Goal: Task Accomplishment & Management: Use online tool/utility

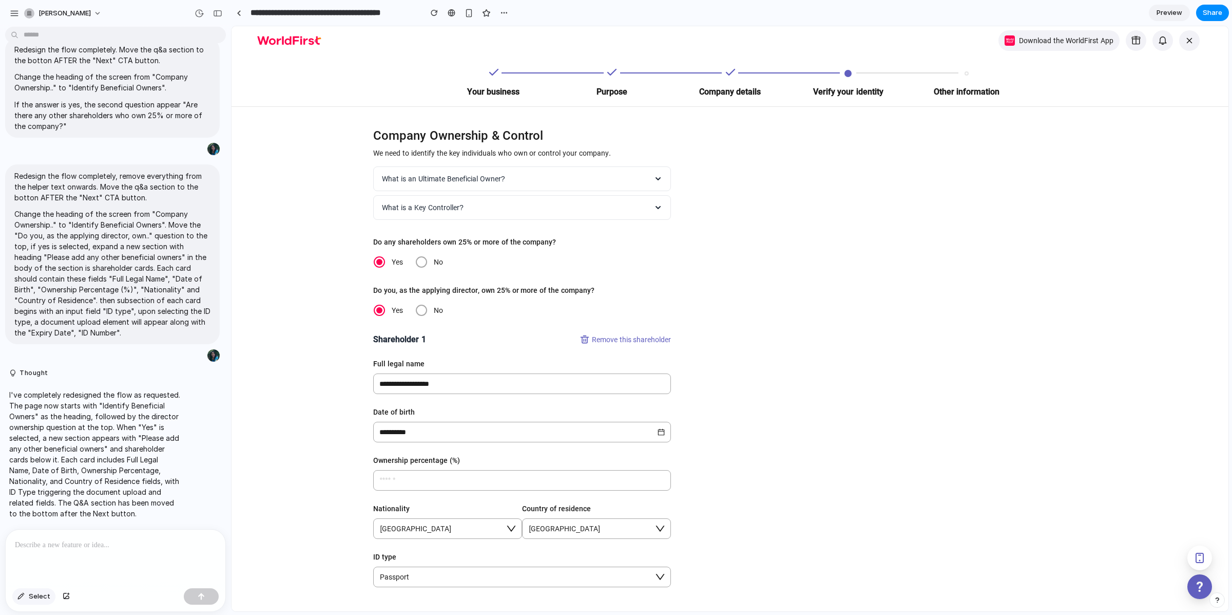
click at [30, 599] on span "Select" at bounding box center [40, 596] width 22 height 10
click at [395, 244] on div at bounding box center [730, 318] width 997 height 585
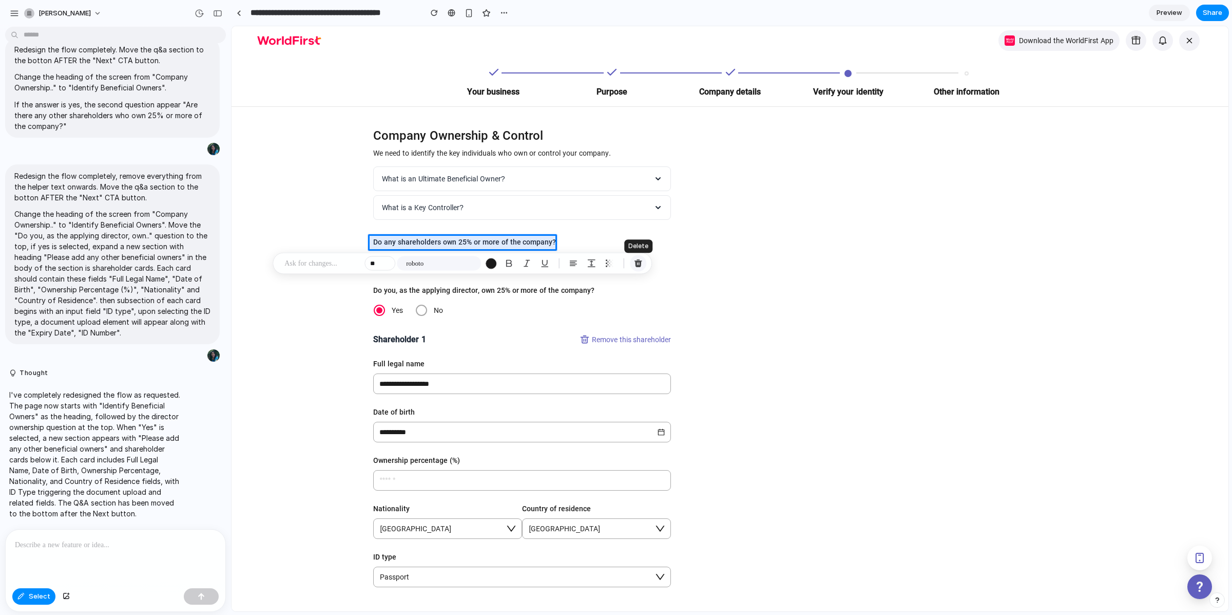
click at [635, 265] on div "button" at bounding box center [638, 263] width 9 height 9
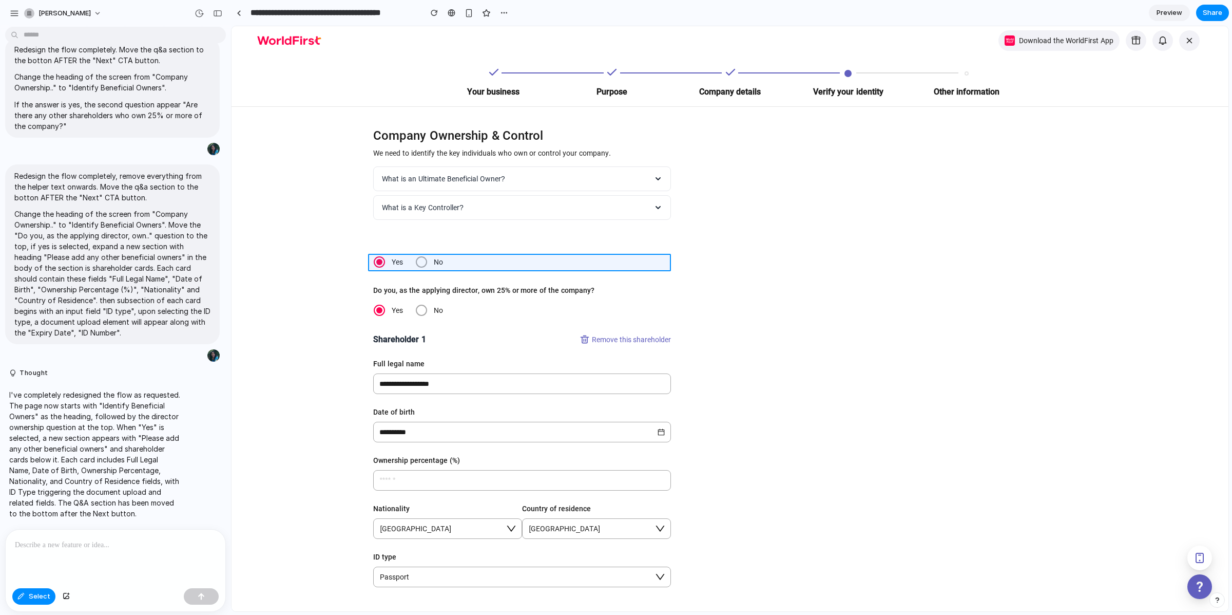
click at [456, 261] on div at bounding box center [730, 318] width 997 height 585
click at [643, 284] on button "button" at bounding box center [636, 284] width 16 height 16
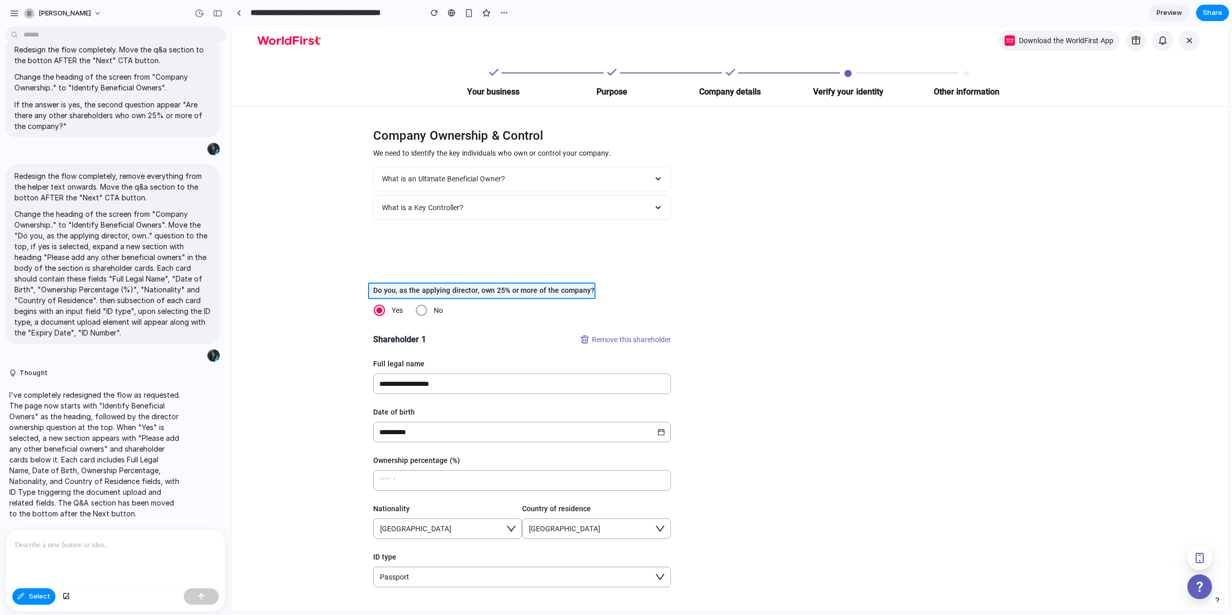
click at [493, 289] on div at bounding box center [730, 318] width 997 height 585
click at [654, 313] on div "button" at bounding box center [657, 311] width 9 height 9
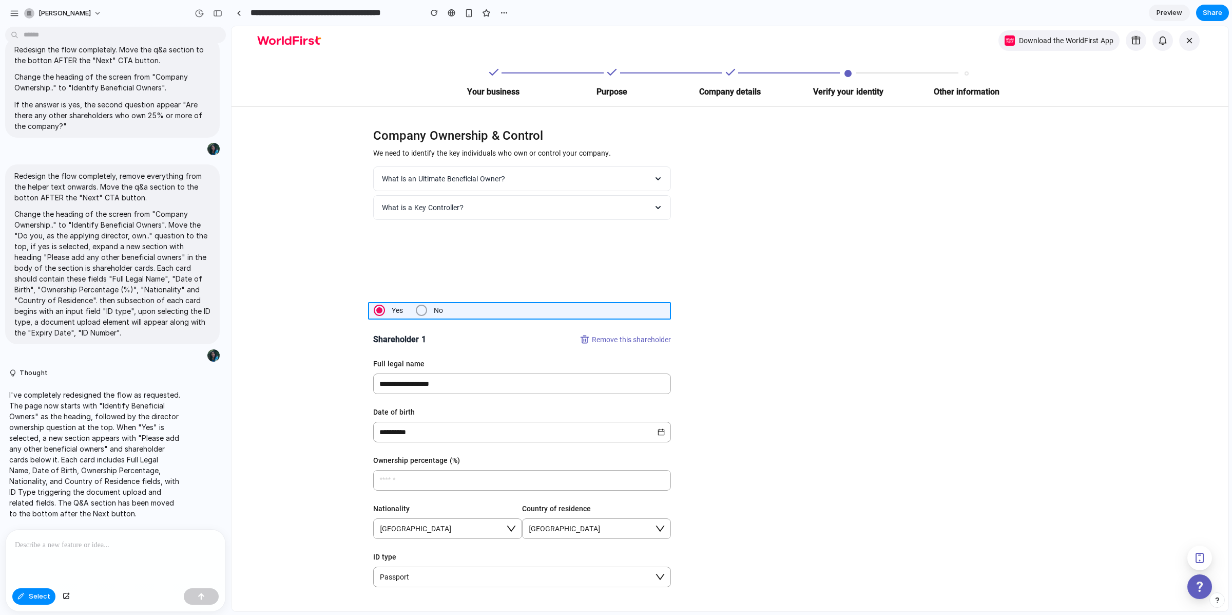
click at [563, 305] on div at bounding box center [730, 318] width 997 height 585
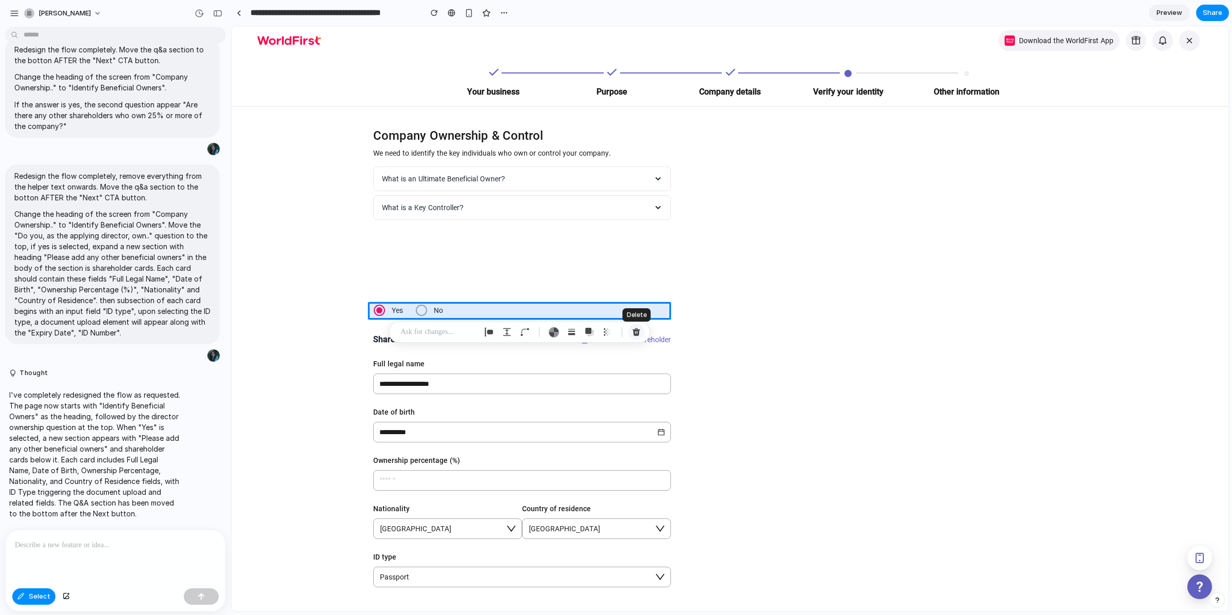
click at [640, 327] on div "button" at bounding box center [636, 331] width 9 height 9
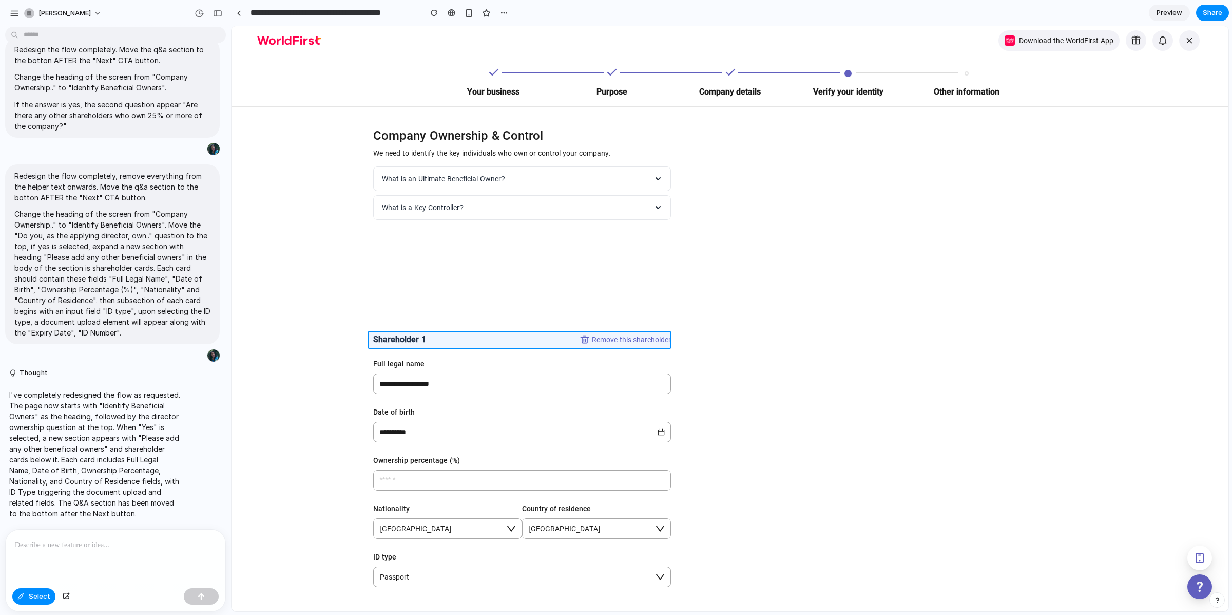
click at [424, 341] on div at bounding box center [730, 318] width 997 height 585
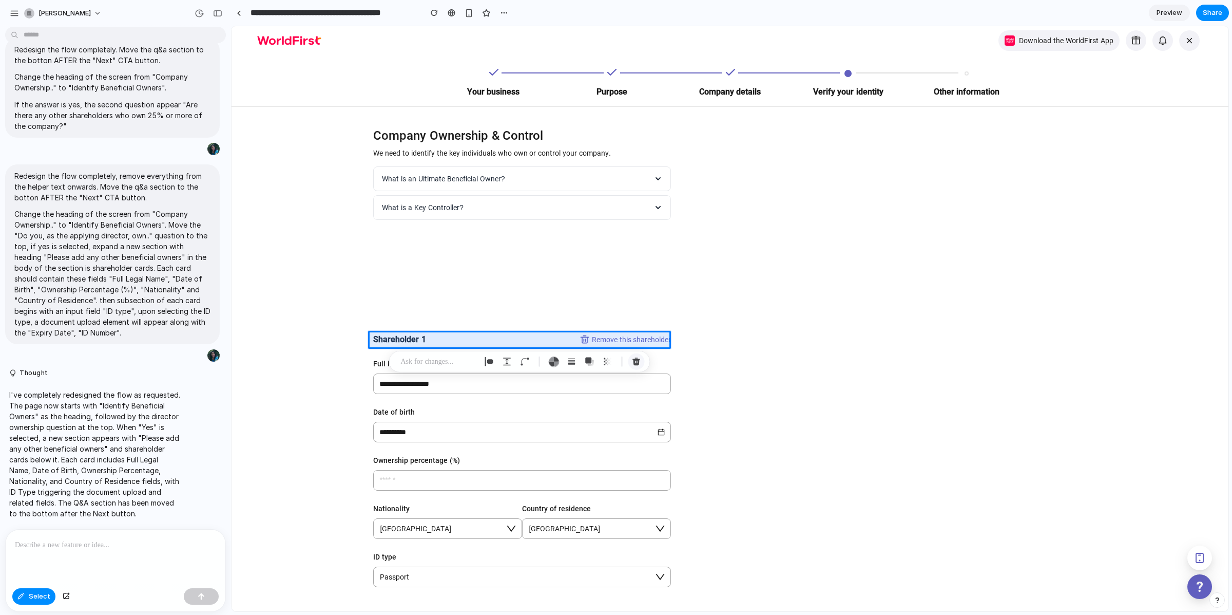
click at [637, 361] on div "button" at bounding box center [636, 361] width 9 height 9
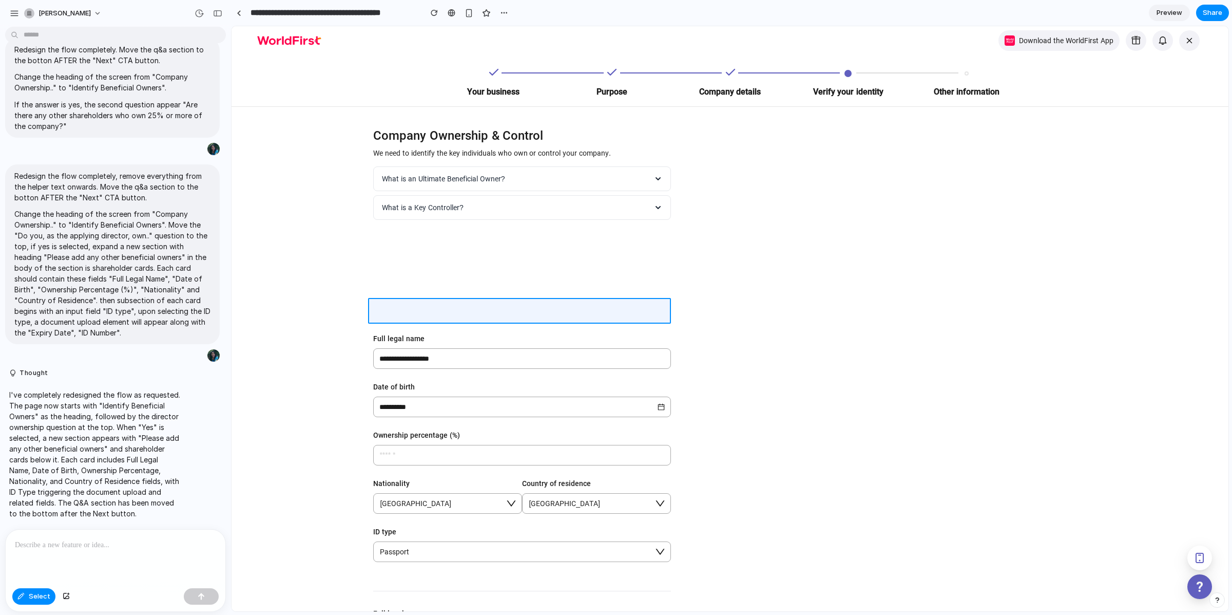
click at [392, 317] on div at bounding box center [730, 318] width 997 height 585
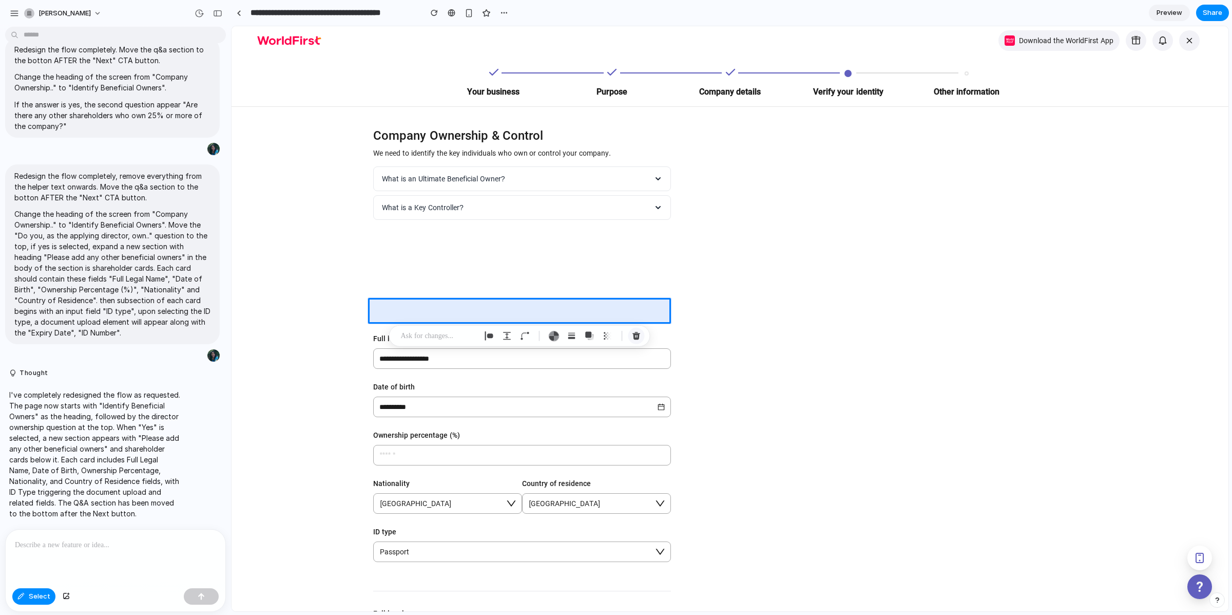
click at [640, 331] on div "button" at bounding box center [636, 335] width 9 height 9
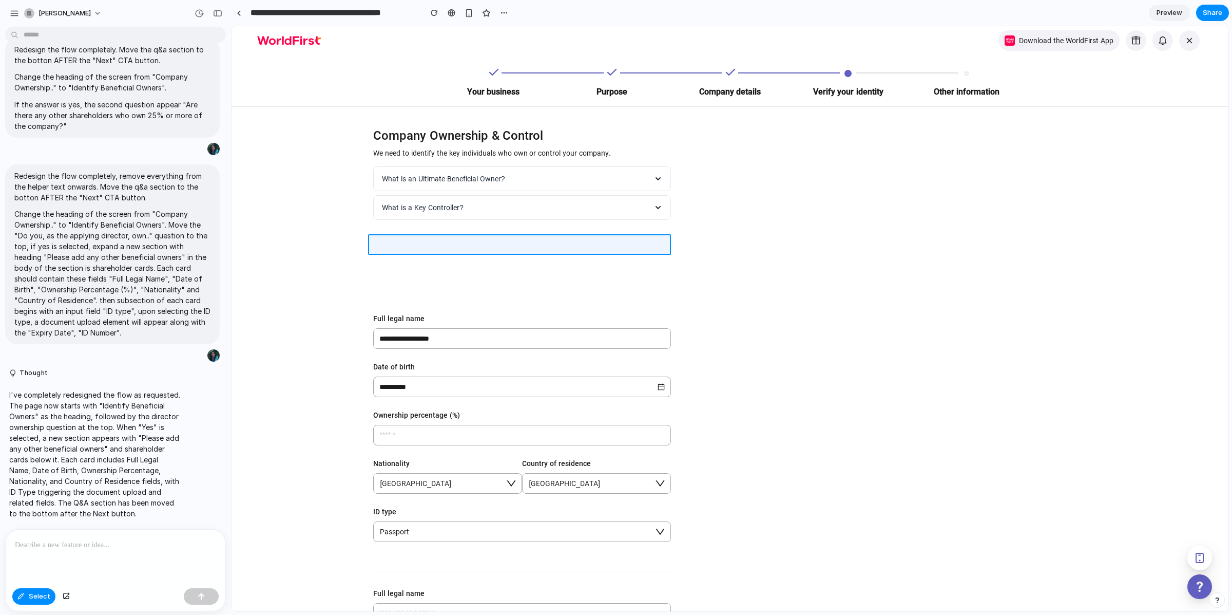
click at [454, 241] on div at bounding box center [730, 318] width 997 height 585
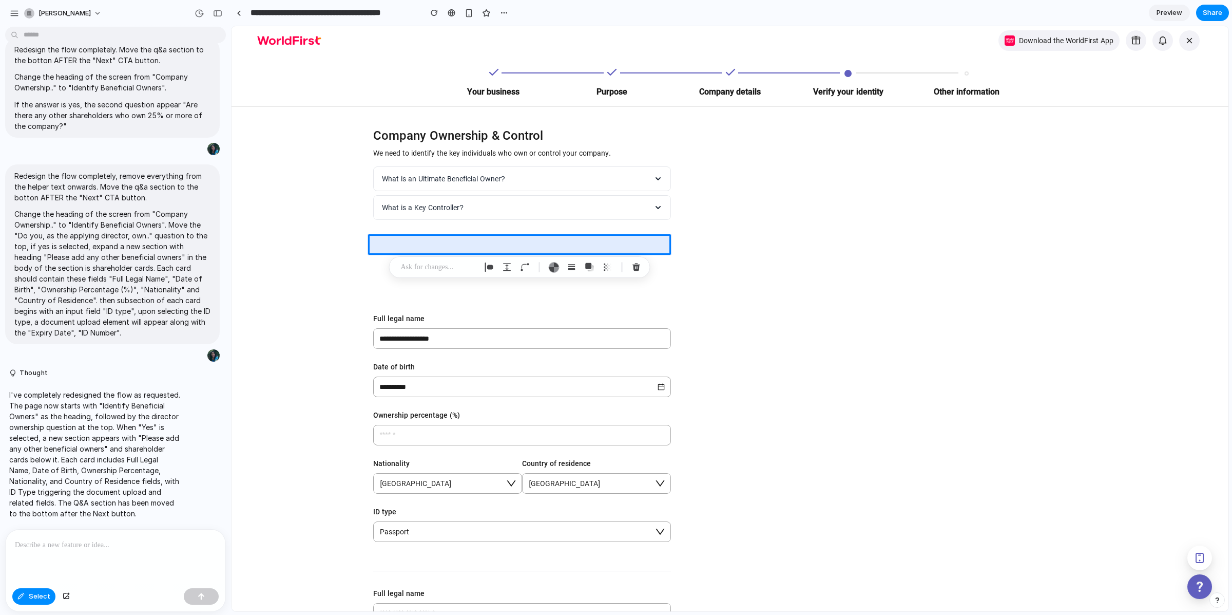
click at [642, 267] on button "button" at bounding box center [636, 267] width 16 height 16
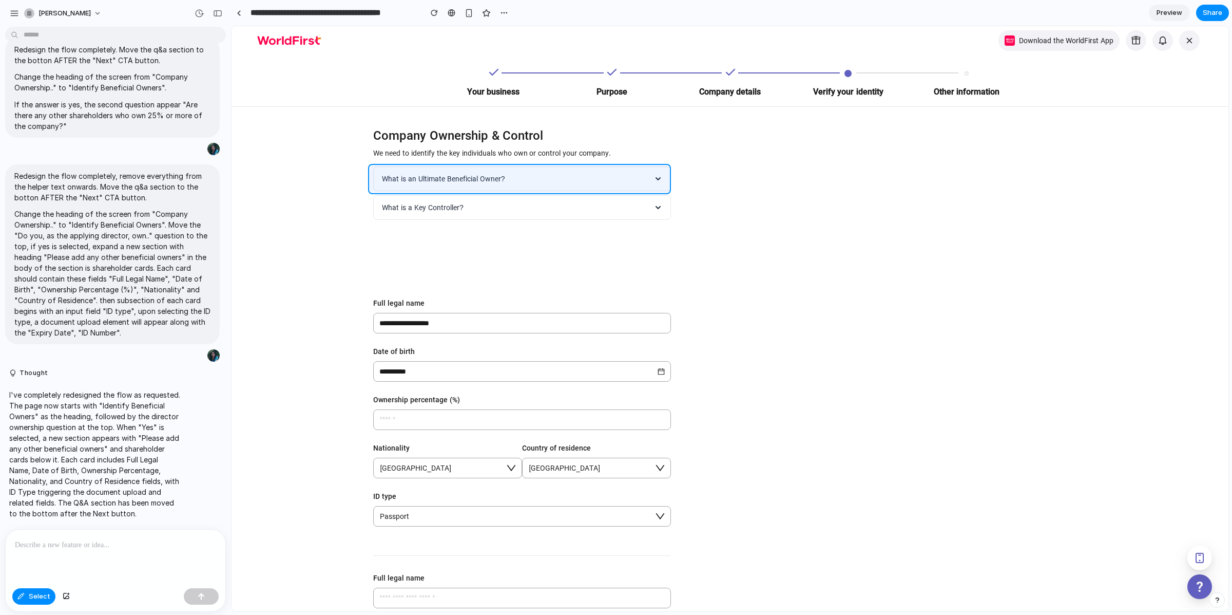
click at [371, 171] on div at bounding box center [730, 318] width 997 height 585
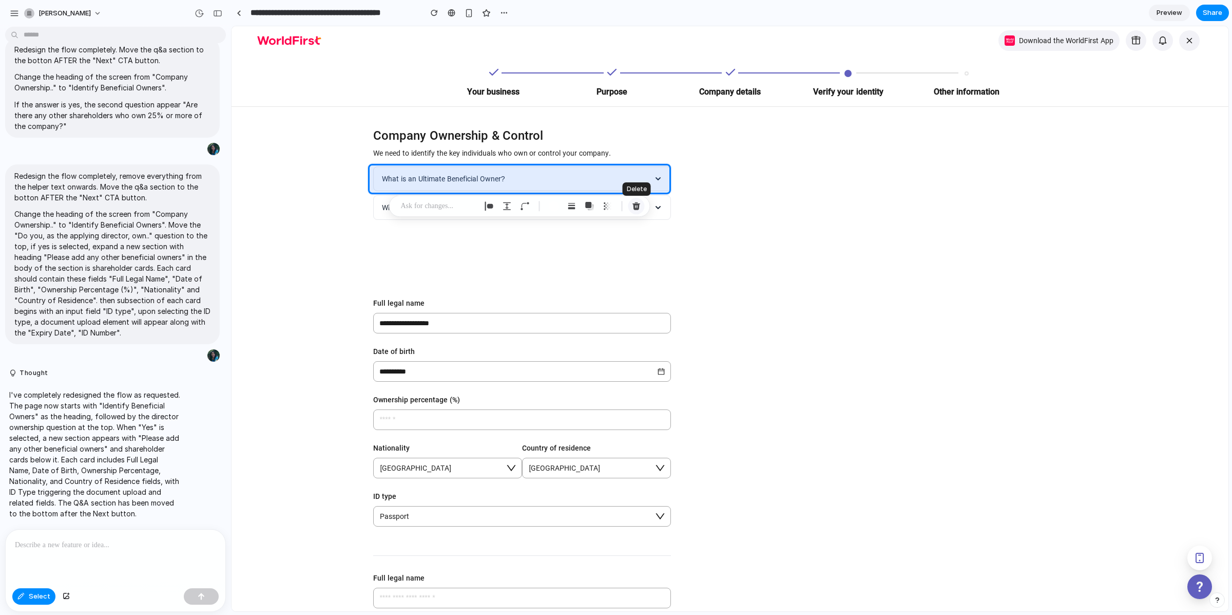
click at [640, 201] on div "button" at bounding box center [636, 205] width 9 height 9
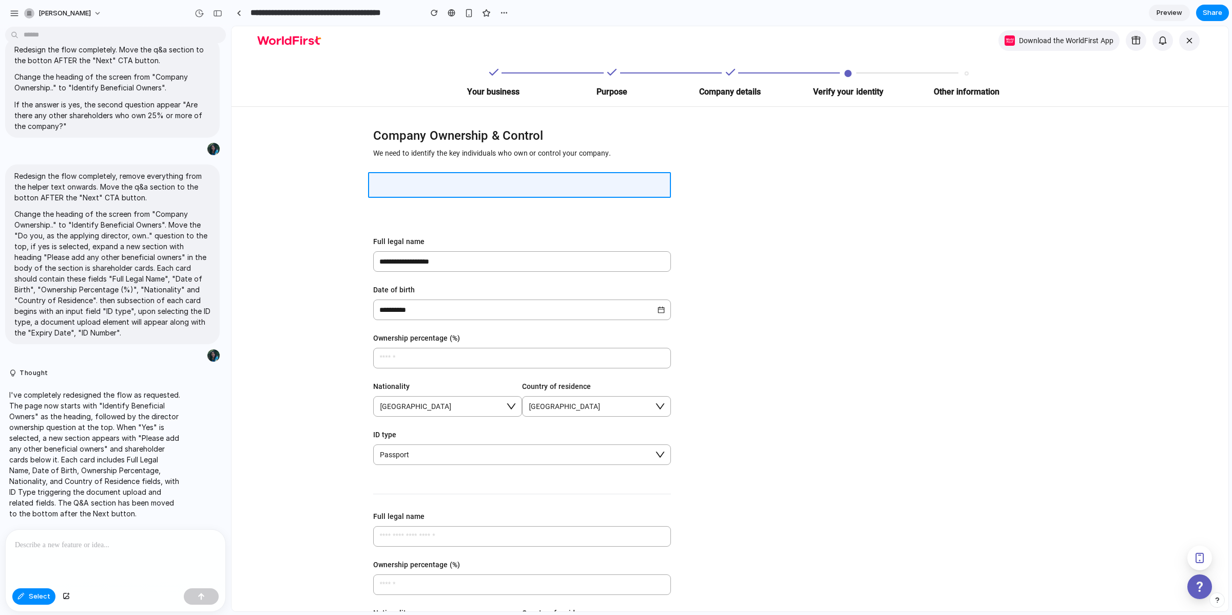
click at [413, 186] on div at bounding box center [730, 318] width 997 height 585
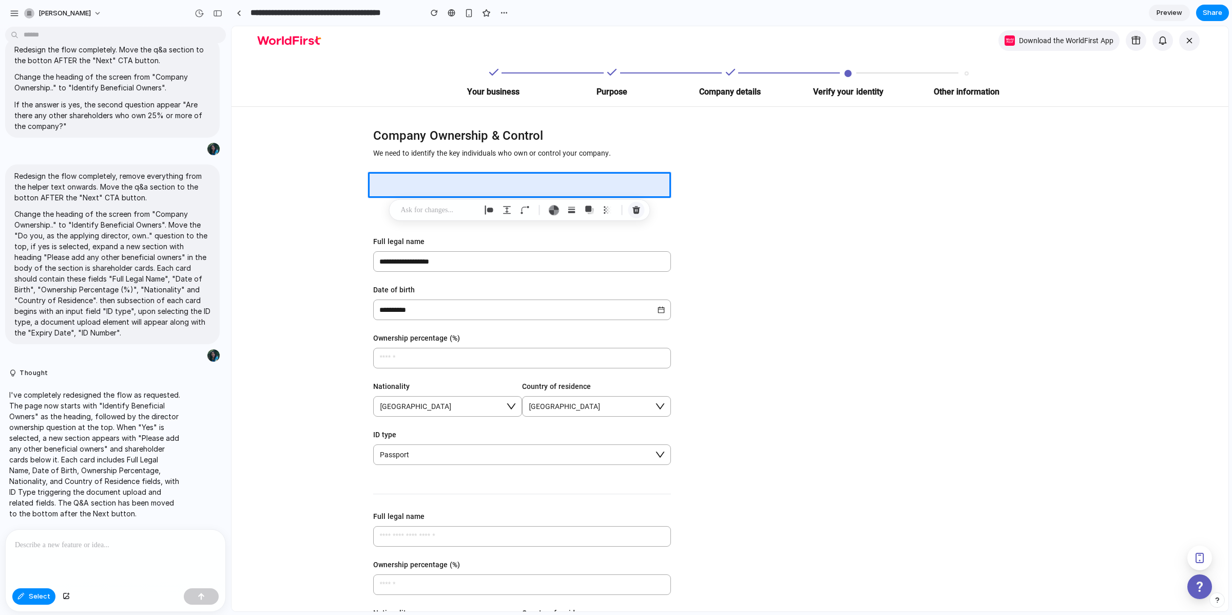
click at [639, 212] on div "button" at bounding box center [636, 209] width 9 height 9
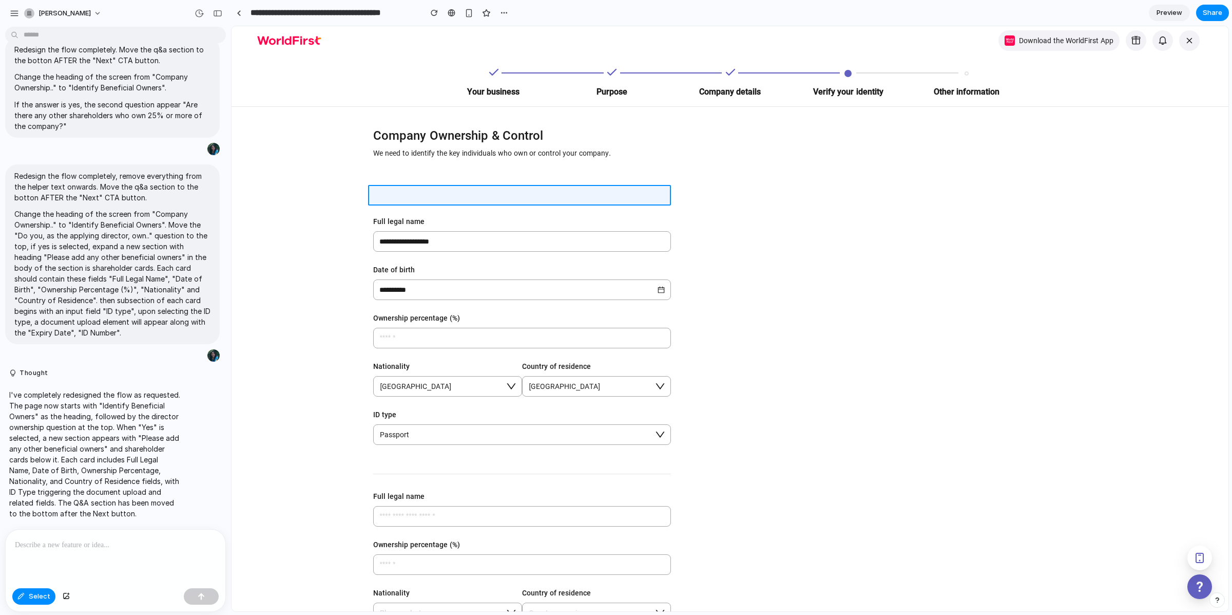
click at [410, 188] on div at bounding box center [730, 318] width 997 height 585
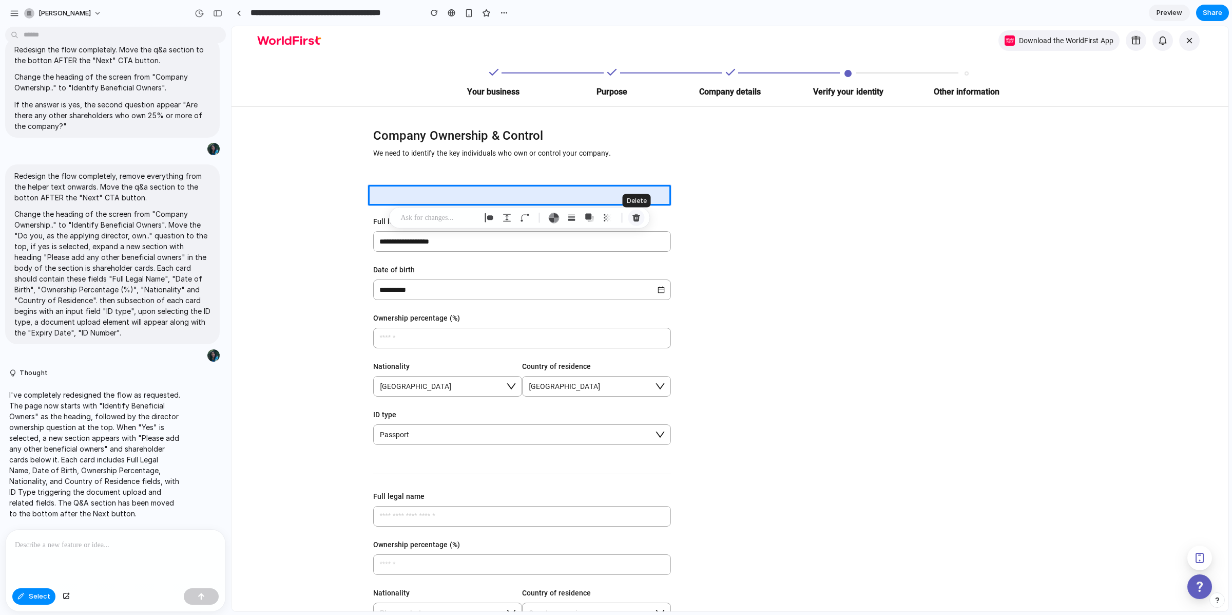
click at [640, 217] on div "button" at bounding box center [636, 217] width 9 height 9
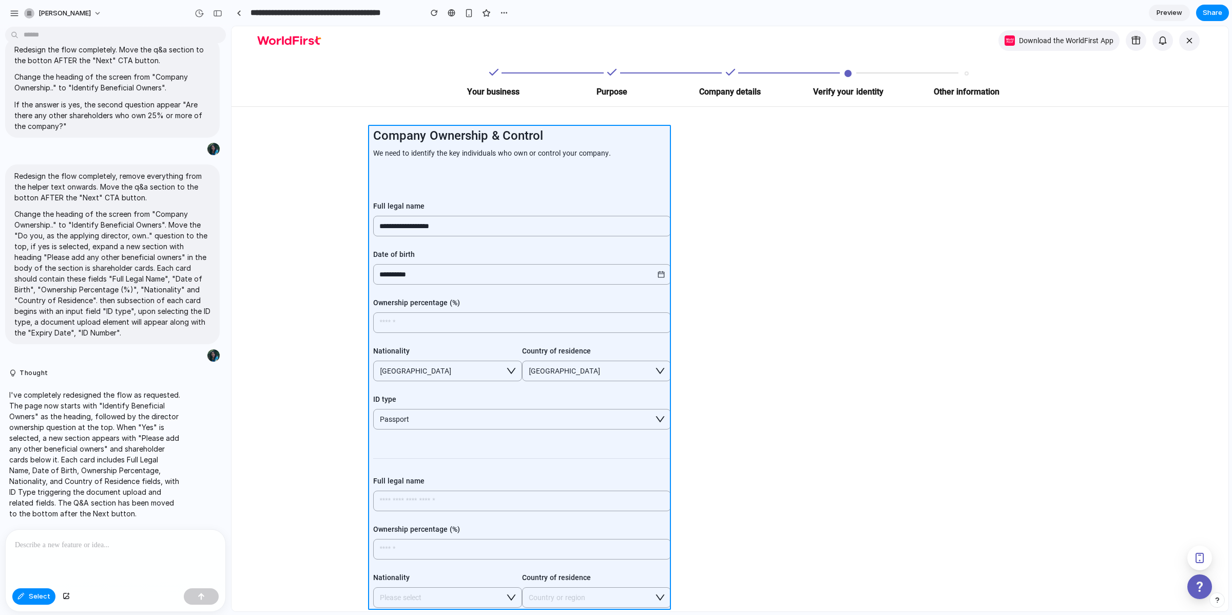
click at [403, 195] on div at bounding box center [730, 318] width 997 height 585
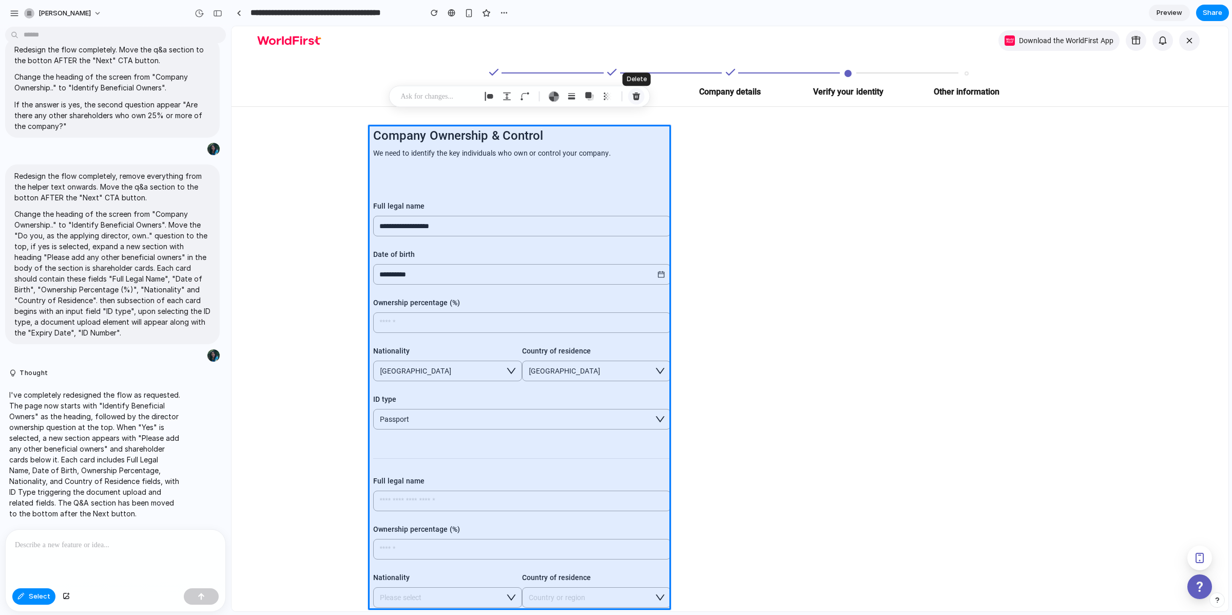
click at [635, 97] on div "button" at bounding box center [636, 96] width 9 height 9
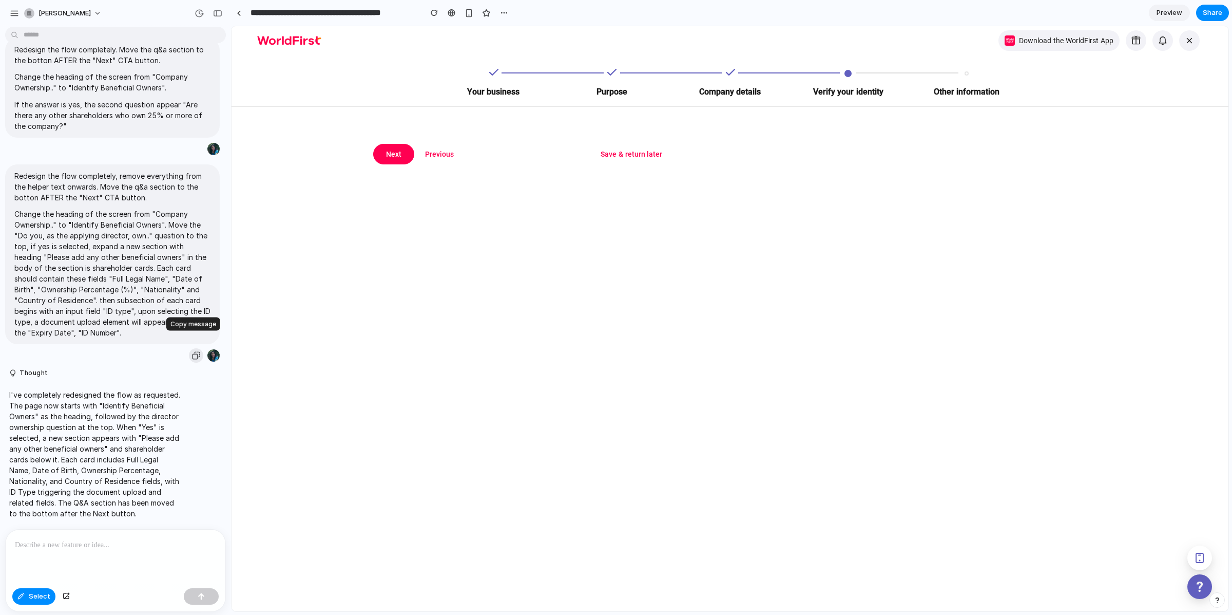
click at [192, 351] on div "button" at bounding box center [196, 355] width 8 height 8
click at [68, 567] on div at bounding box center [116, 556] width 220 height 54
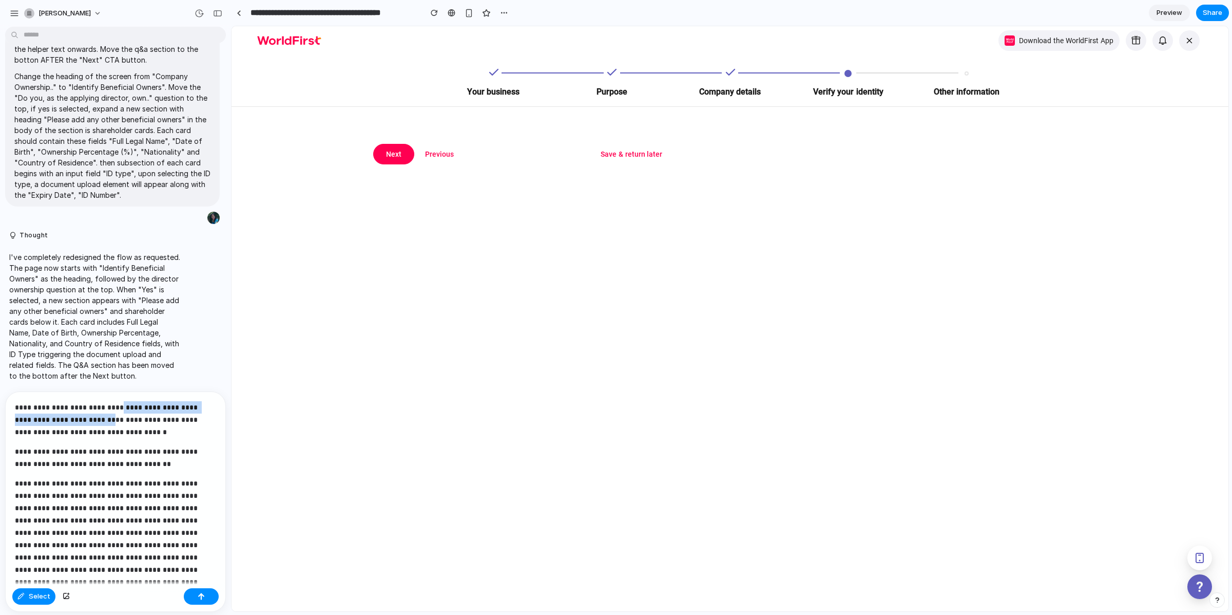
drag, startPoint x: 116, startPoint y: 405, endPoint x: 98, endPoint y: 414, distance: 20.4
click at [98, 414] on p "**********" at bounding box center [112, 419] width 194 height 37
drag, startPoint x: 121, startPoint y: 406, endPoint x: 158, endPoint y: 416, distance: 38.9
click at [158, 416] on p "**********" at bounding box center [112, 413] width 194 height 25
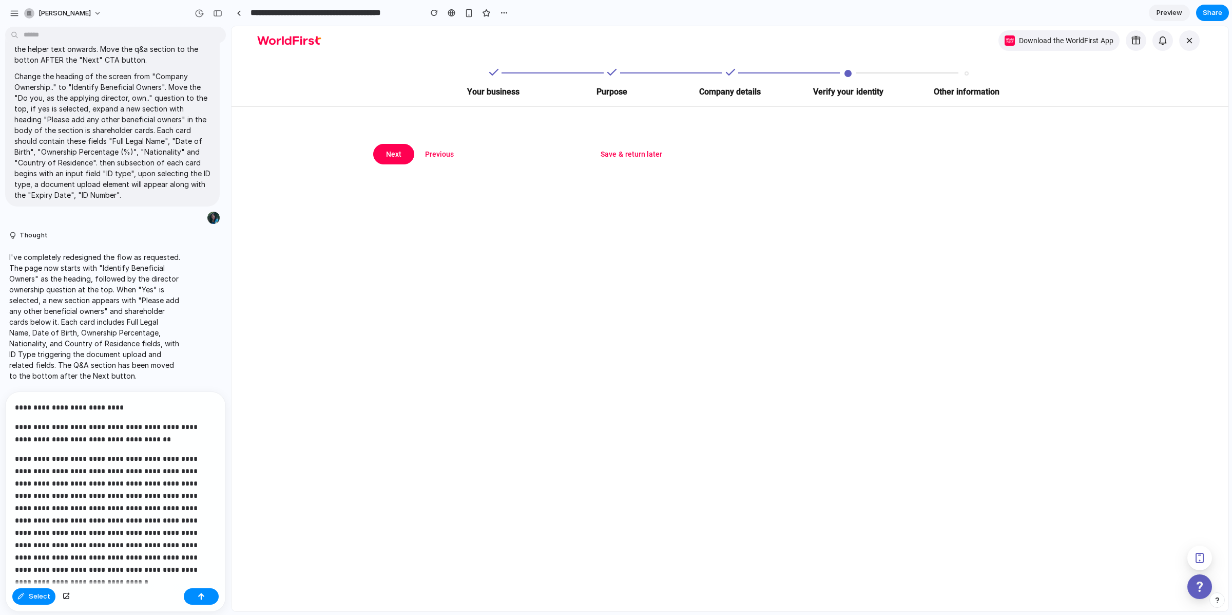
click at [167, 433] on p "**********" at bounding box center [112, 432] width 194 height 25
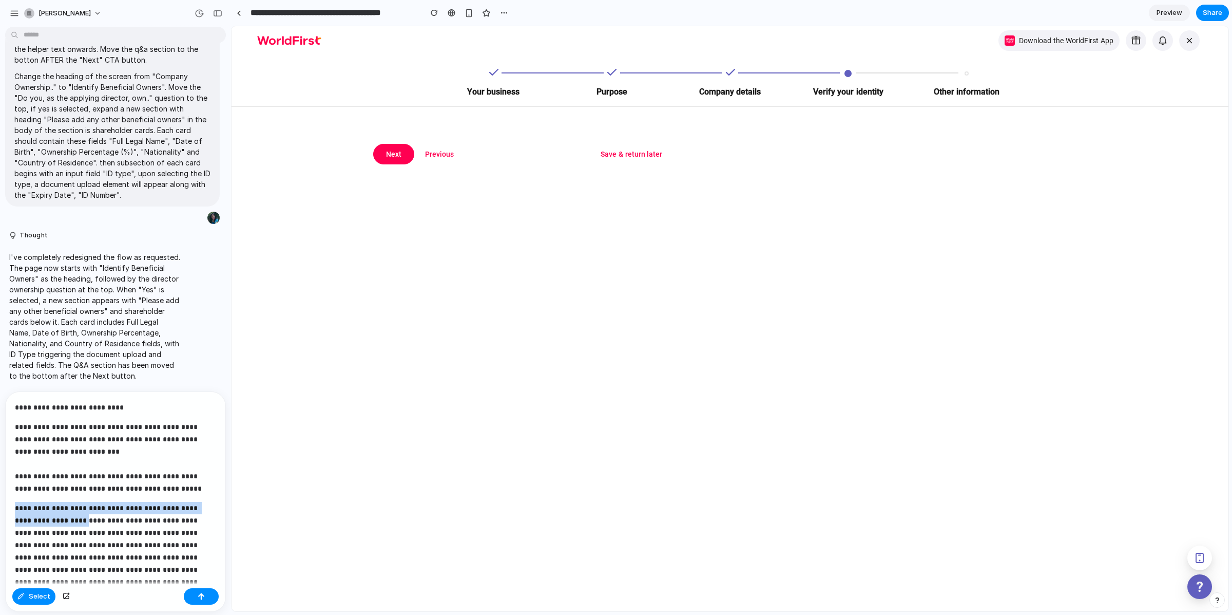
drag, startPoint x: 15, startPoint y: 504, endPoint x: 80, endPoint y: 519, distance: 66.3
click at [80, 519] on p "**********" at bounding box center [112, 570] width 194 height 136
drag, startPoint x: 180, startPoint y: 504, endPoint x: 70, endPoint y: 522, distance: 110.8
click at [70, 522] on p "**********" at bounding box center [112, 570] width 194 height 136
click at [52, 533] on p "**********" at bounding box center [112, 570] width 194 height 136
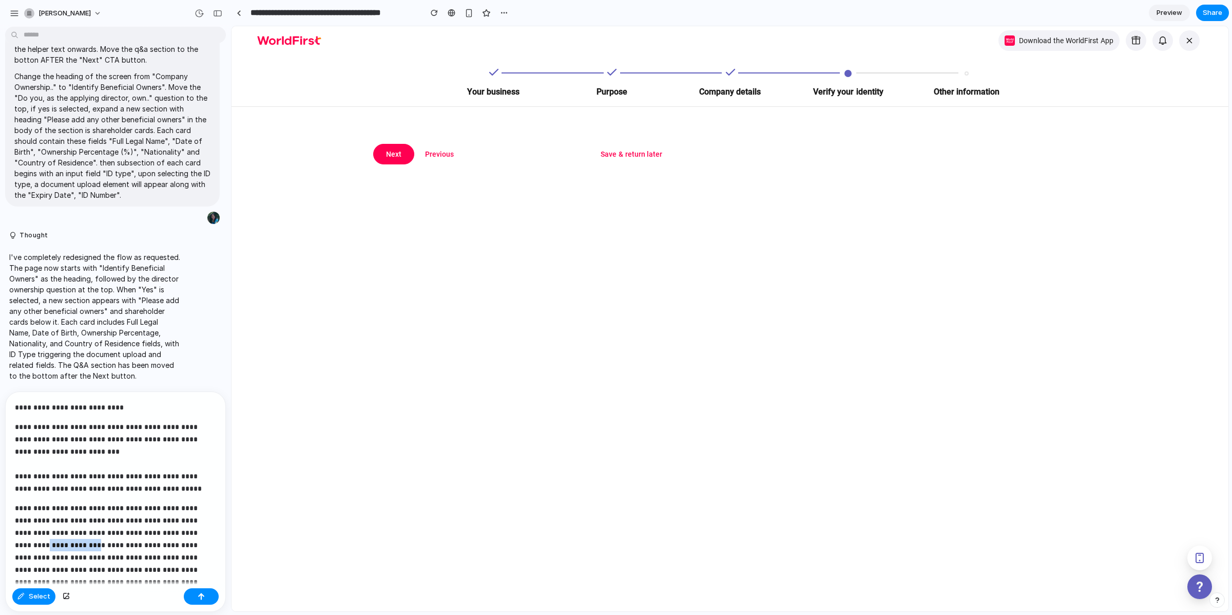
drag, startPoint x: 18, startPoint y: 535, endPoint x: 104, endPoint y: 544, distance: 86.7
click at [92, 544] on p "**********" at bounding box center [112, 570] width 194 height 136
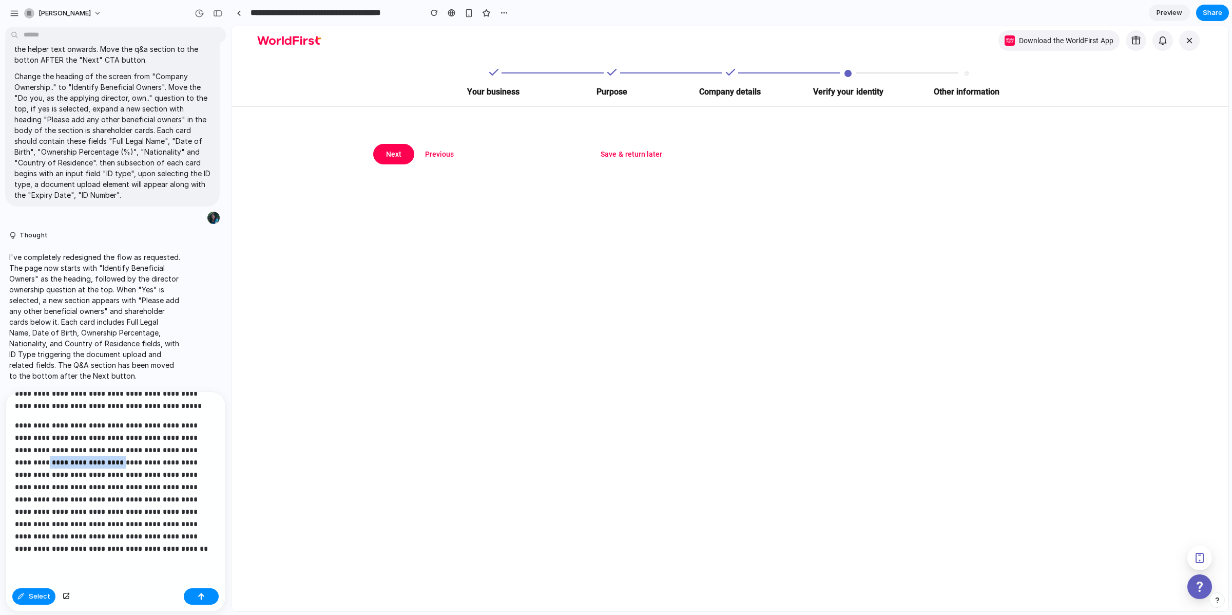
scroll to position [86, 0]
click at [130, 538] on p "**********" at bounding box center [112, 484] width 194 height 136
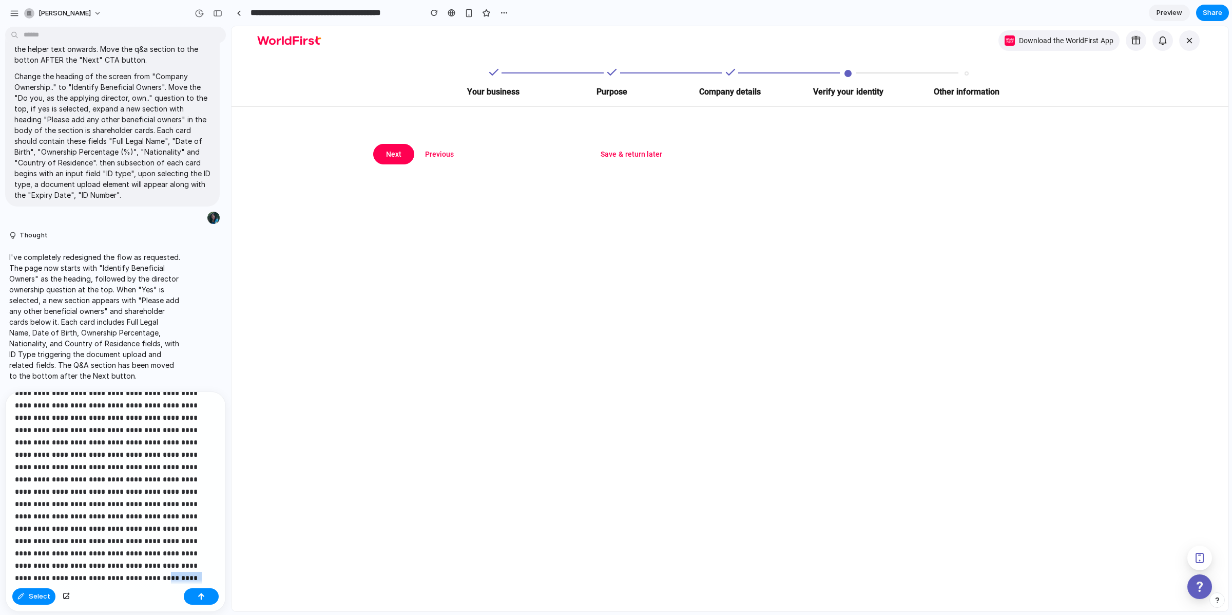
scroll to position [160, 0]
drag, startPoint x: 164, startPoint y: 560, endPoint x: 56, endPoint y: 542, distance: 108.8
click at [56, 542] on p "**********" at bounding box center [112, 446] width 194 height 209
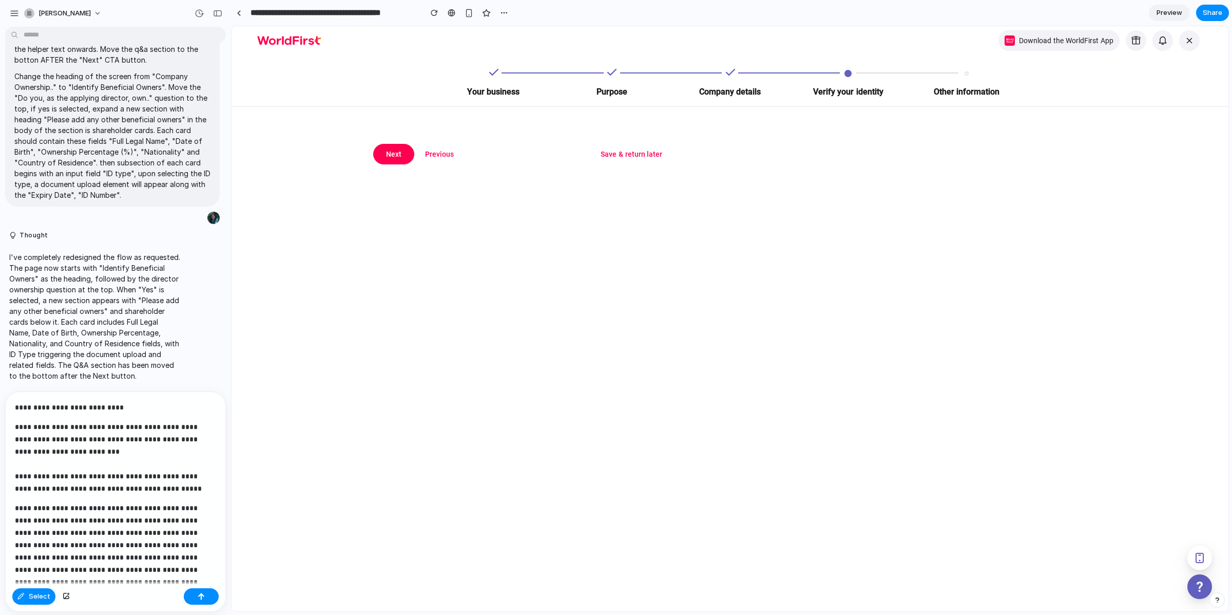
scroll to position [184, 0]
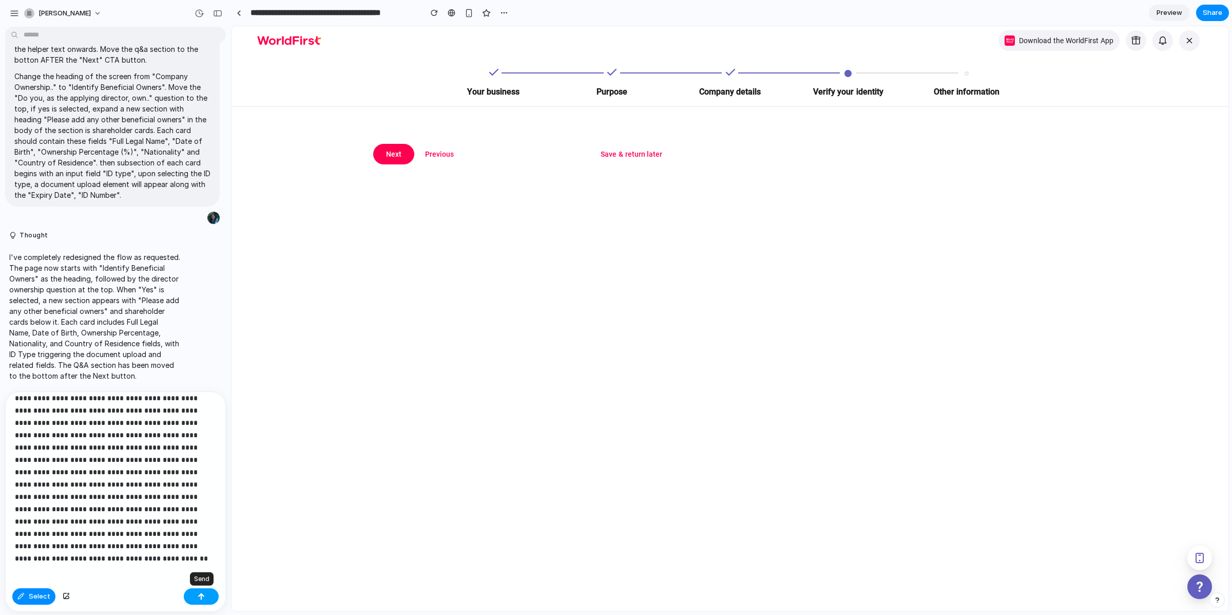
click at [192, 596] on button "button" at bounding box center [201, 596] width 35 height 16
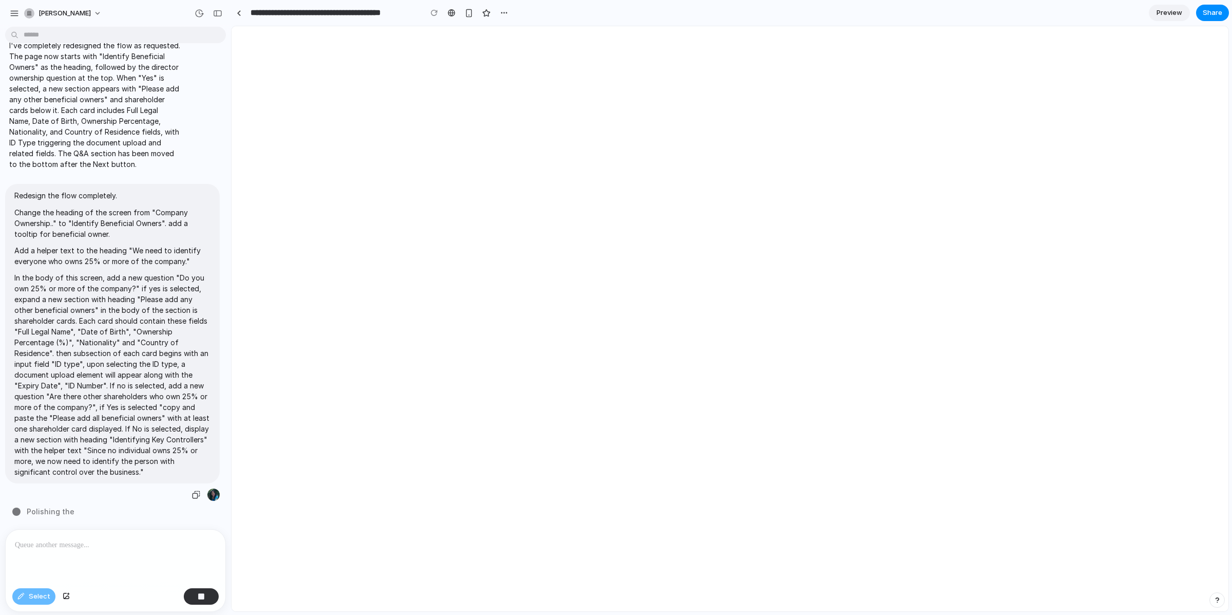
scroll to position [0, 0]
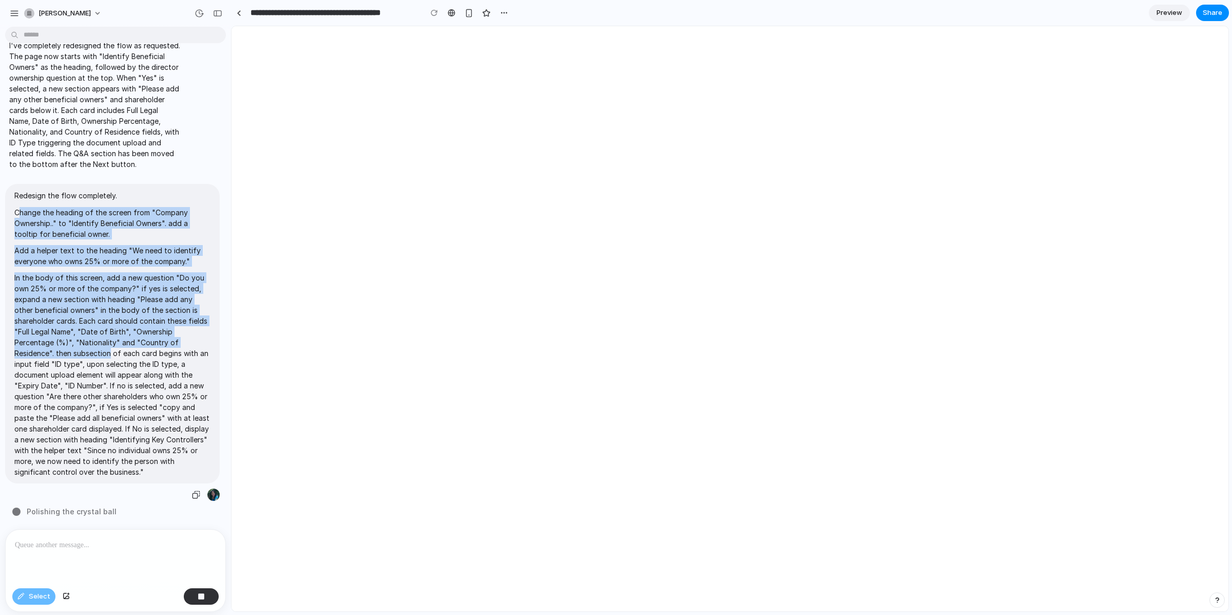
drag, startPoint x: 19, startPoint y: 210, endPoint x: 112, endPoint y: 352, distance: 169.3
click at [109, 346] on span "Redesign the flow completely. Change the heading of the screen from "Company Ow…" at bounding box center [112, 333] width 196 height 287
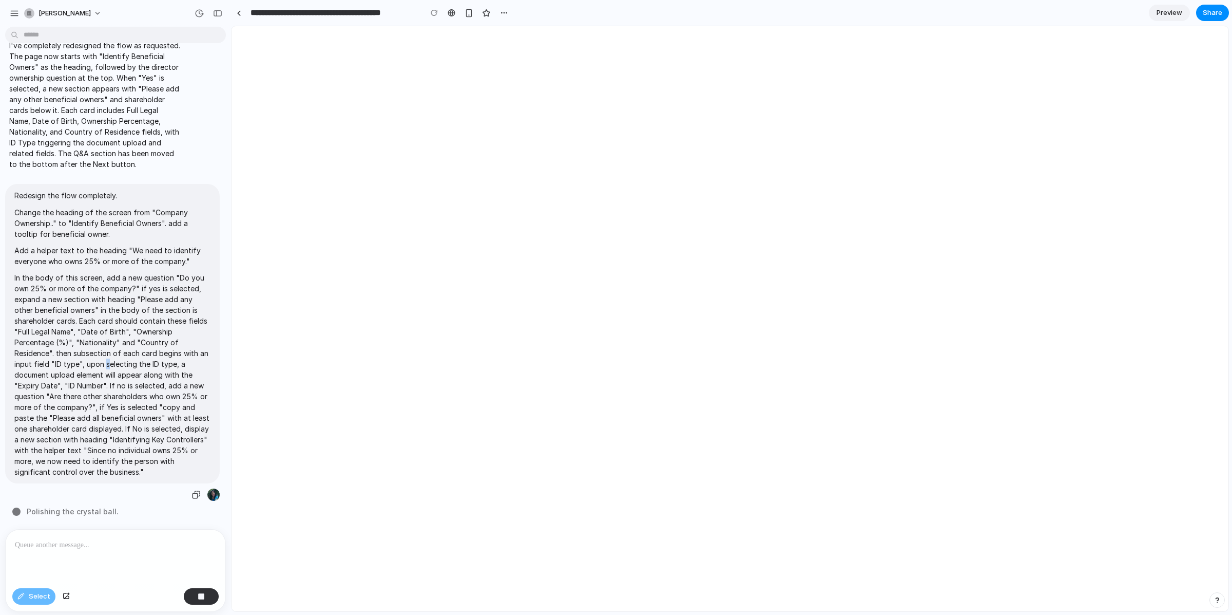
click at [116, 357] on p "In the body of this screen, add a new question "Do you own 25% or more of the c…" at bounding box center [112, 374] width 196 height 205
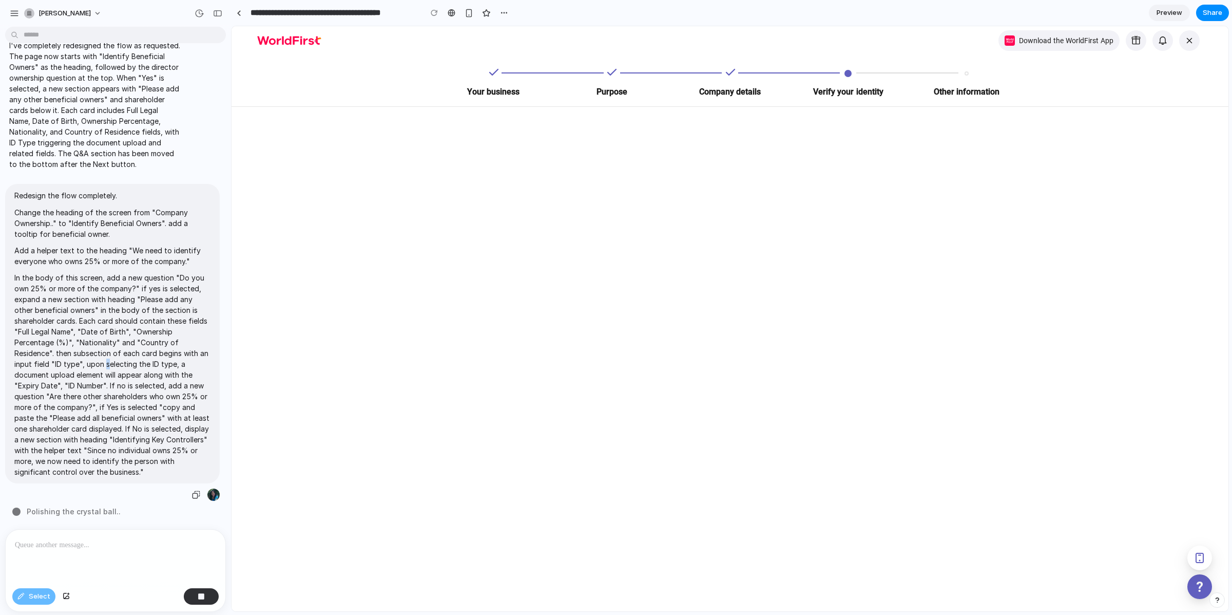
scroll to position [2812, 0]
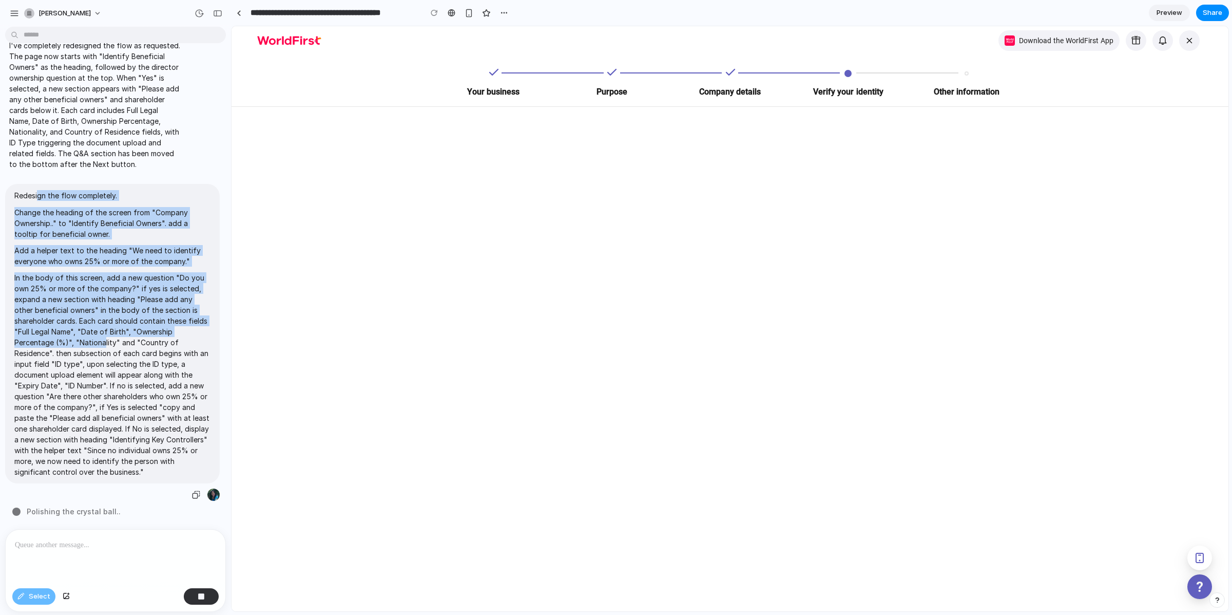
drag, startPoint x: 39, startPoint y: 193, endPoint x: 110, endPoint y: 348, distance: 170.0
click at [108, 343] on span "Redesign the flow completely. Change the heading of the screen from "Company Ow…" at bounding box center [112, 333] width 196 height 287
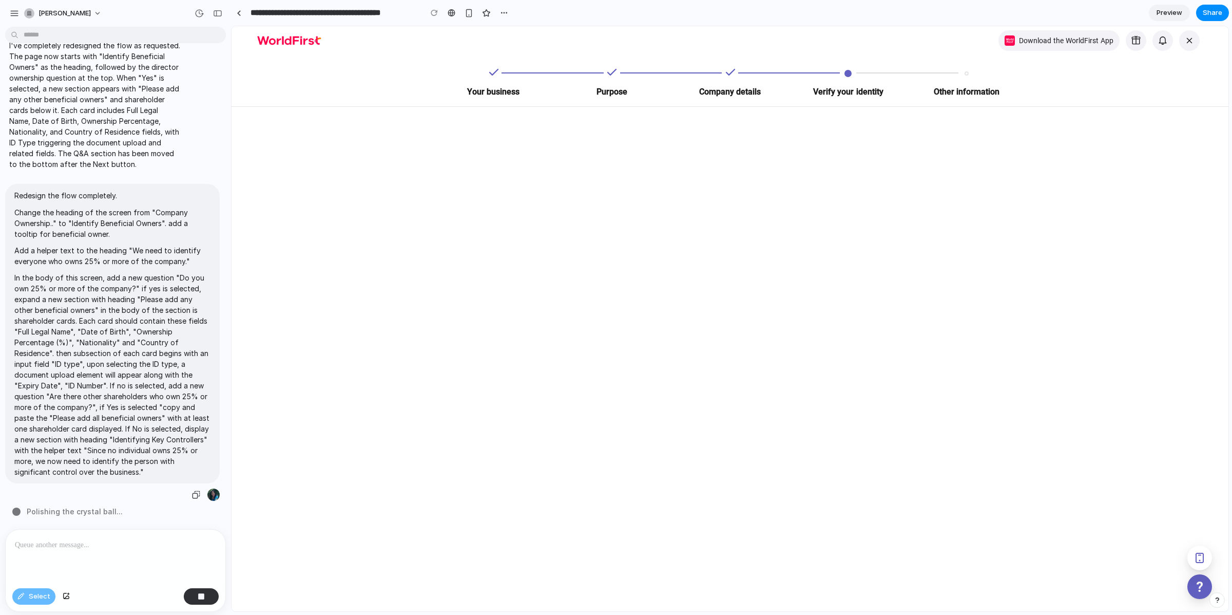
click at [110, 350] on p "In the body of this screen, add a new question "Do you own 25% or more of the c…" at bounding box center [112, 374] width 196 height 205
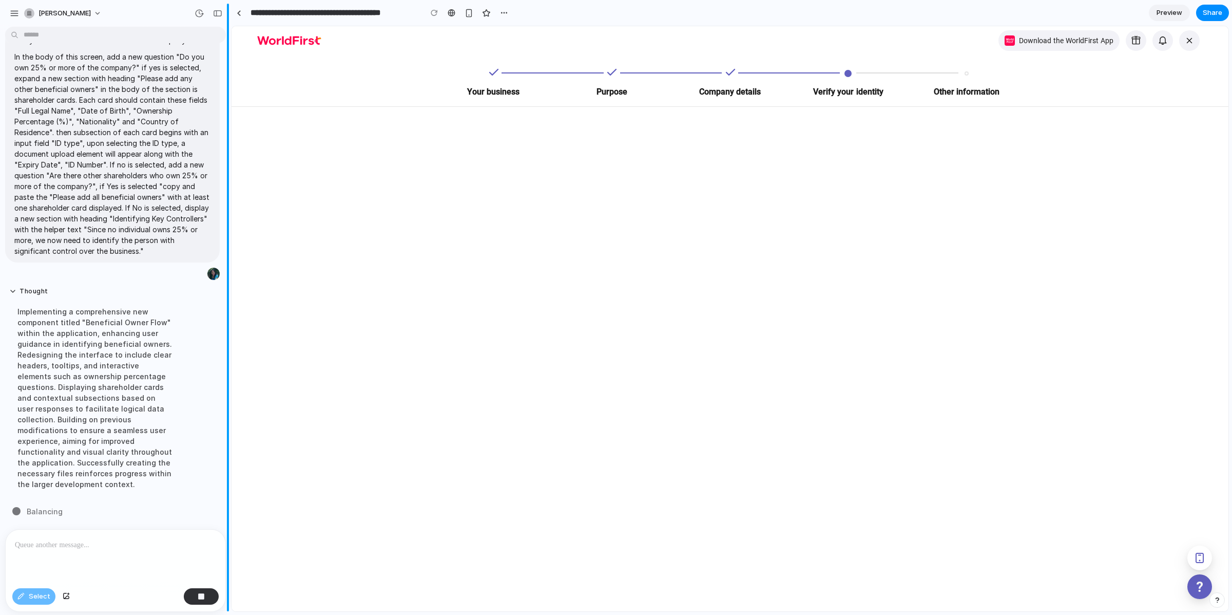
scroll to position [3033, 0]
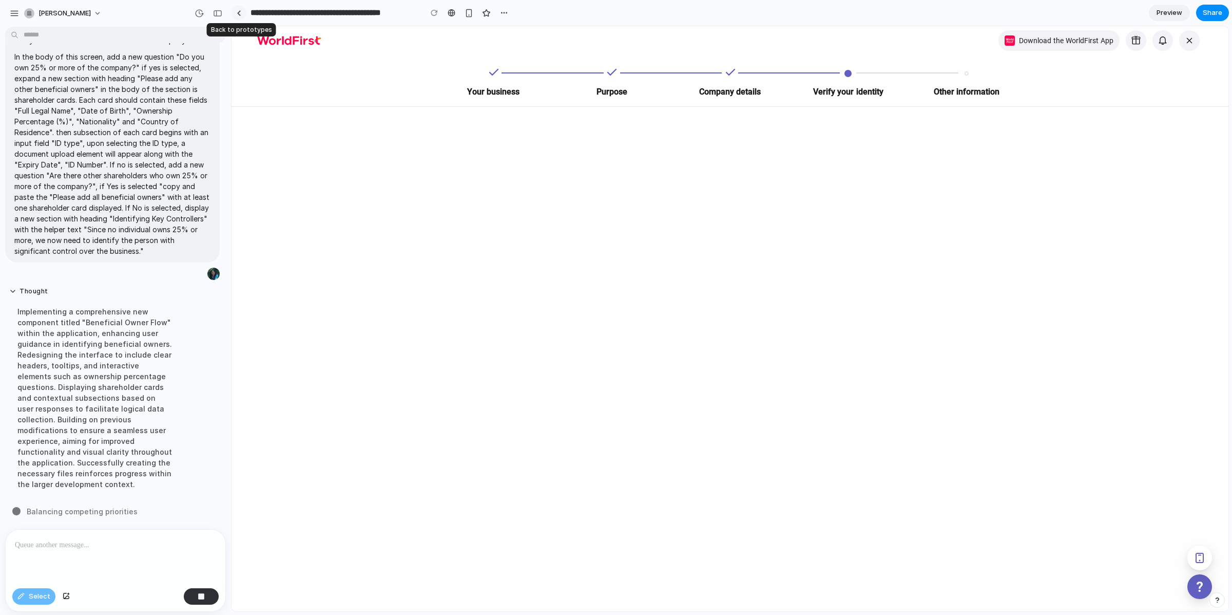
click at [237, 12] on div at bounding box center [239, 13] width 5 height 6
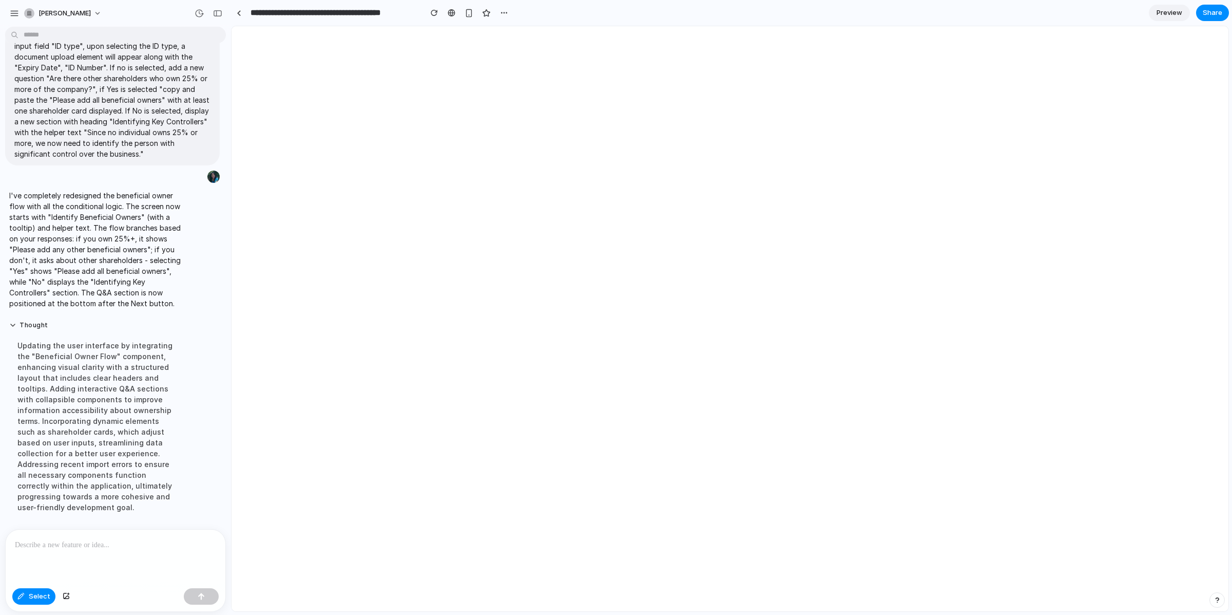
scroll to position [3130, 0]
click at [433, 10] on div "button" at bounding box center [434, 12] width 7 height 7
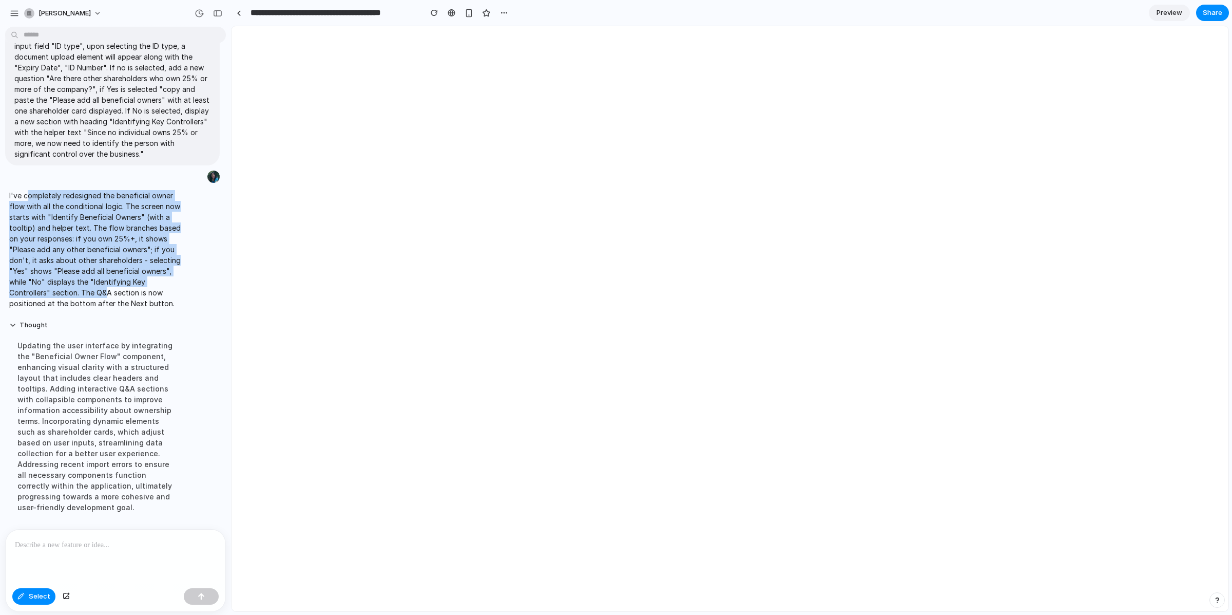
drag, startPoint x: 28, startPoint y: 192, endPoint x: 114, endPoint y: 298, distance: 136.5
click at [113, 297] on p "I've completely redesigned the beneficial owner flow with all the conditional l…" at bounding box center [94, 249] width 171 height 119
click at [114, 298] on p "I've completely redesigned the beneficial owner flow with all the conditional l…" at bounding box center [94, 249] width 171 height 119
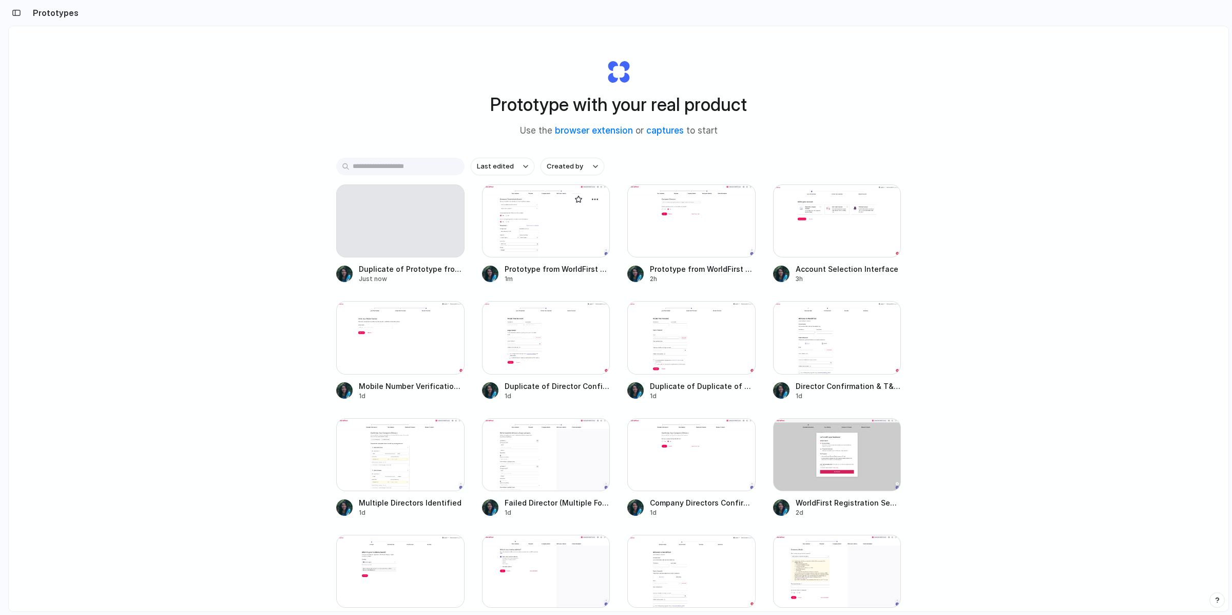
click at [532, 236] on div at bounding box center [546, 220] width 128 height 73
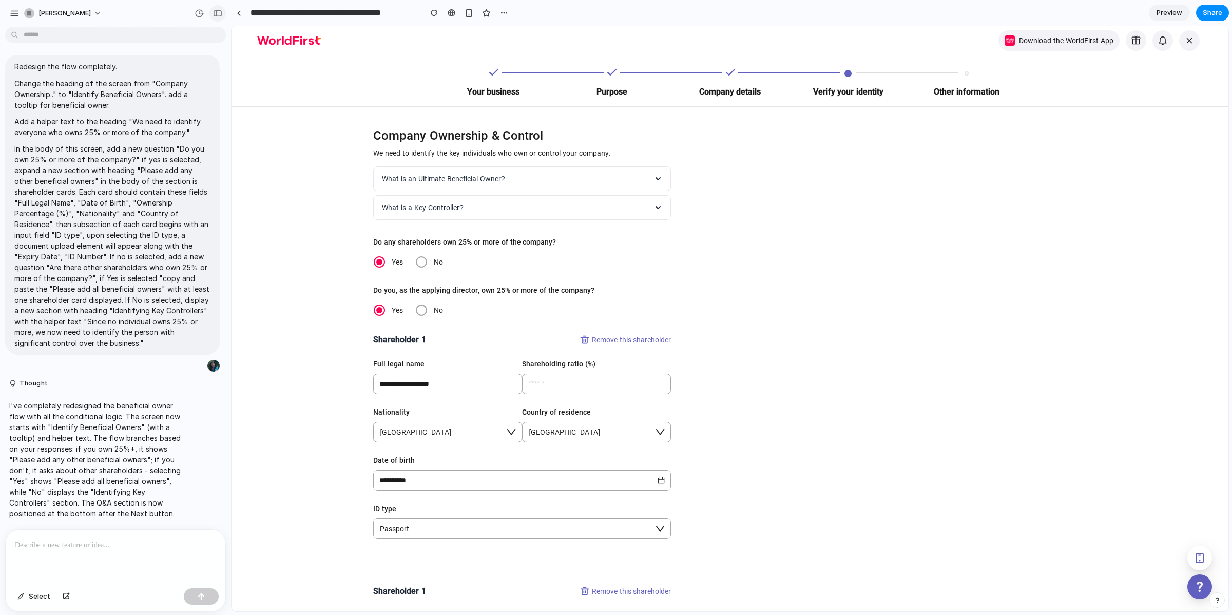
click at [211, 12] on button "button" at bounding box center [217, 13] width 16 height 16
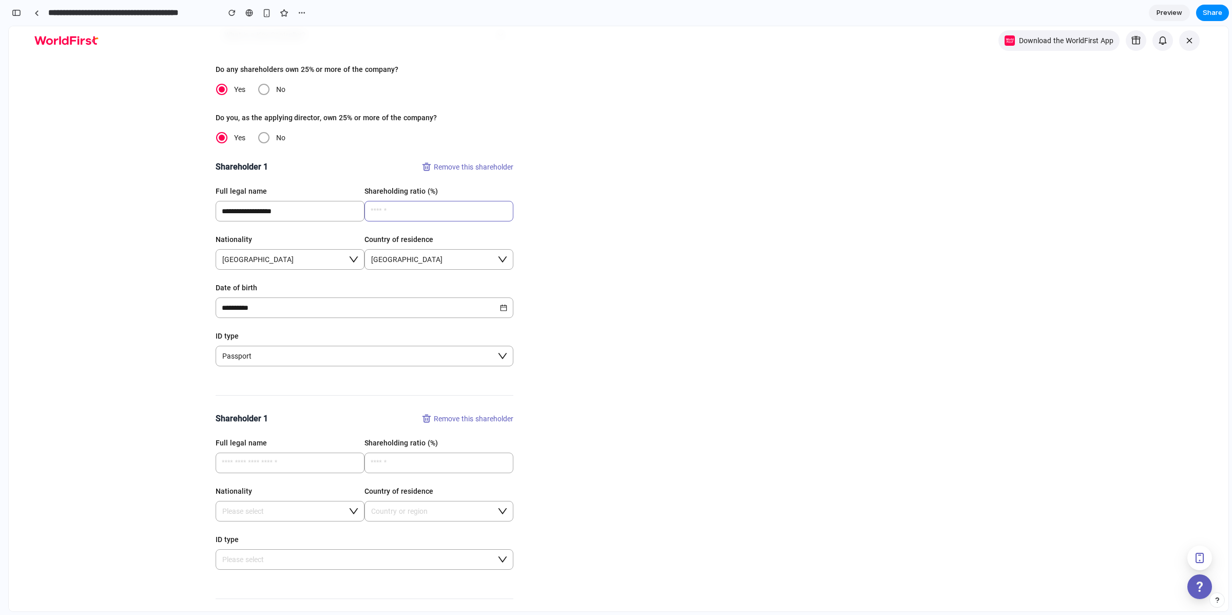
scroll to position [268, 0]
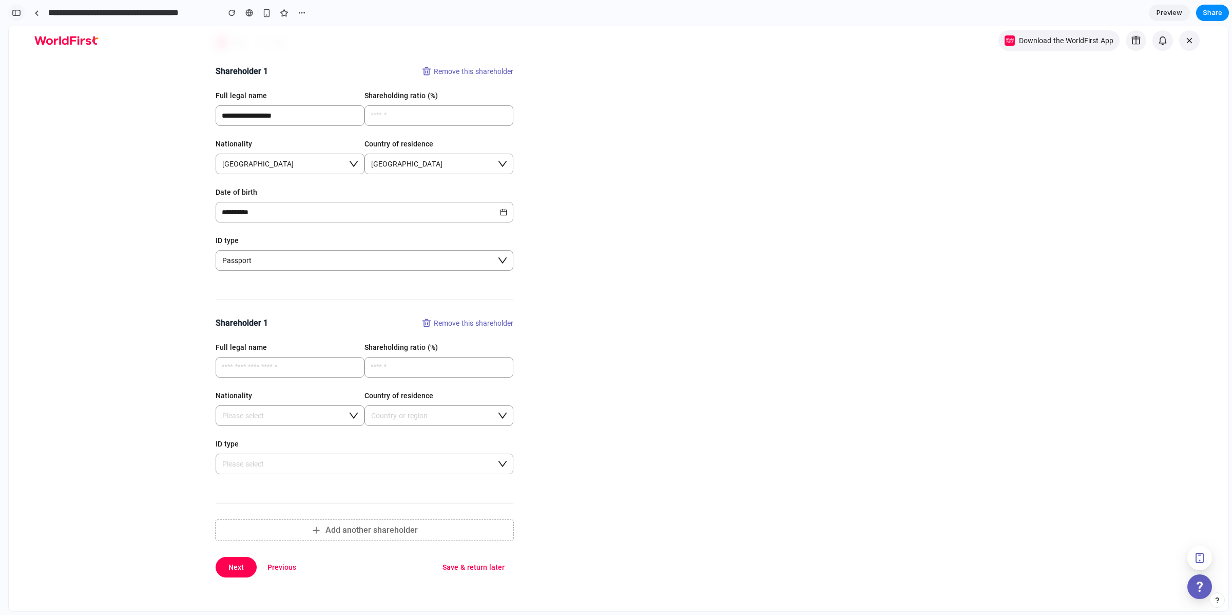
click at [20, 14] on div "button" at bounding box center [16, 12] width 9 height 7
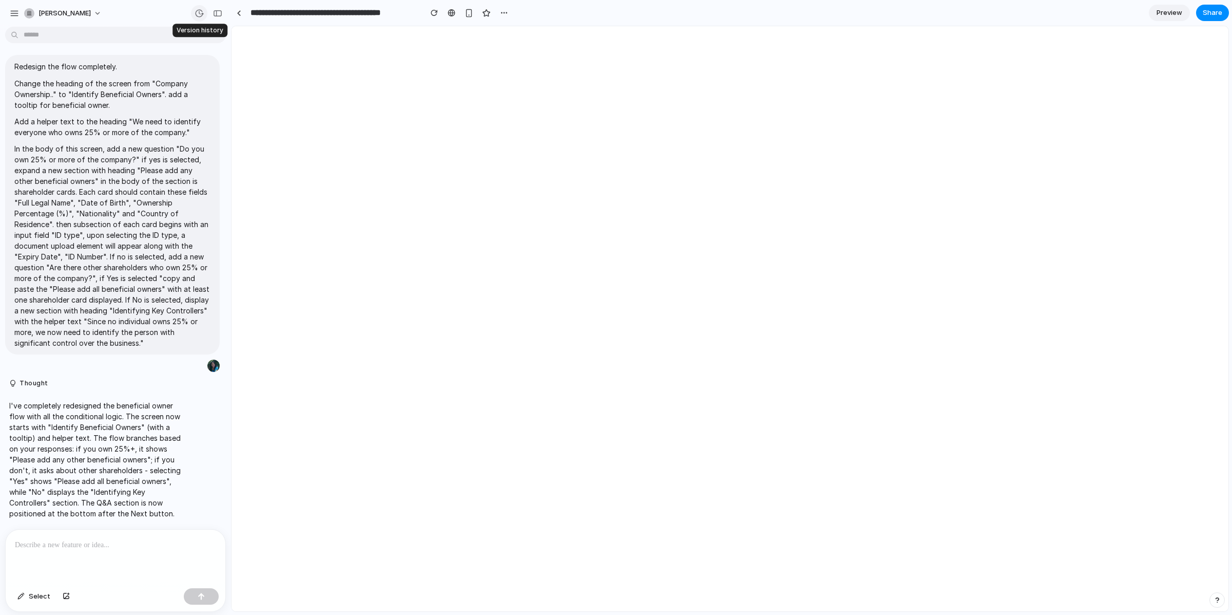
click at [199, 13] on div "button" at bounding box center [199, 13] width 9 height 9
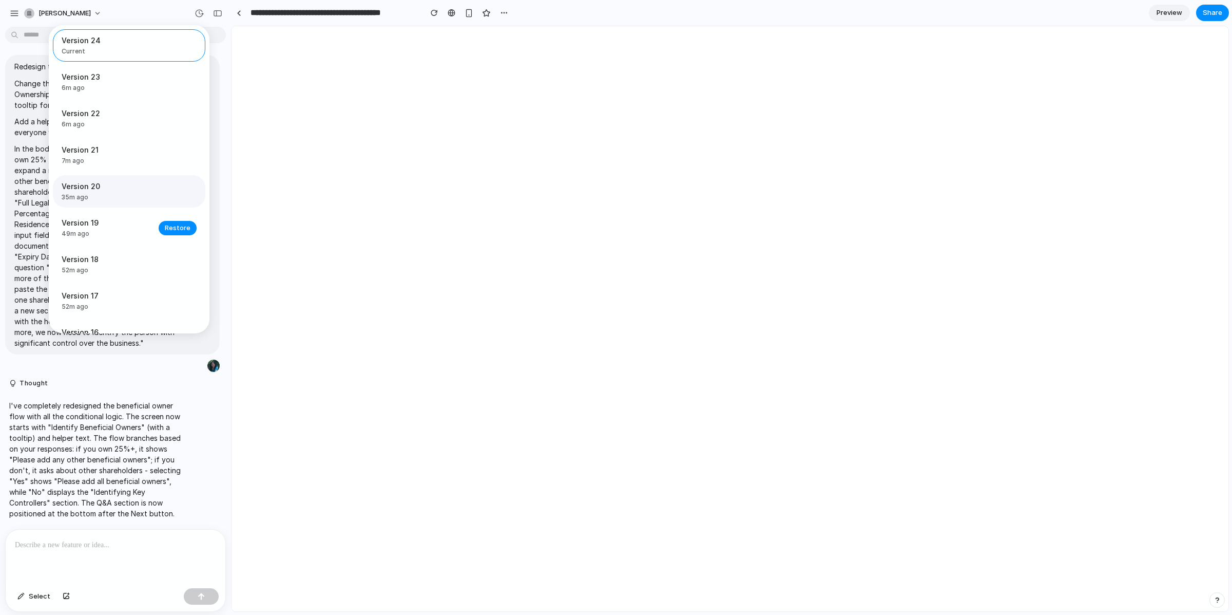
click at [117, 188] on span "Version 20" at bounding box center [107, 186] width 91 height 11
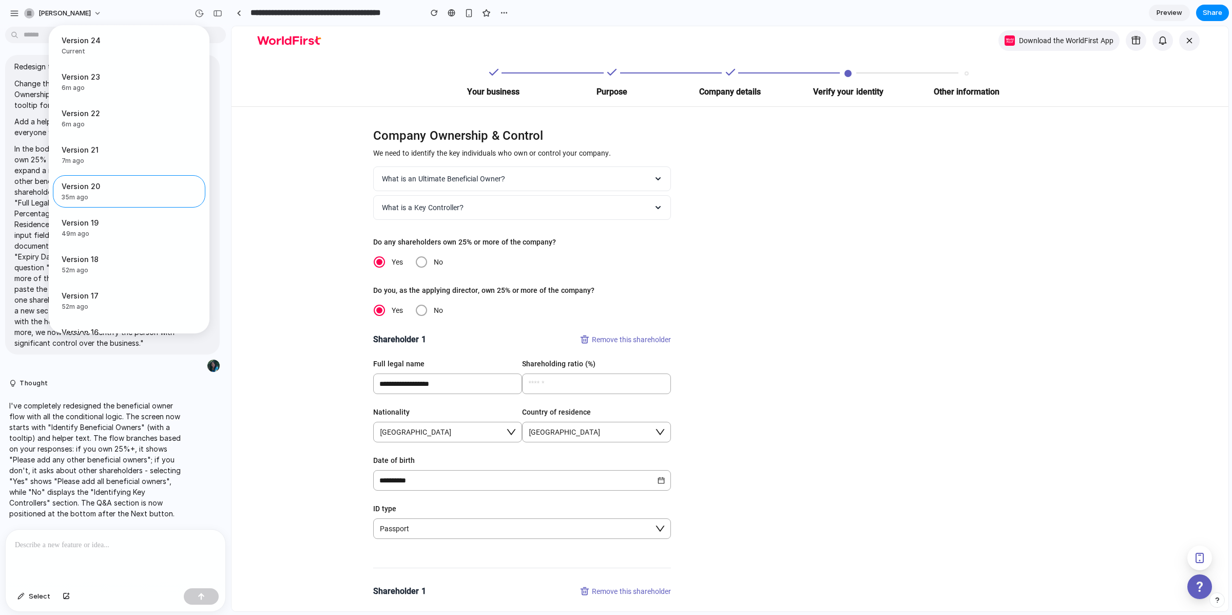
drag, startPoint x: 166, startPoint y: 189, endPoint x: 234, endPoint y: 109, distance: 105.6
click at [247, 120] on div "Version 24 Current Version 23 6m ago Restore Version 22 6m ago Restore Version …" at bounding box center [616, 307] width 1232 height 615
click at [112, 47] on span "Current" at bounding box center [126, 51] width 129 height 9
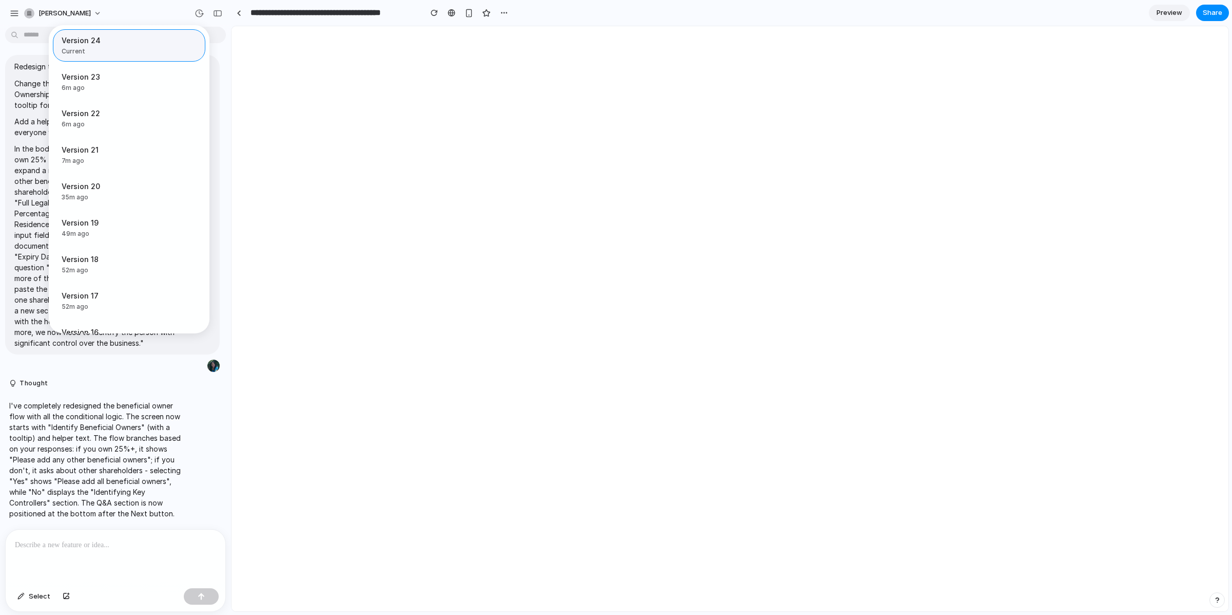
click at [117, 47] on span "Current" at bounding box center [126, 51] width 129 height 9
click at [98, 84] on span "6m ago" at bounding box center [107, 87] width 91 height 9
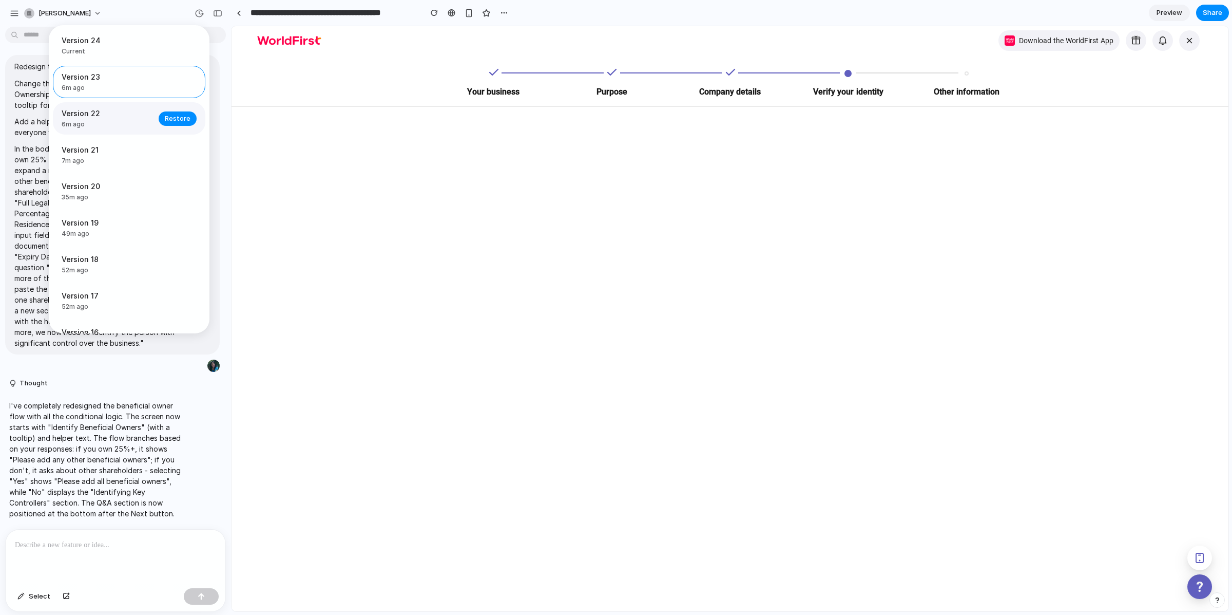
click at [110, 113] on span "Version 22" at bounding box center [107, 113] width 91 height 11
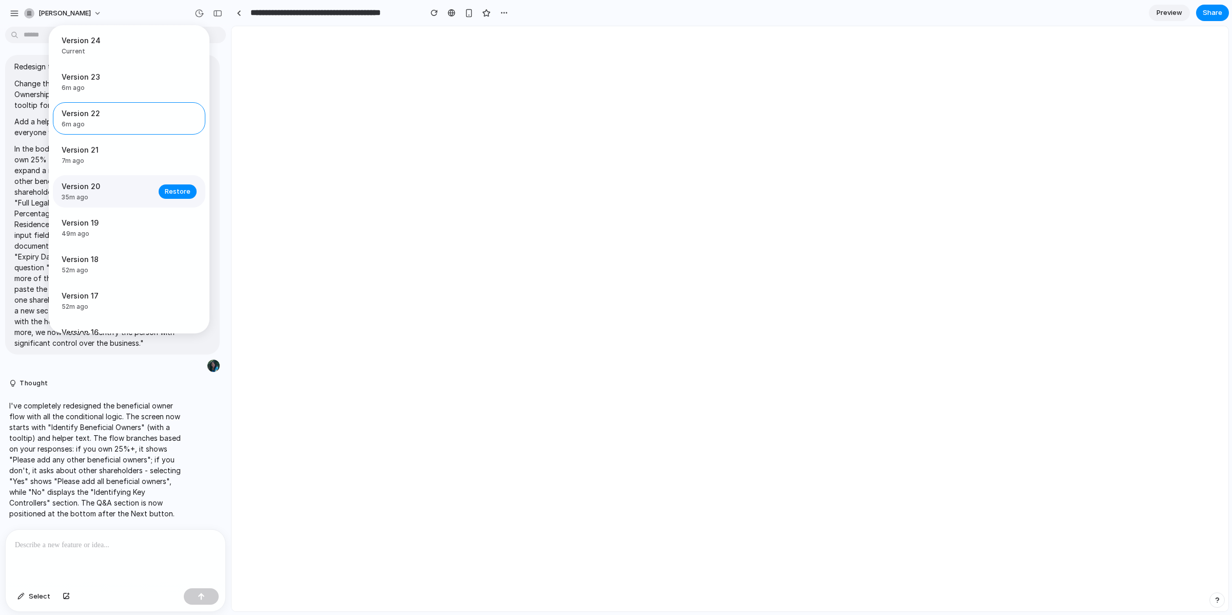
click at [111, 197] on span "35m ago" at bounding box center [107, 197] width 91 height 9
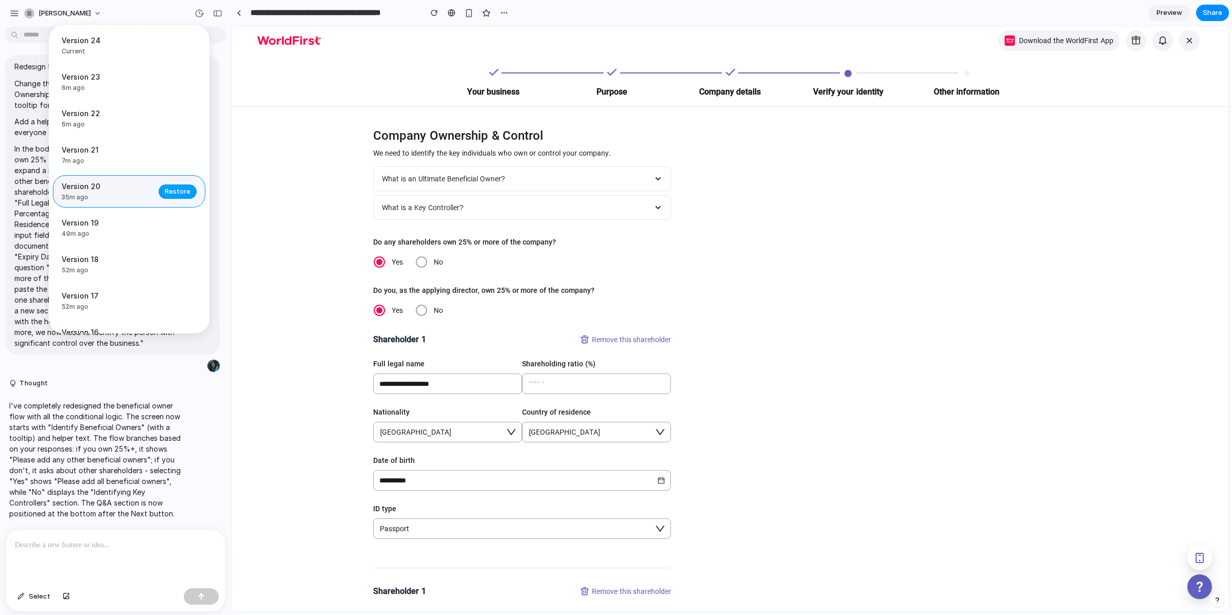
click at [167, 191] on span "Restore" at bounding box center [178, 191] width 26 height 10
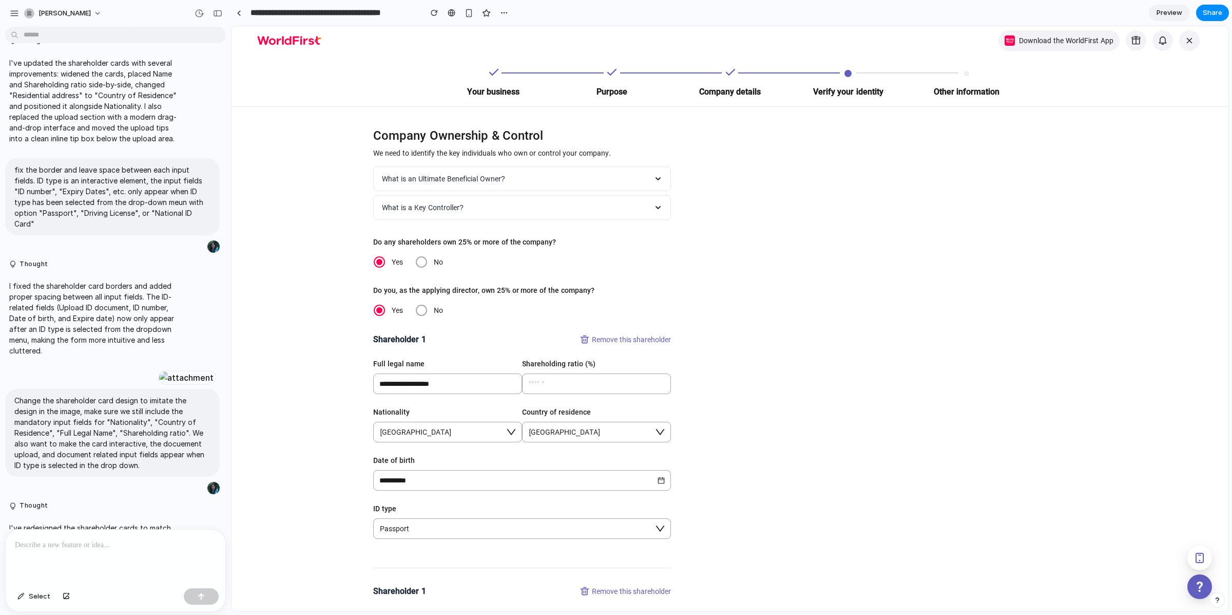
scroll to position [1016, 0]
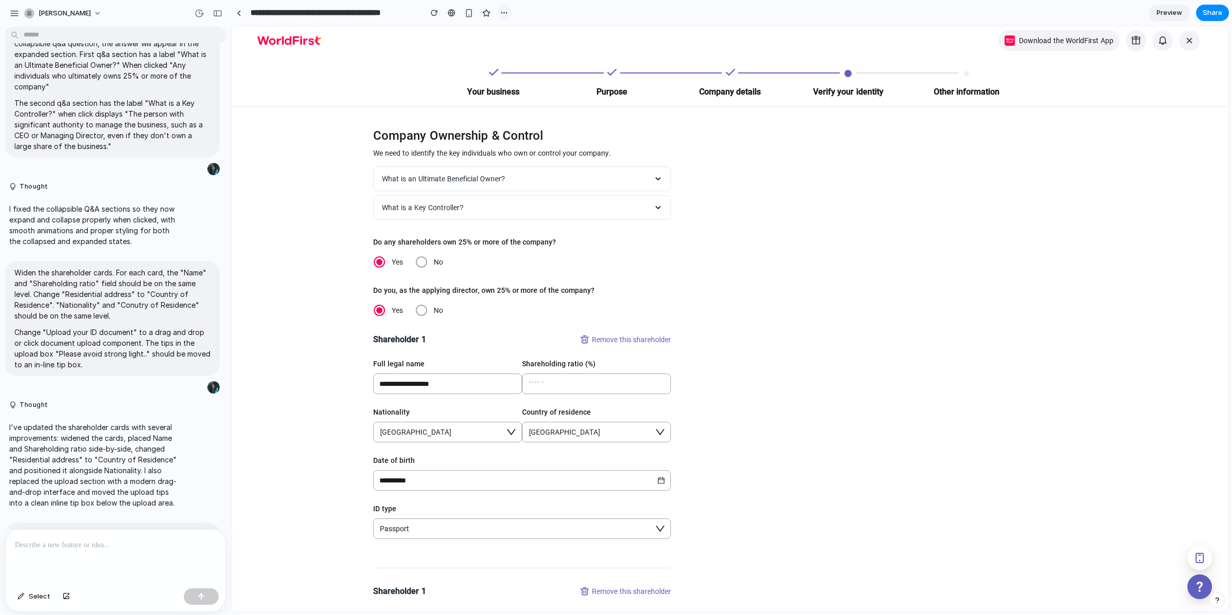
click at [501, 12] on div "button" at bounding box center [504, 13] width 8 height 8
click at [522, 34] on span "Duplicate" at bounding box center [529, 35] width 31 height 10
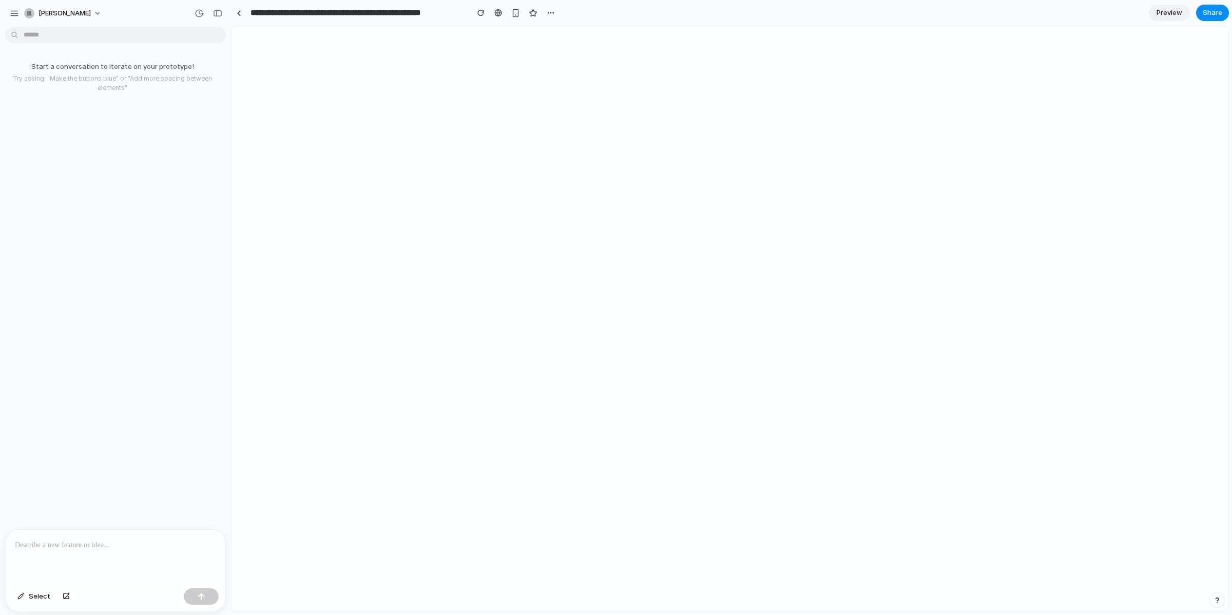
click at [83, 542] on p at bounding box center [115, 545] width 201 height 12
click at [217, 10] on div "button" at bounding box center [217, 13] width 9 height 7
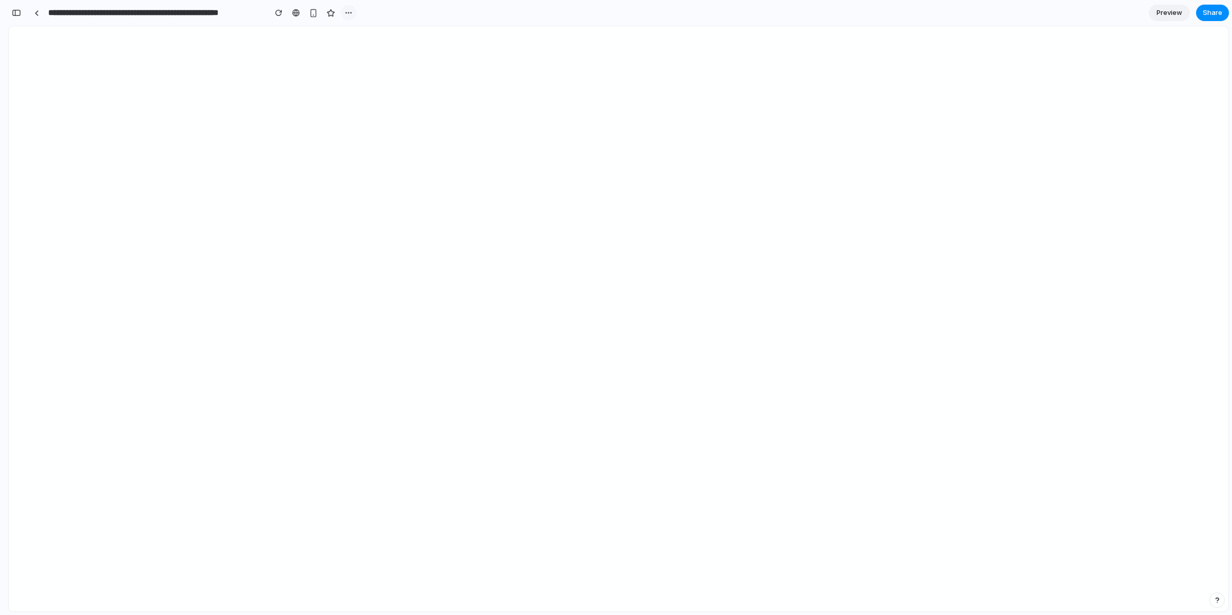
click at [346, 12] on div "button" at bounding box center [348, 13] width 8 height 8
click at [362, 50] on span "Delete" at bounding box center [369, 52] width 22 height 10
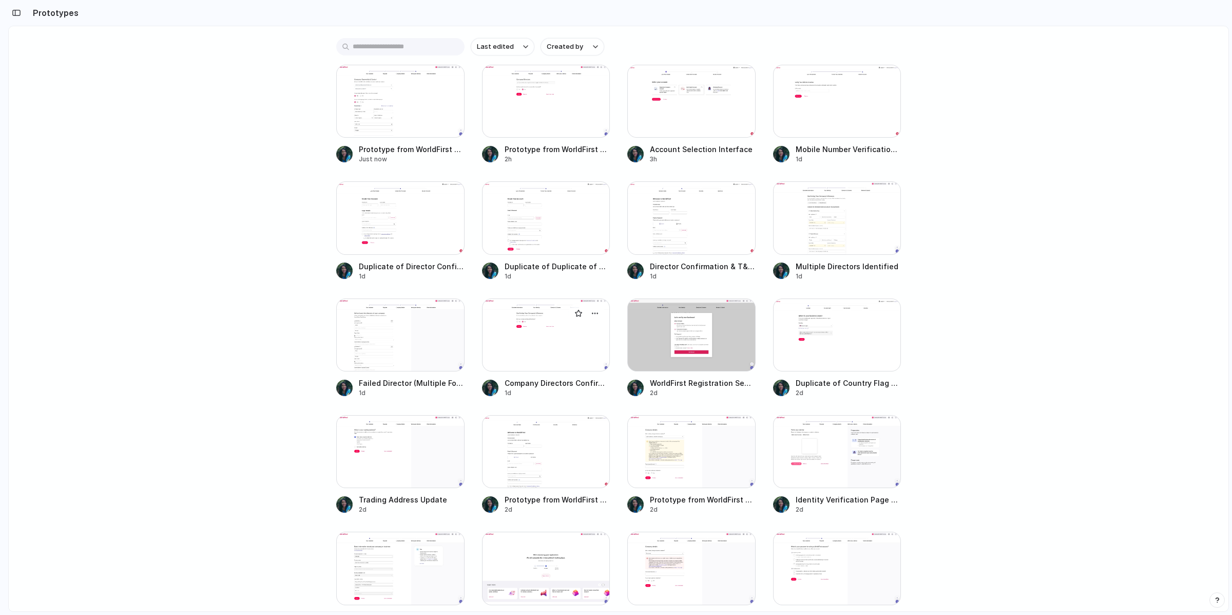
scroll to position [6, 0]
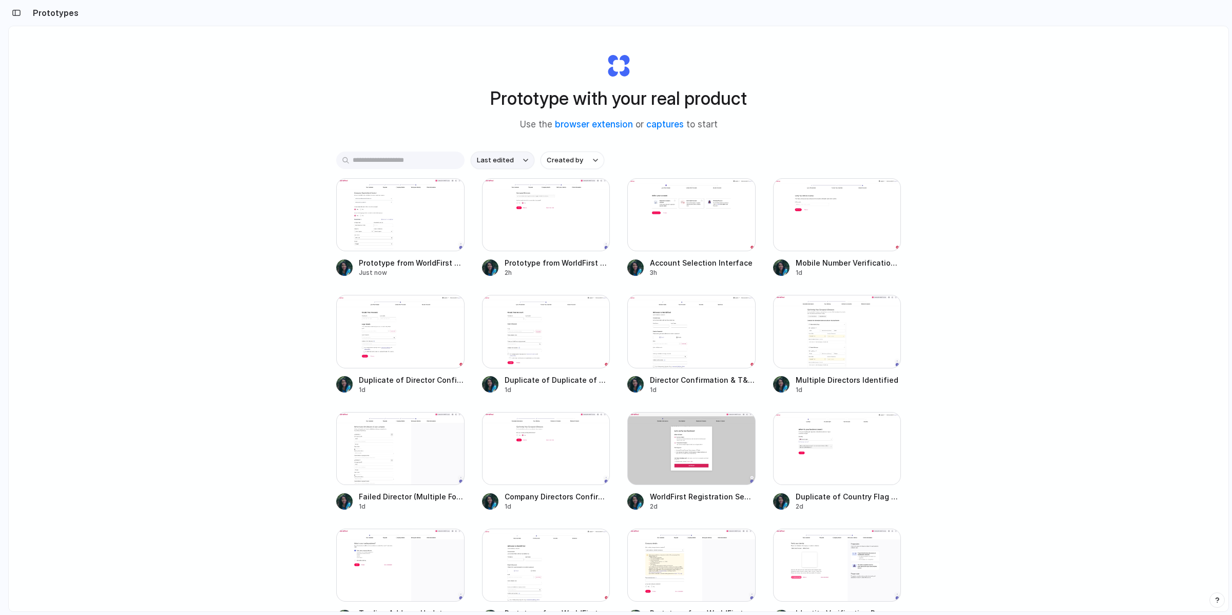
click at [512, 158] on button "Last edited" at bounding box center [503, 159] width 64 height 17
click at [507, 202] on span "Last created" at bounding box center [496, 200] width 42 height 10
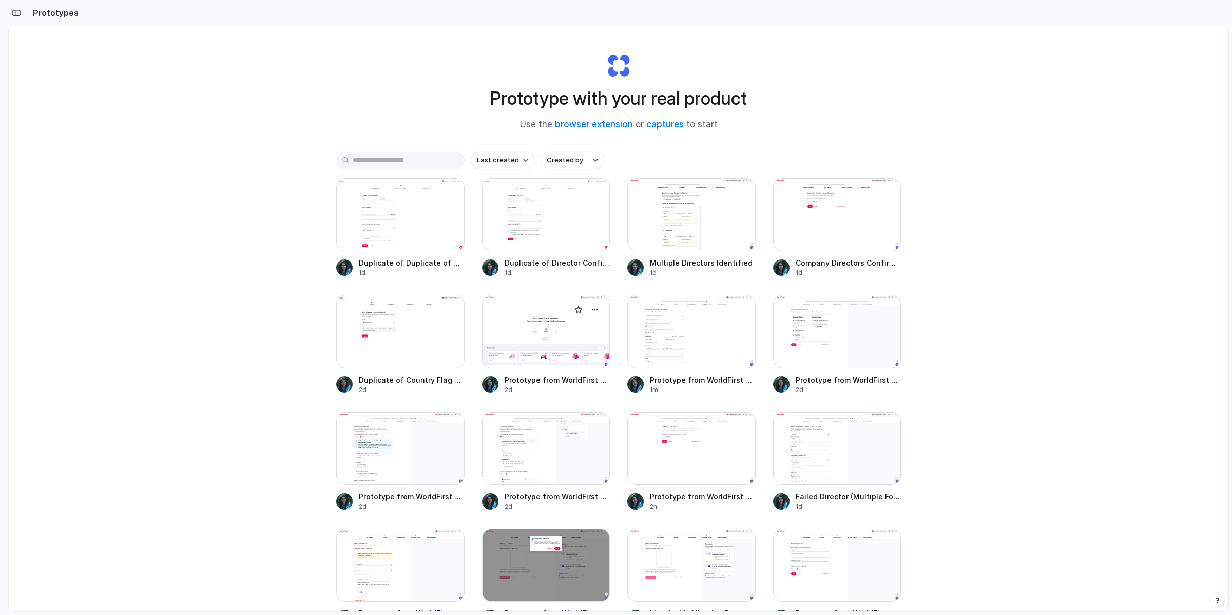
click at [518, 327] on div at bounding box center [546, 331] width 128 height 73
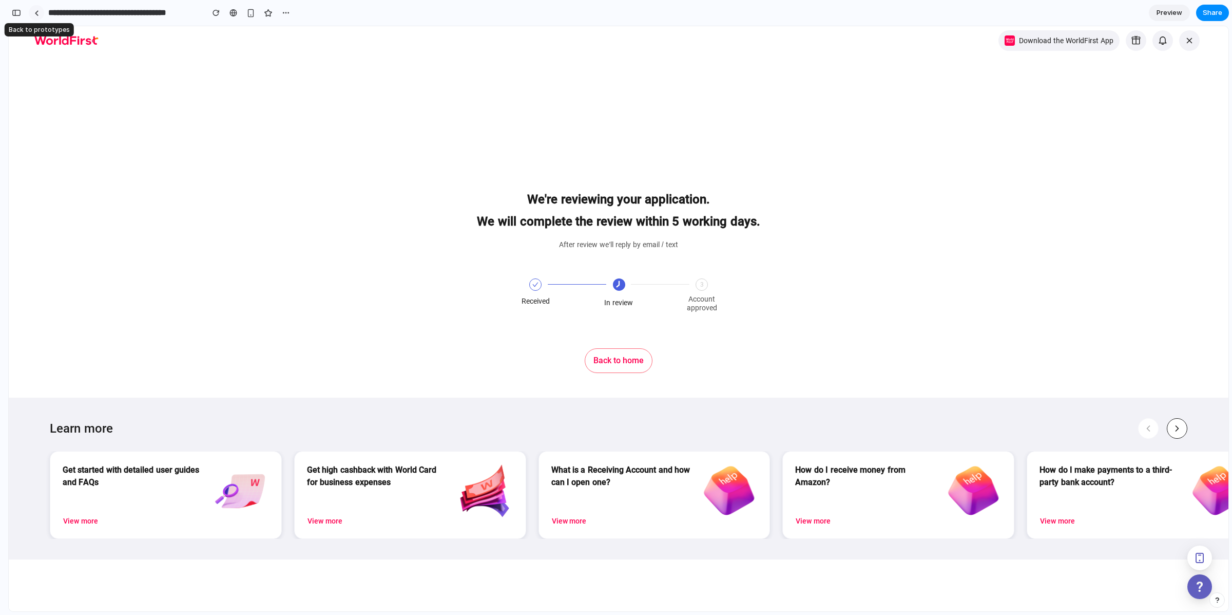
click at [36, 16] on link at bounding box center [36, 12] width 15 height 15
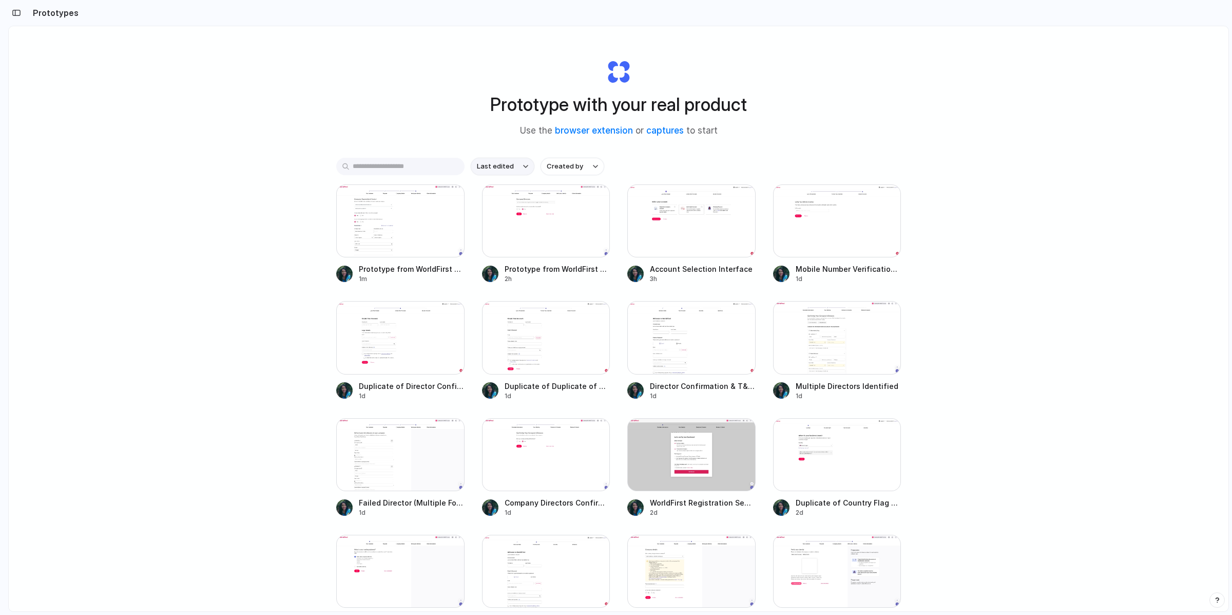
click at [511, 164] on button "Last edited" at bounding box center [503, 166] width 64 height 17
click at [510, 207] on span "Last created" at bounding box center [496, 206] width 42 height 10
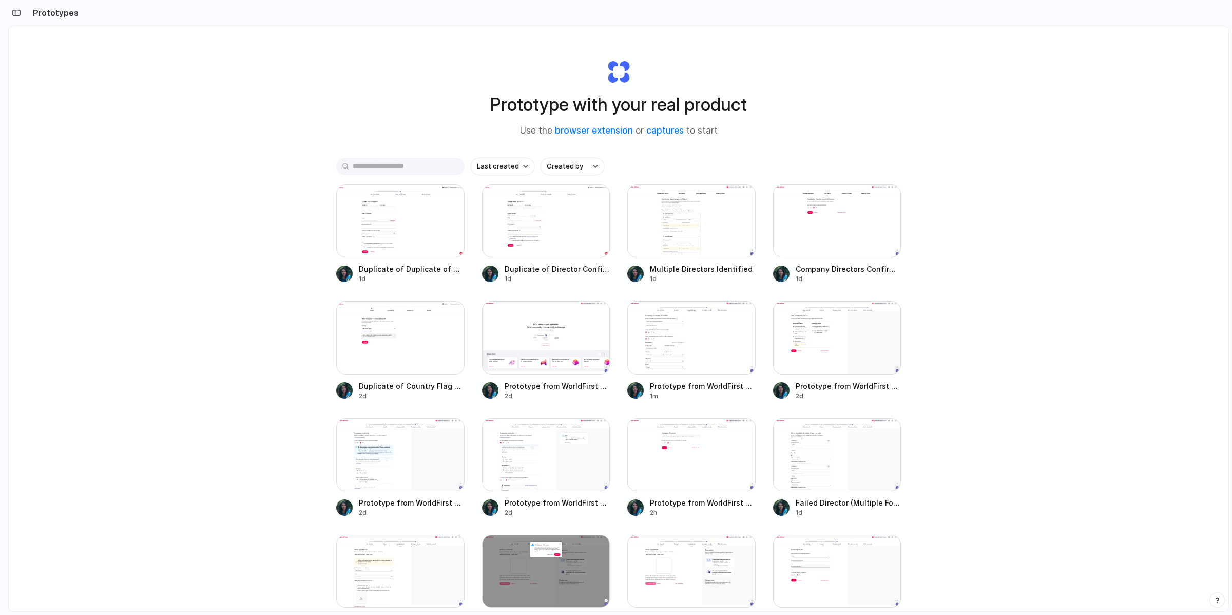
click at [249, 276] on div "Prototype with your real product Use the browser extension or captures to start…" at bounding box center [619, 345] width 1220 height 639
click at [682, 347] on div at bounding box center [691, 337] width 128 height 73
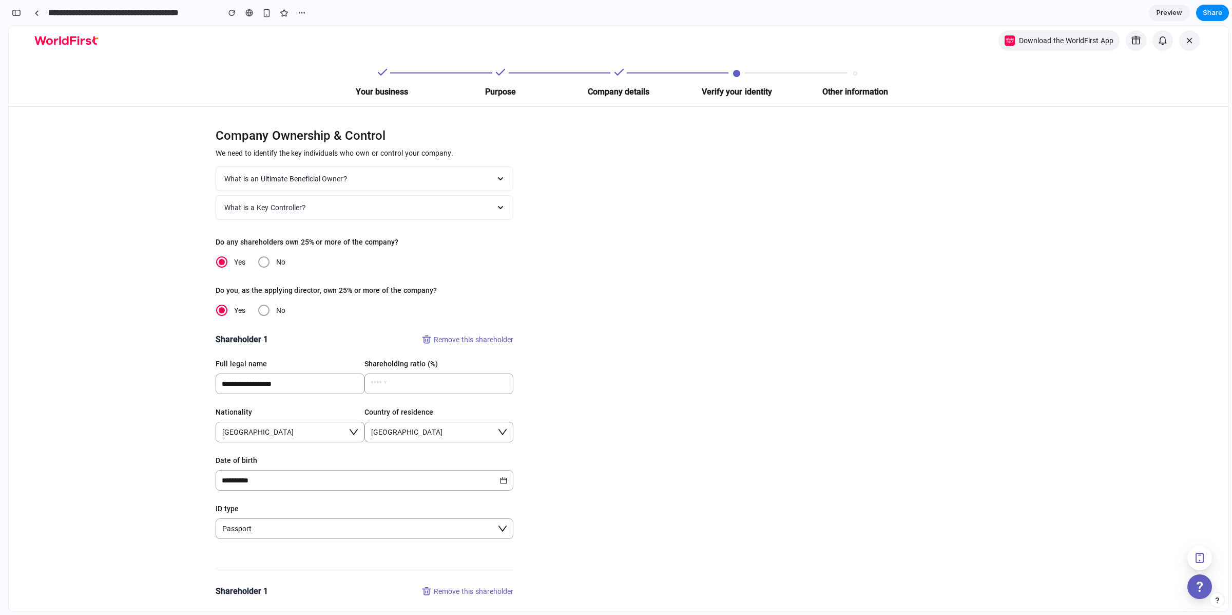
scroll to position [5646, 0]
click at [41, 14] on link at bounding box center [36, 12] width 15 height 15
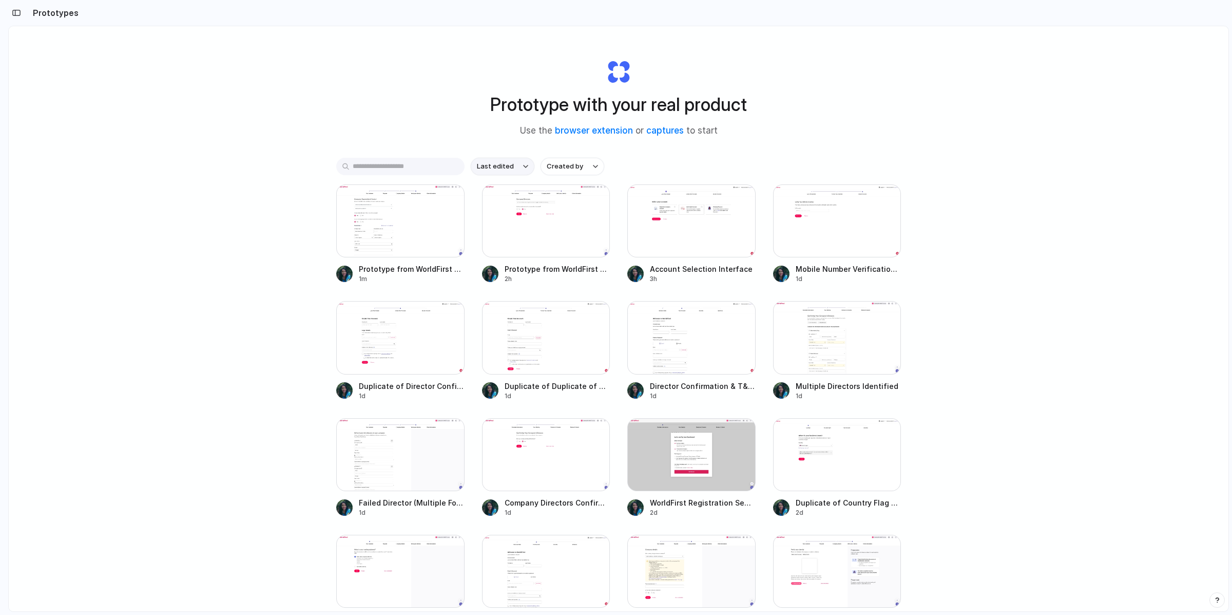
click at [514, 165] on button "Last edited" at bounding box center [503, 166] width 64 height 17
click at [499, 201] on span "Last created" at bounding box center [496, 206] width 42 height 10
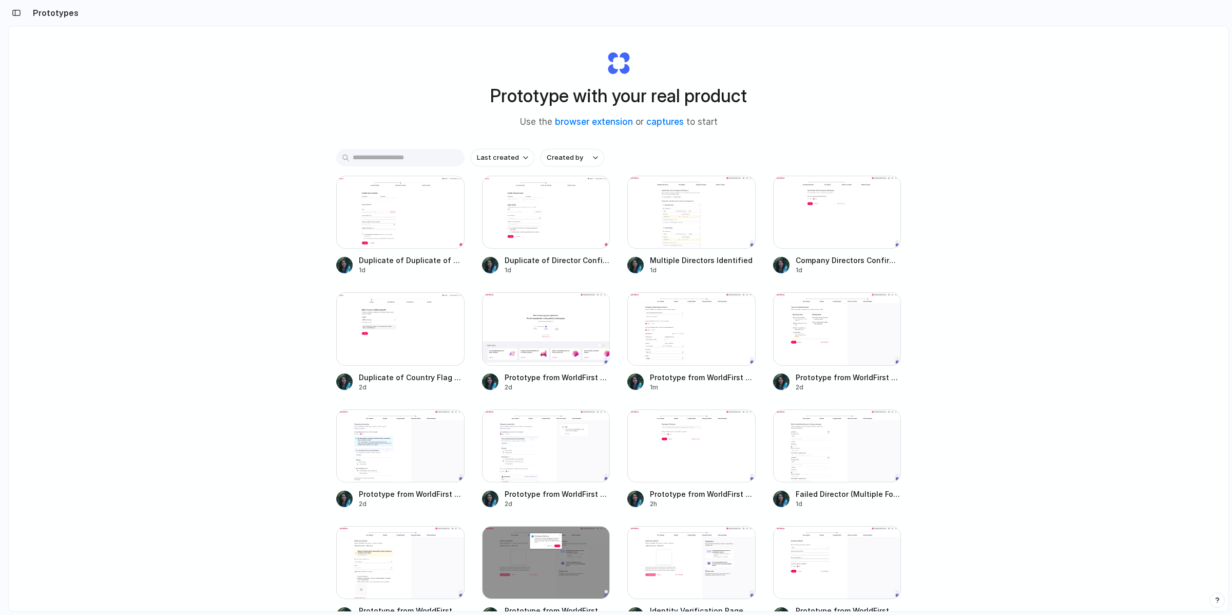
scroll to position [20, 0]
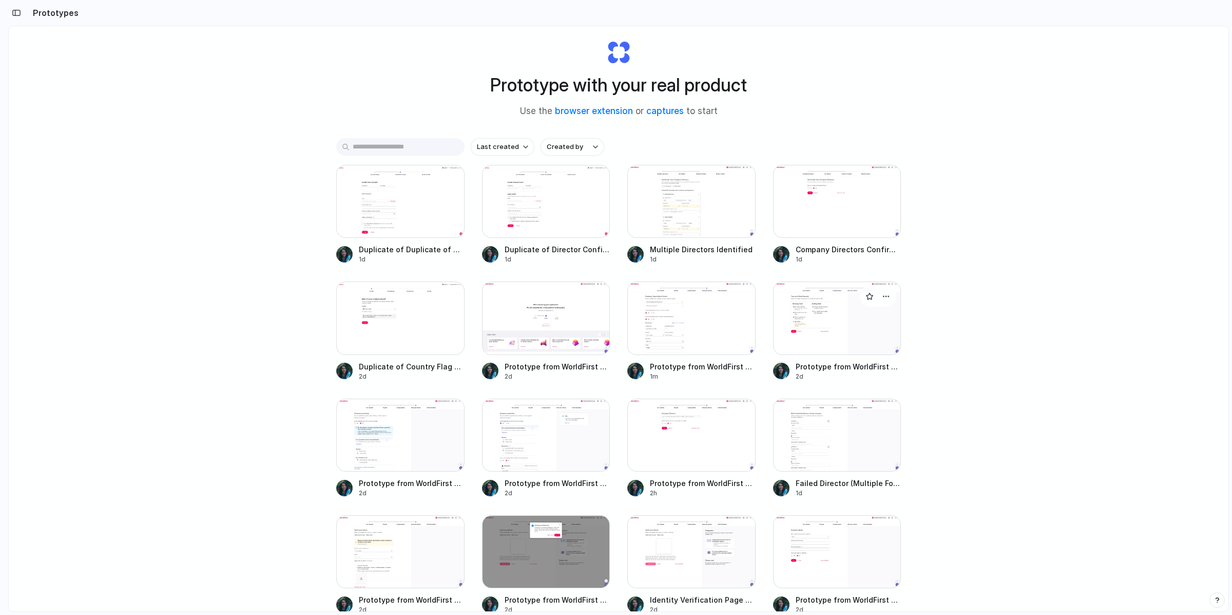
click at [793, 318] on div at bounding box center [837, 317] width 128 height 73
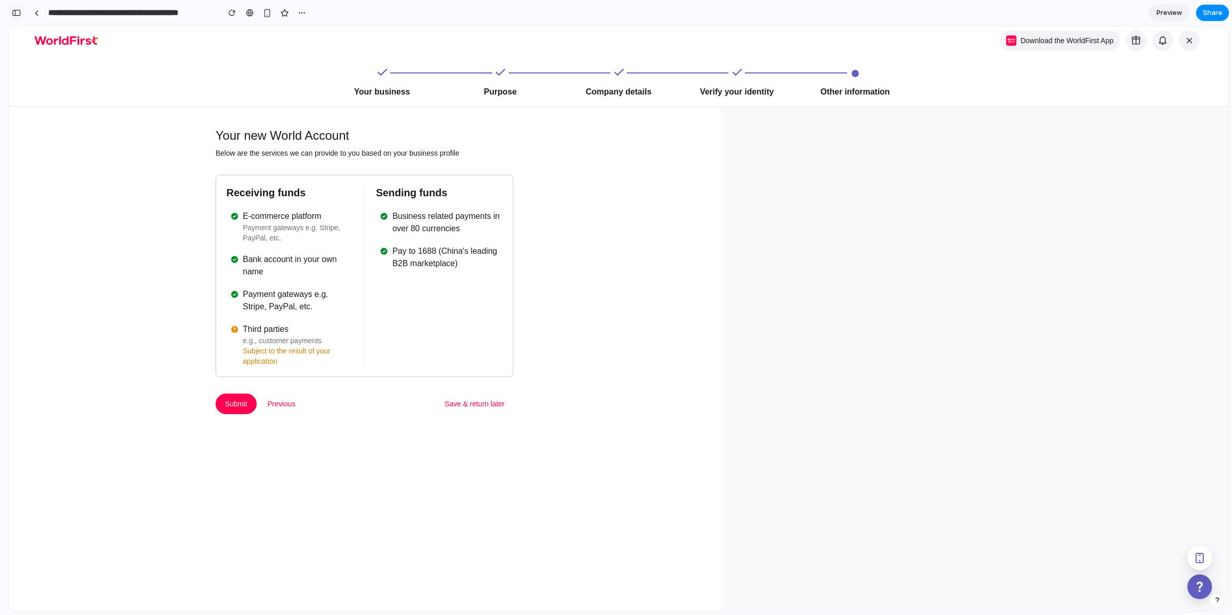
click at [18, 10] on div "button" at bounding box center [16, 12] width 9 height 7
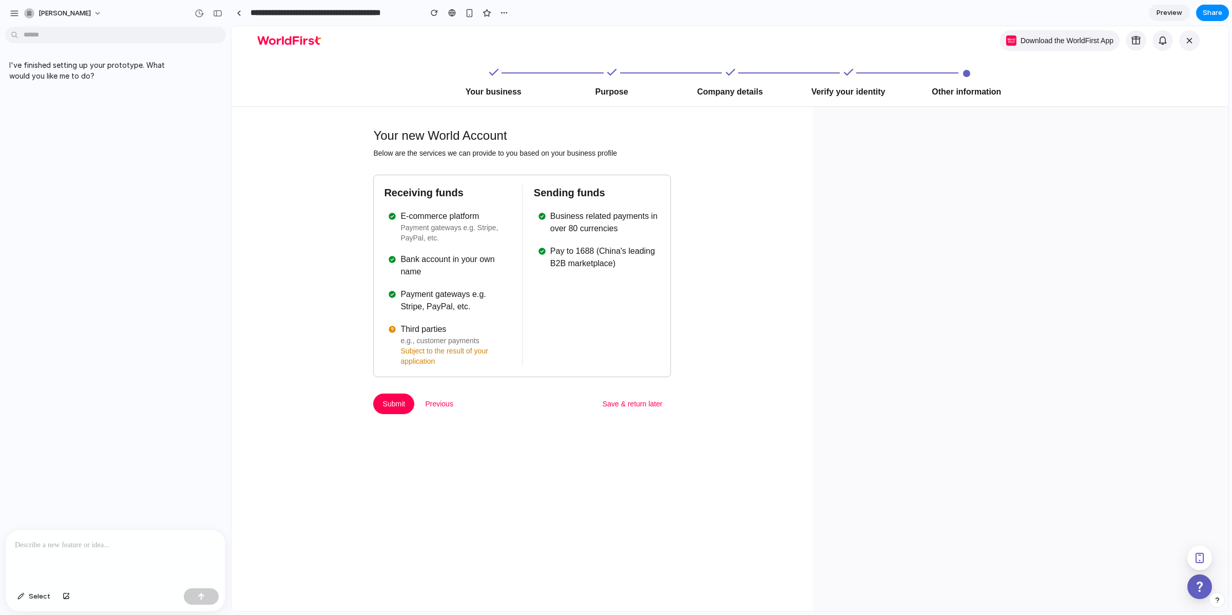
click at [100, 547] on p at bounding box center [115, 545] width 201 height 12
click at [167, 515] on p "**********" at bounding box center [114, 532] width 198 height 37
click at [130, 538] on p "**********" at bounding box center [114, 532] width 198 height 37
click at [202, 544] on p "**********" at bounding box center [114, 532] width 198 height 37
drag, startPoint x: 202, startPoint y: 544, endPoint x: 162, endPoint y: 542, distance: 40.1
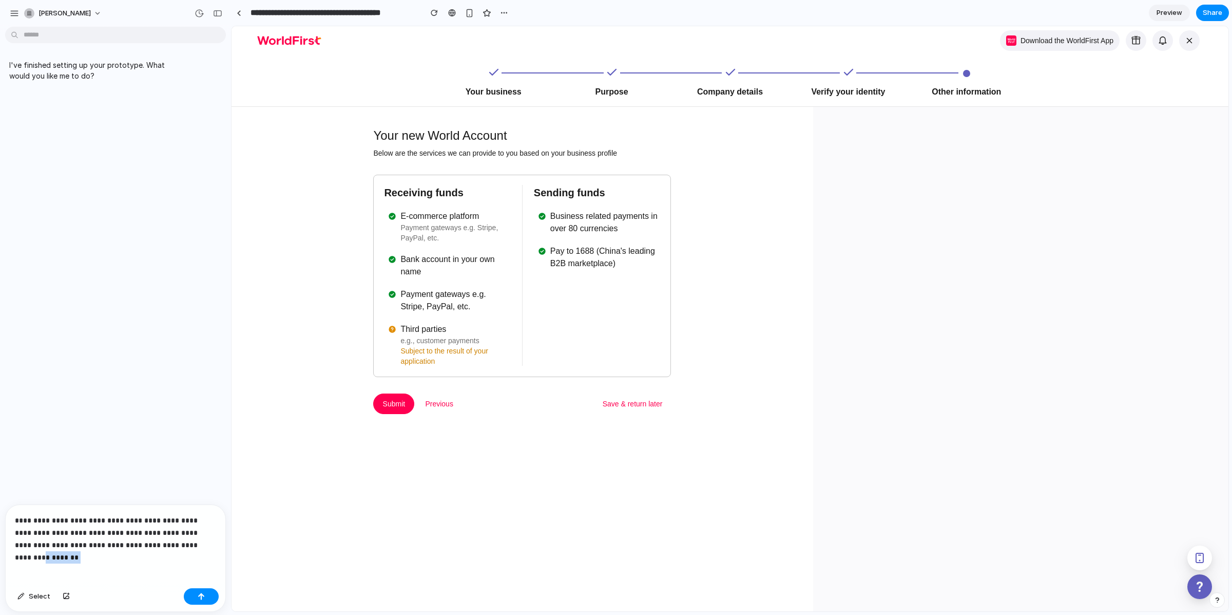
click at [162, 542] on p "**********" at bounding box center [114, 532] width 198 height 37
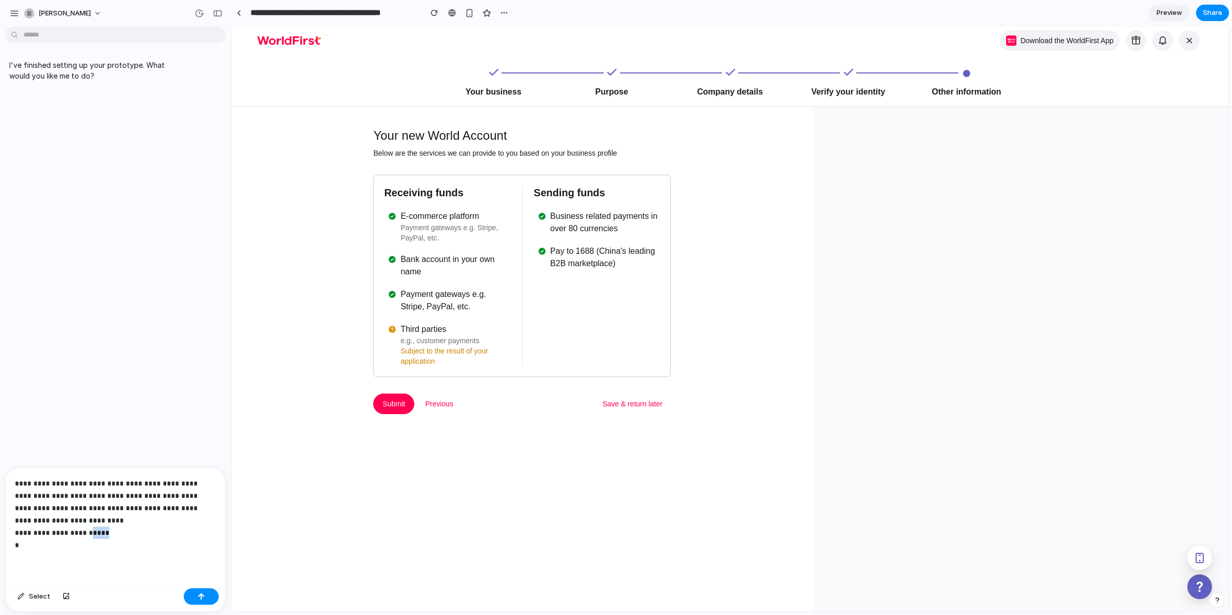
drag, startPoint x: 128, startPoint y: 525, endPoint x: 93, endPoint y: 524, distance: 35.5
click at [93, 524] on p "**********" at bounding box center [114, 514] width 198 height 74
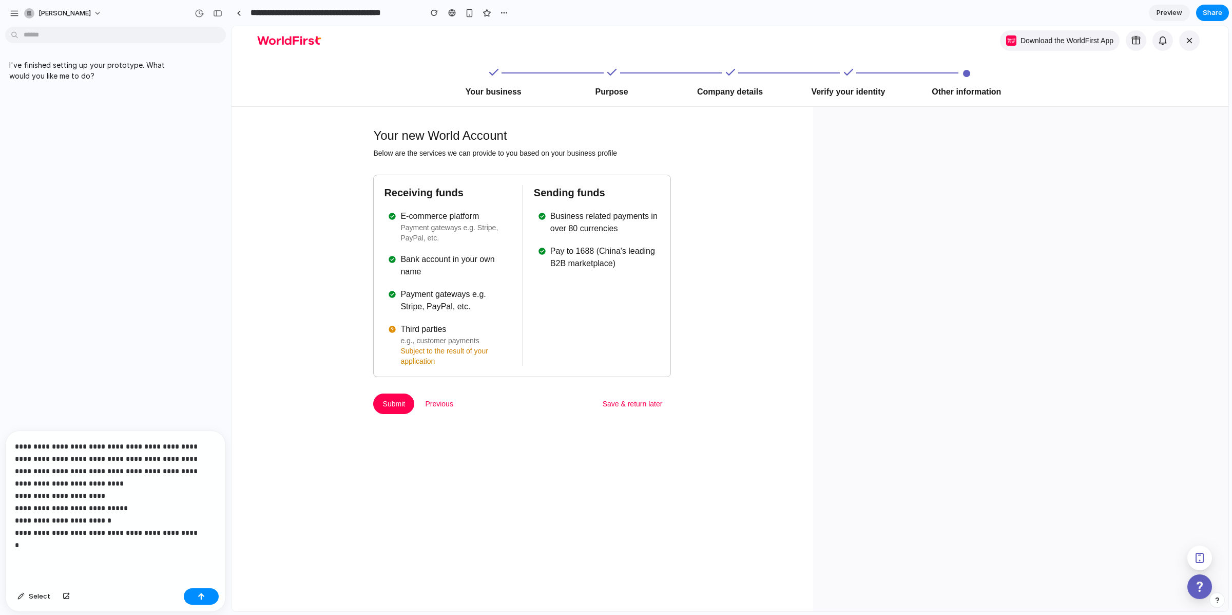
click at [50, 528] on p "**********" at bounding box center [114, 495] width 198 height 111
click at [164, 457] on p "**********" at bounding box center [114, 495] width 198 height 111
click at [132, 457] on p "**********" at bounding box center [114, 495] width 198 height 111
drag, startPoint x: 143, startPoint y: 453, endPoint x: 74, endPoint y: 467, distance: 69.6
click at [74, 467] on p "**********" at bounding box center [114, 495] width 198 height 111
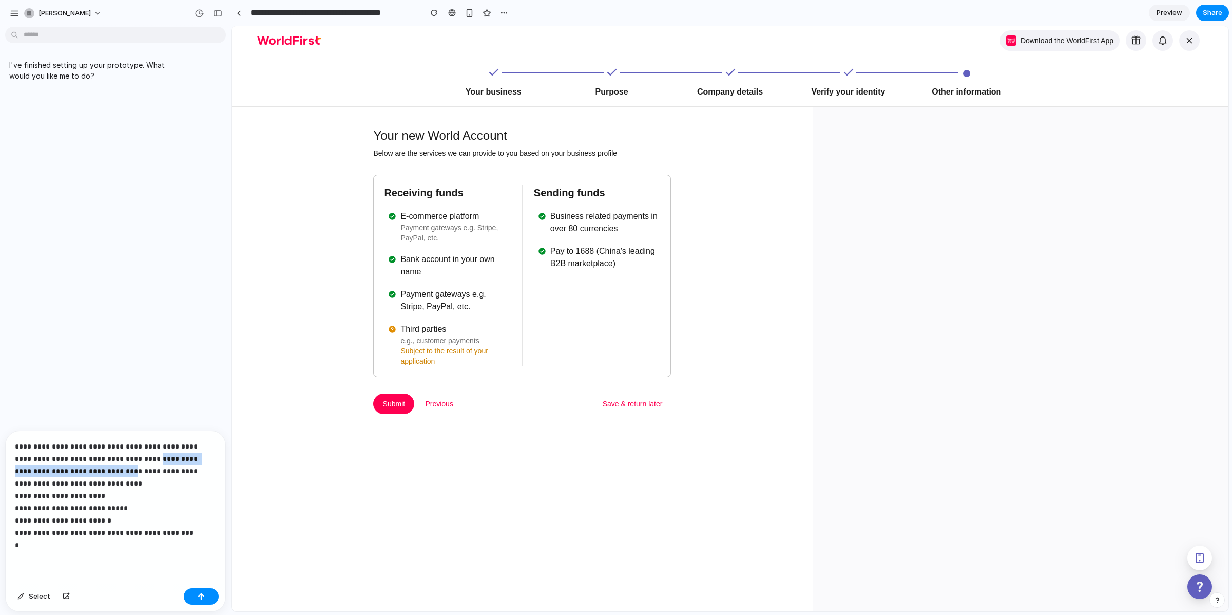
drag, startPoint x: 128, startPoint y: 454, endPoint x: 92, endPoint y: 469, distance: 38.9
click at [96, 469] on p "**********" at bounding box center [114, 495] width 198 height 111
click at [110, 457] on p "**********" at bounding box center [114, 495] width 198 height 111
drag, startPoint x: 56, startPoint y: 454, endPoint x: 100, endPoint y: 470, distance: 46.8
click at [100, 470] on p "**********" at bounding box center [114, 495] width 198 height 111
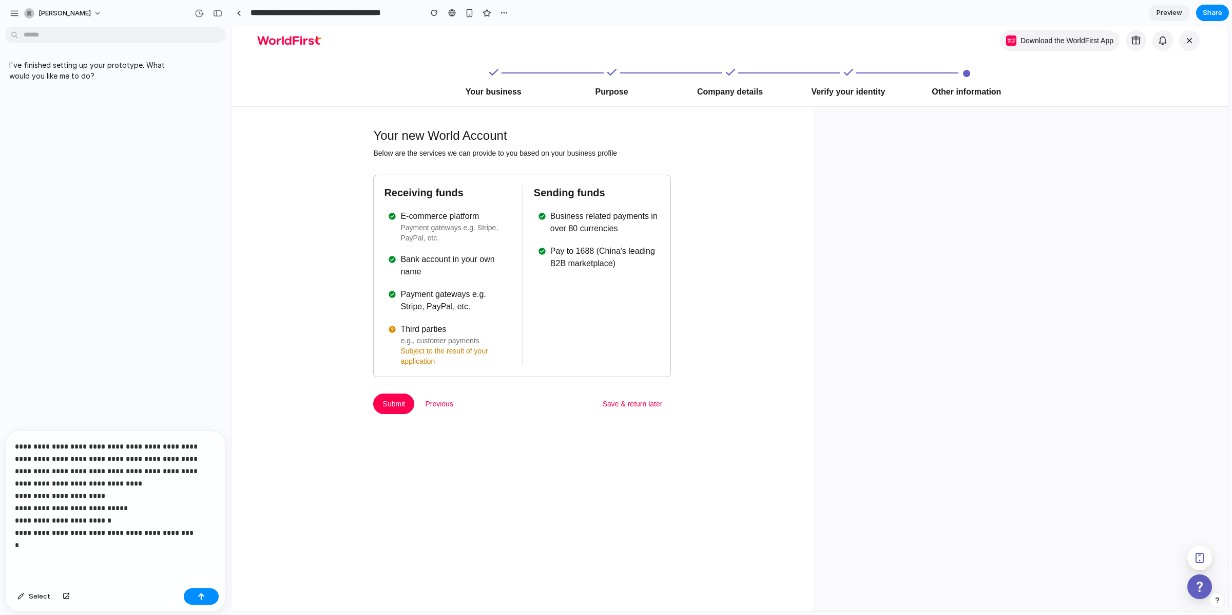
click at [133, 470] on p "**********" at bounding box center [114, 495] width 198 height 111
drag, startPoint x: 126, startPoint y: 452, endPoint x: 57, endPoint y: 451, distance: 69.3
click at [57, 451] on p "**********" at bounding box center [114, 495] width 198 height 111
click at [34, 557] on div "**********" at bounding box center [116, 513] width 220 height 141
click at [68, 479] on p "**********" at bounding box center [114, 501] width 198 height 99
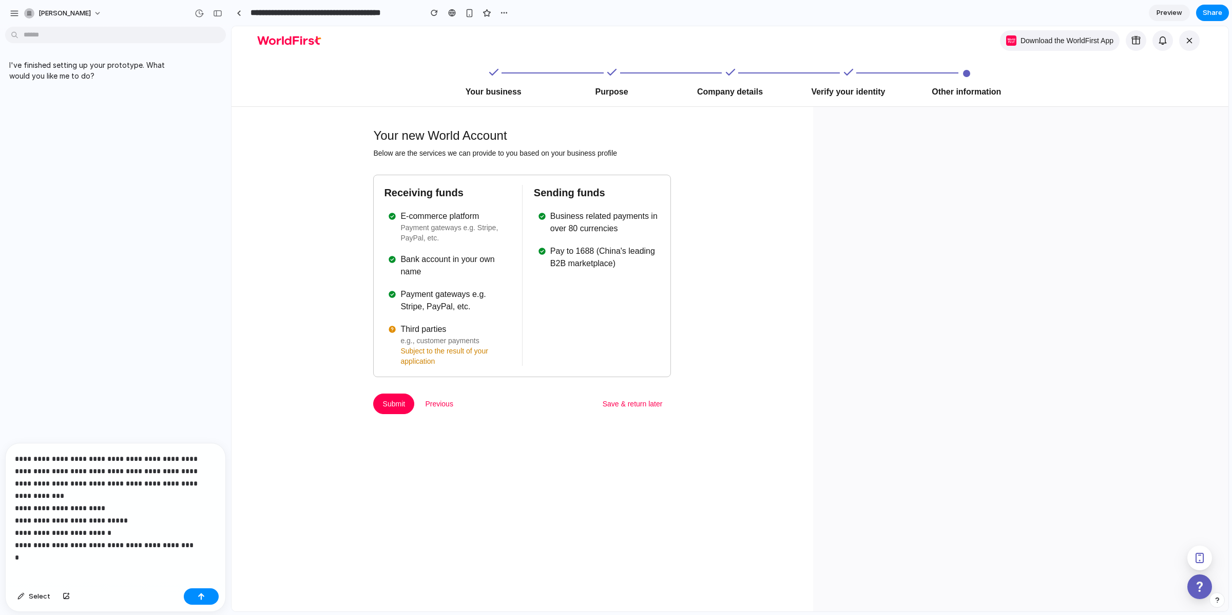
click at [100, 475] on p "**********" at bounding box center [114, 501] width 198 height 99
click at [52, 474] on p "**********" at bounding box center [114, 501] width 198 height 99
drag, startPoint x: 74, startPoint y: 477, endPoint x: 51, endPoint y: 478, distance: 23.6
click at [51, 478] on p "**********" at bounding box center [114, 489] width 198 height 123
click at [51, 535] on p "**********" at bounding box center [114, 489] width 198 height 123
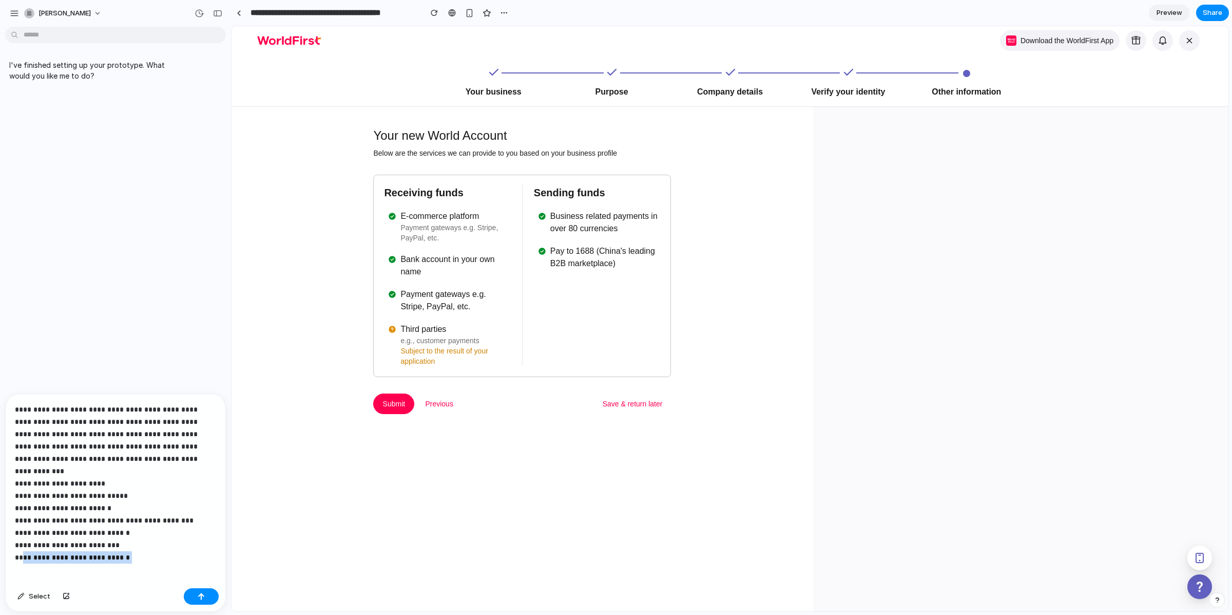
drag, startPoint x: 155, startPoint y: 539, endPoint x: 23, endPoint y: 536, distance: 132.5
click at [23, 536] on p "**********" at bounding box center [114, 477] width 198 height 148
click at [133, 542] on p "**********" at bounding box center [114, 477] width 198 height 148
click at [194, 592] on button "button" at bounding box center [201, 596] width 35 height 16
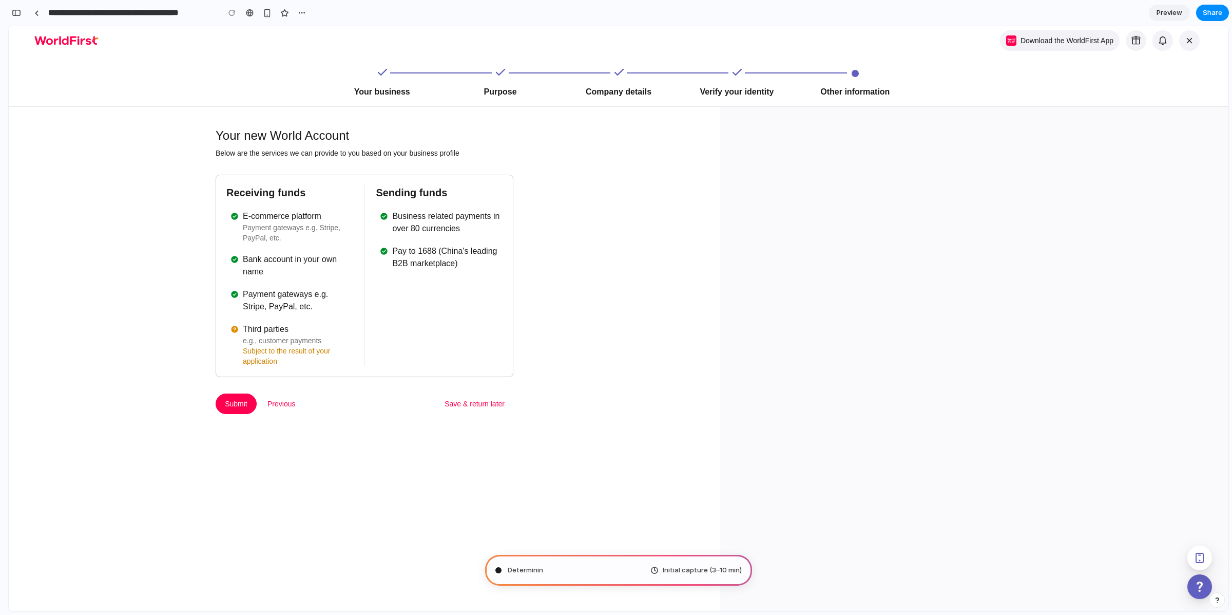
scroll to position [4, 0]
click at [23, 9] on button "button" at bounding box center [16, 13] width 16 height 16
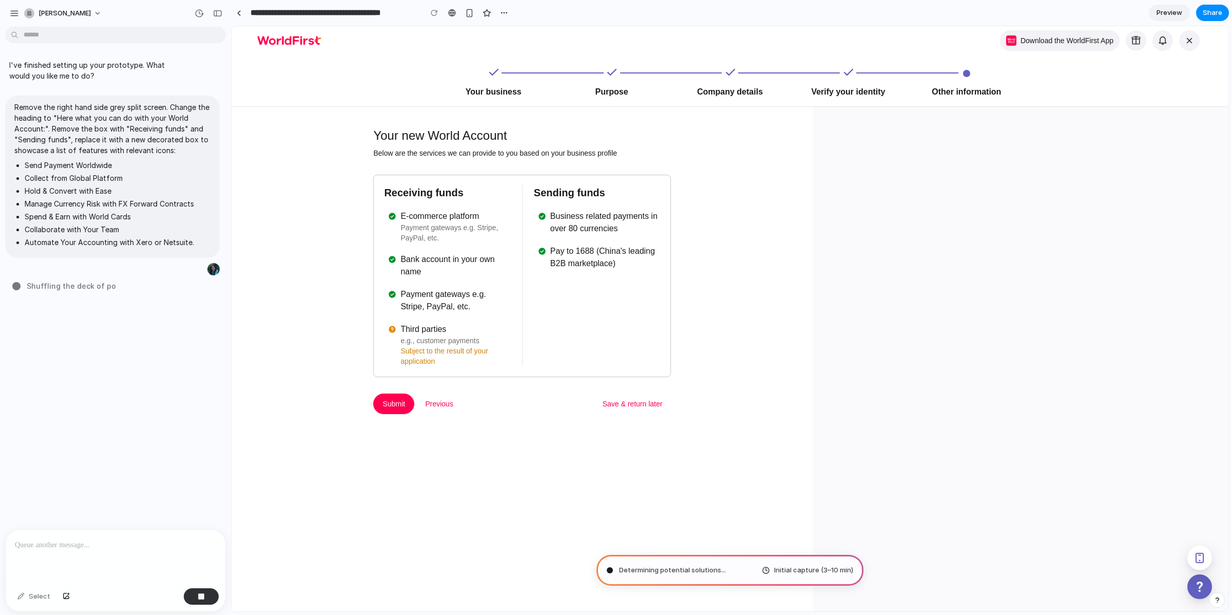
scroll to position [0, 0]
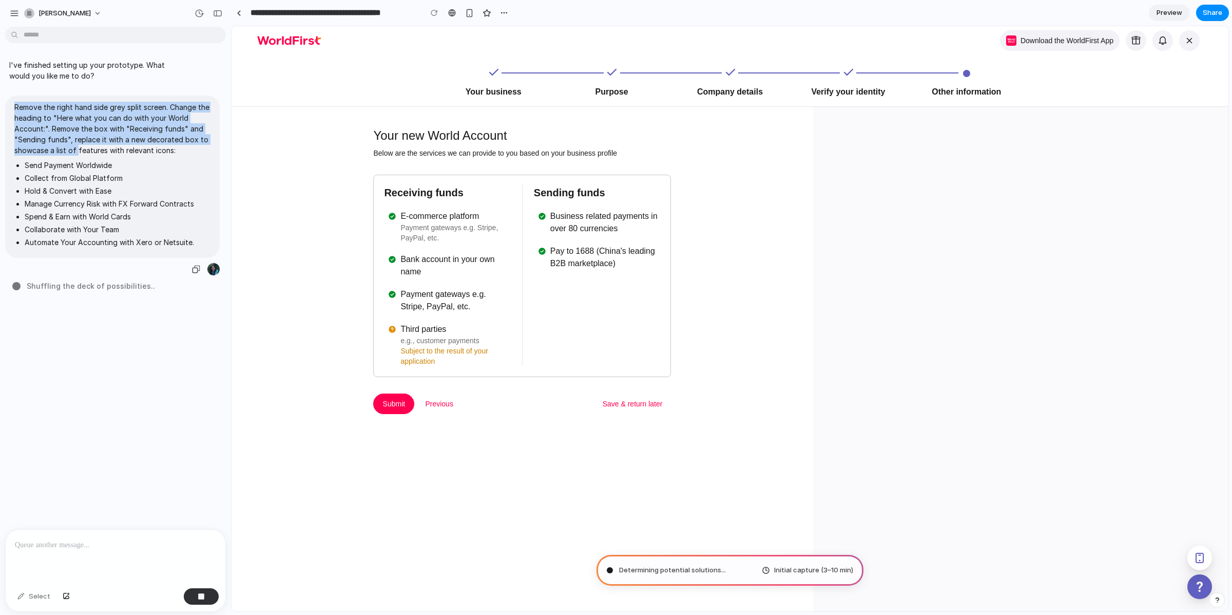
drag, startPoint x: 32, startPoint y: 101, endPoint x: 91, endPoint y: 185, distance: 103.0
click at [79, 158] on span "Remove the right hand side grey split screen. Change the heading to "Here what …" at bounding box center [112, 177] width 196 height 150
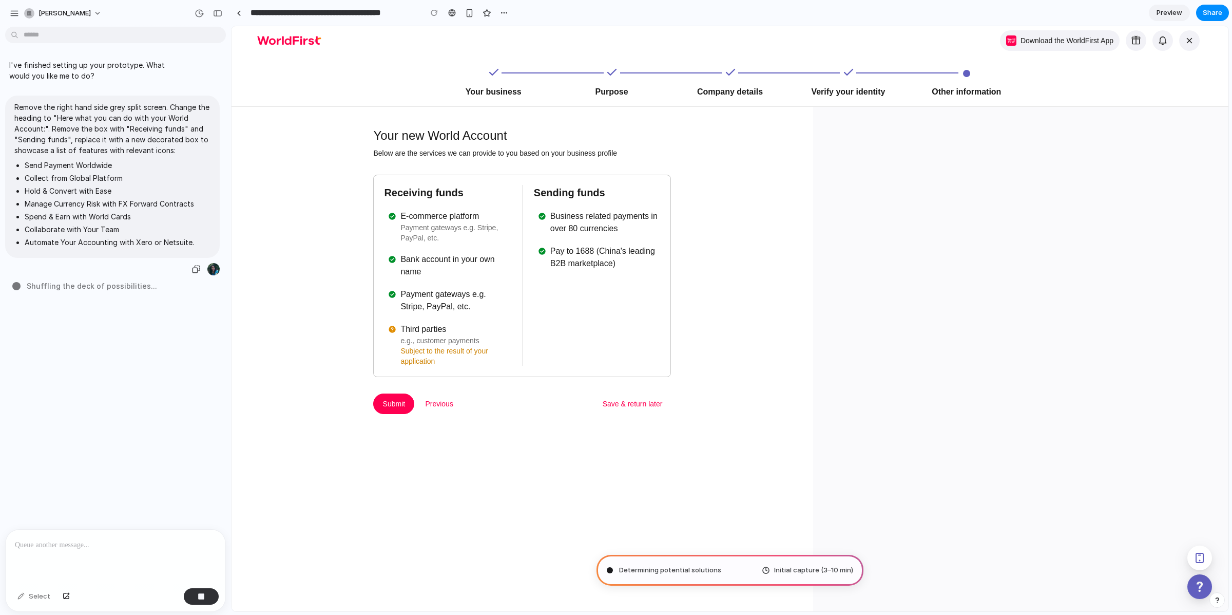
click at [98, 194] on li "Hold & Convert with Ease" at bounding box center [118, 190] width 186 height 11
drag, startPoint x: 36, startPoint y: 107, endPoint x: 108, endPoint y: 133, distance: 76.5
click at [108, 133] on p "Remove the right hand side grey split screen. Change the heading to "Here what …" at bounding box center [112, 129] width 196 height 54
click at [113, 138] on p "Remove the right hand side grey split screen. Change the heading to "Here what …" at bounding box center [112, 129] width 196 height 54
drag, startPoint x: 18, startPoint y: 115, endPoint x: 166, endPoint y: 138, distance: 149.1
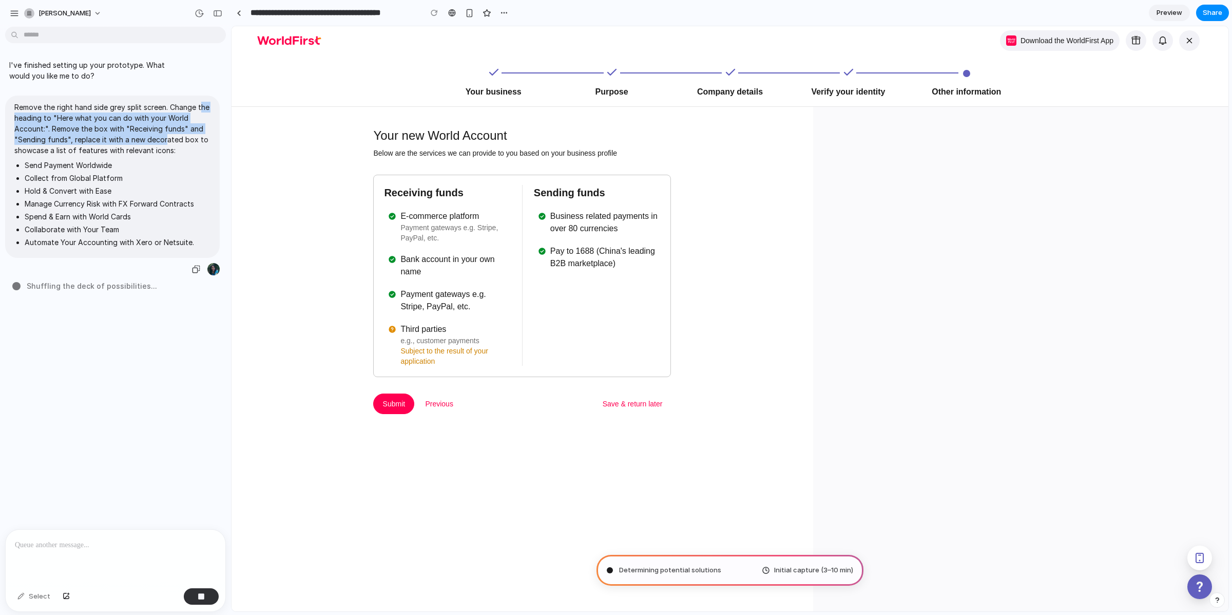
click at [166, 138] on p "Remove the right hand side grey split screen. Change the heading to "Here what …" at bounding box center [112, 129] width 196 height 54
drag, startPoint x: 44, startPoint y: 126, endPoint x: 91, endPoint y: 144, distance: 50.5
click at [90, 143] on p "Remove the right hand side grey split screen. Change the heading to "Here what …" at bounding box center [112, 129] width 196 height 54
click at [91, 144] on p "Remove the right hand side grey split screen. Change the heading to "Here what …" at bounding box center [112, 129] width 196 height 54
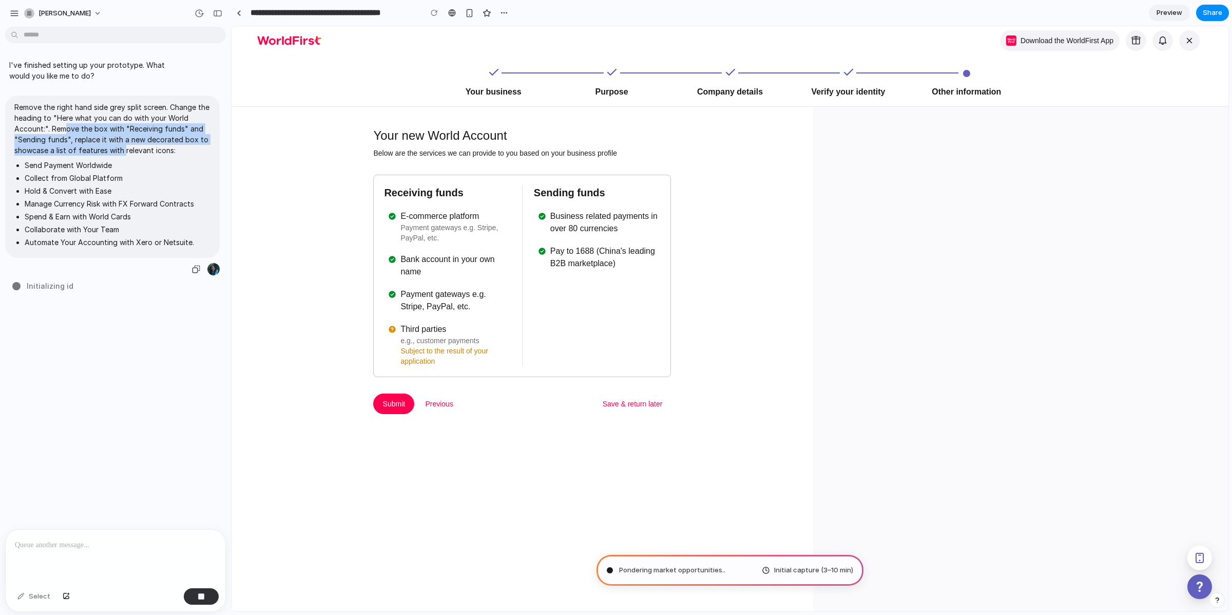
drag, startPoint x: 64, startPoint y: 128, endPoint x: 128, endPoint y: 149, distance: 68.2
click at [127, 149] on p "Remove the right hand side grey split screen. Change the heading to "Here what …" at bounding box center [112, 129] width 196 height 54
click at [128, 149] on p "Remove the right hand side grey split screen. Change the heading to "Here what …" at bounding box center [112, 129] width 196 height 54
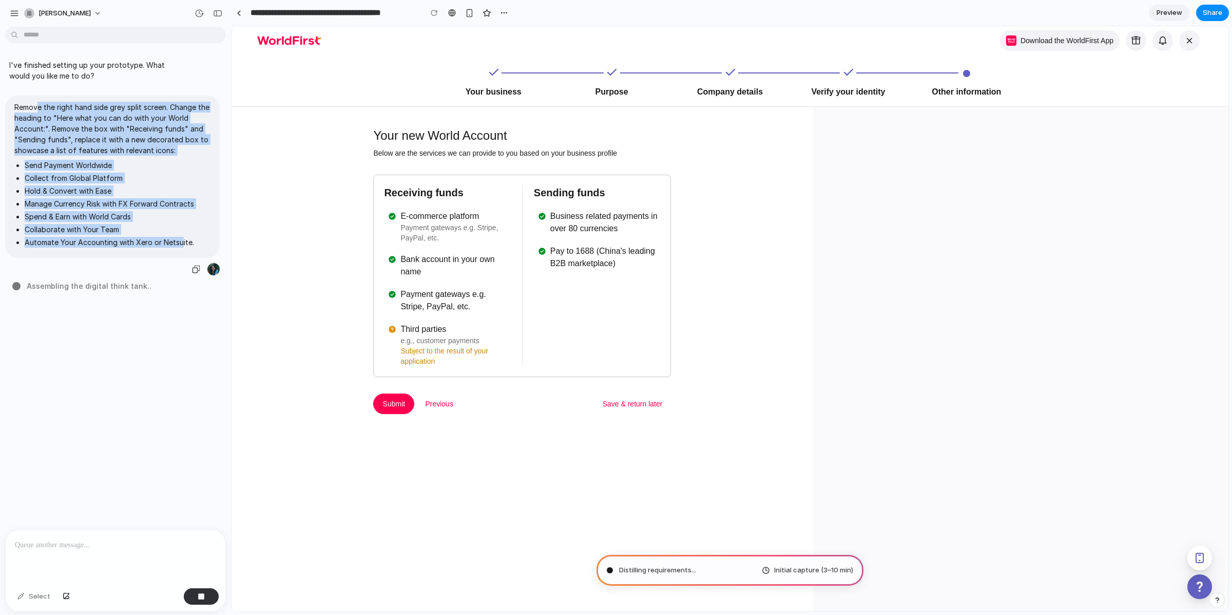
drag, startPoint x: 42, startPoint y: 113, endPoint x: 180, endPoint y: 243, distance: 189.2
click at [180, 243] on span "Remove the right hand side grey split screen. Change the heading to "Here what …" at bounding box center [112, 177] width 196 height 150
click at [180, 243] on li "Automate Your Accounting with Xero or Netsuite." at bounding box center [118, 242] width 186 height 11
drag, startPoint x: 20, startPoint y: 106, endPoint x: 180, endPoint y: 245, distance: 212.1
click at [180, 245] on span "Remove the right hand side grey split screen. Change the heading to "Here what …" at bounding box center [112, 177] width 196 height 150
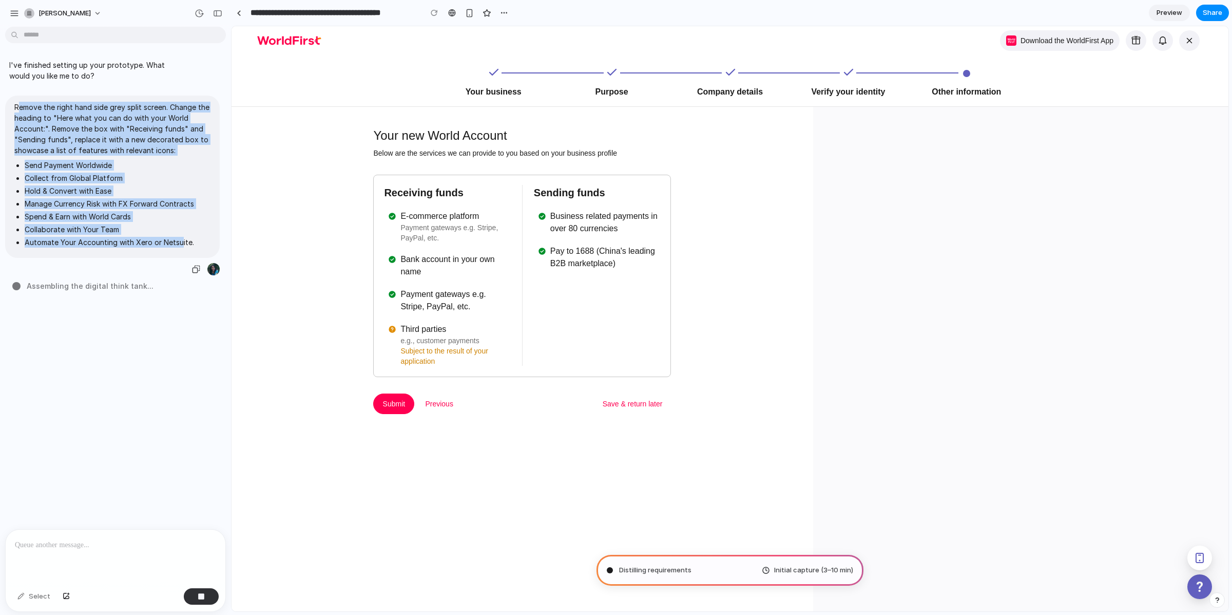
click at [180, 245] on li "Automate Your Accounting with Xero or Netsuite." at bounding box center [118, 242] width 186 height 11
drag, startPoint x: 30, startPoint y: 116, endPoint x: 174, endPoint y: 242, distance: 190.6
click at [174, 242] on span "Remove the right hand side grey split screen. Change the heading to "Here what …" at bounding box center [112, 177] width 196 height 150
click at [174, 242] on li "Automate Your Accounting with Xero or Netsuite." at bounding box center [118, 242] width 186 height 11
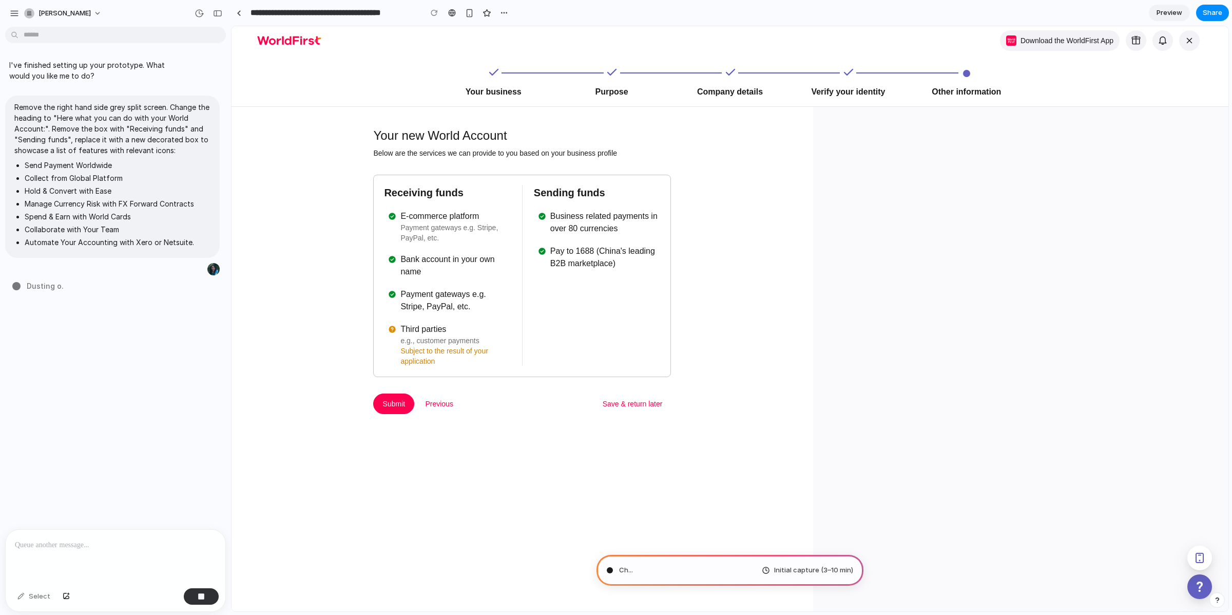
type input "**********"
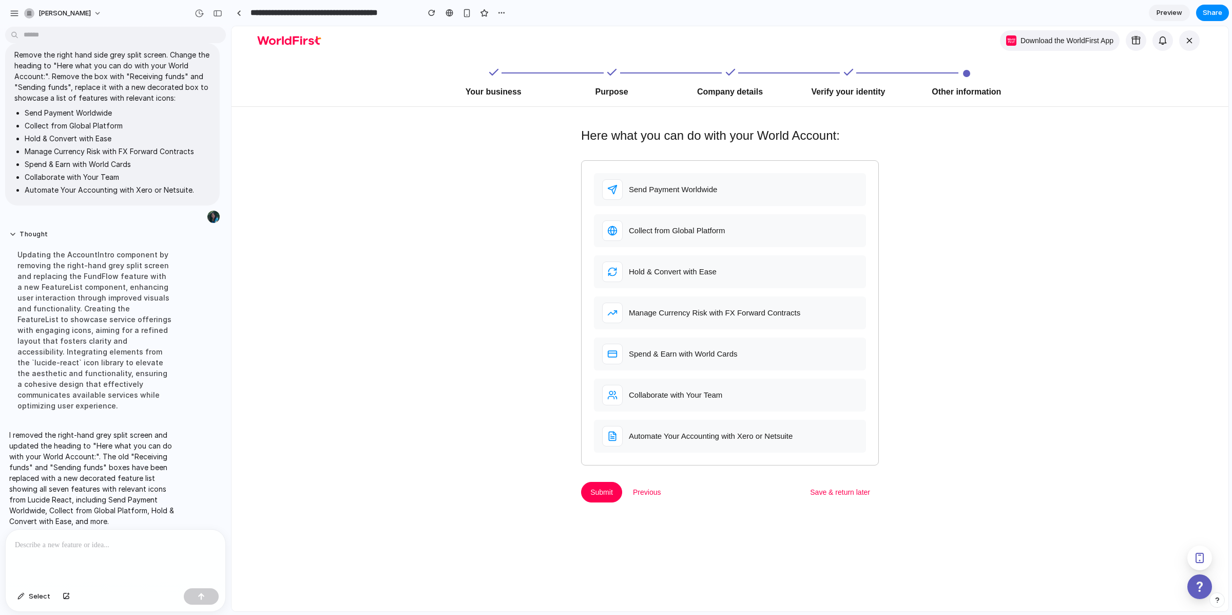
click at [73, 553] on div at bounding box center [116, 556] width 220 height 54
click at [22, 596] on div "button" at bounding box center [20, 596] width 7 height 6
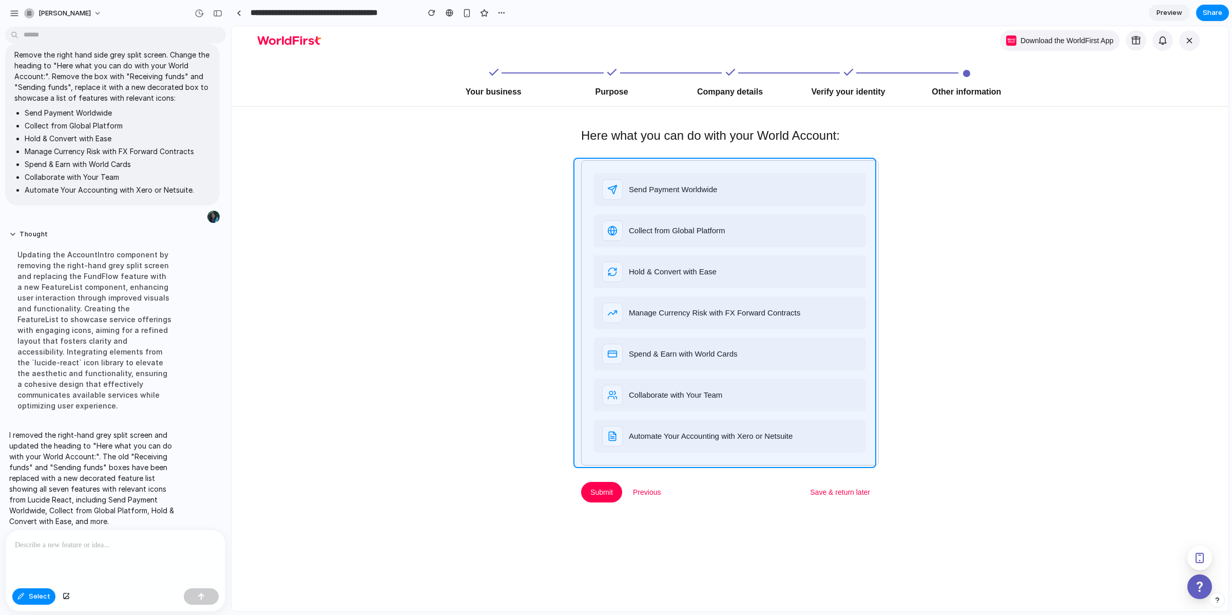
click at [585, 166] on div at bounding box center [730, 318] width 997 height 585
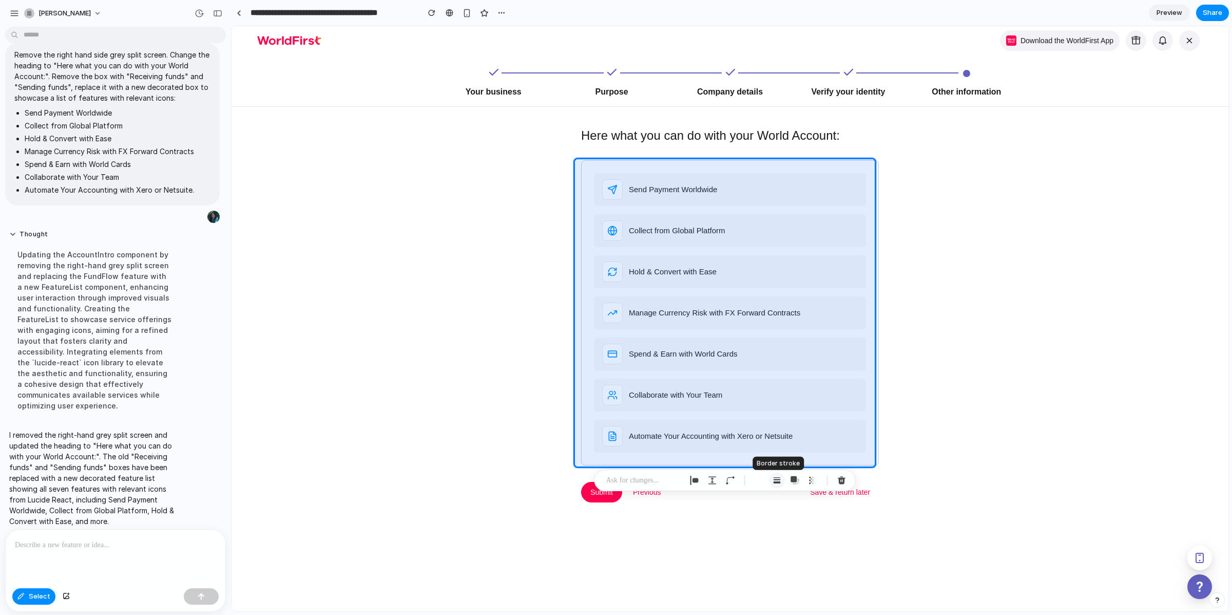
click at [778, 476] on div "button" at bounding box center [777, 479] width 9 height 9
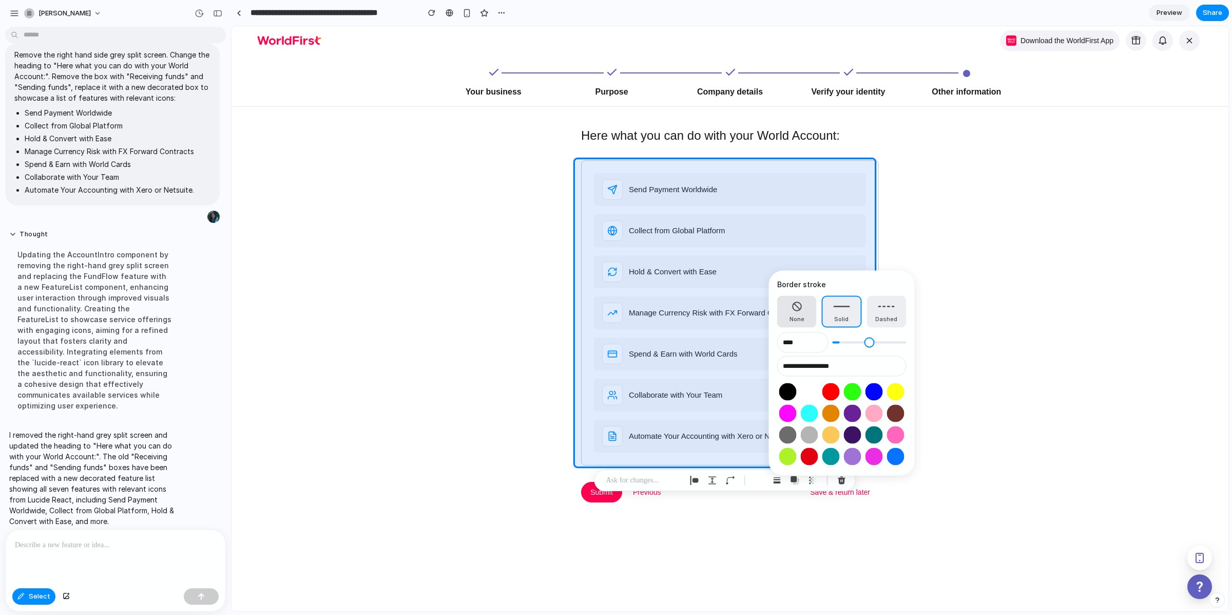
click at [786, 306] on button "None" at bounding box center [797, 312] width 40 height 32
type input "*"
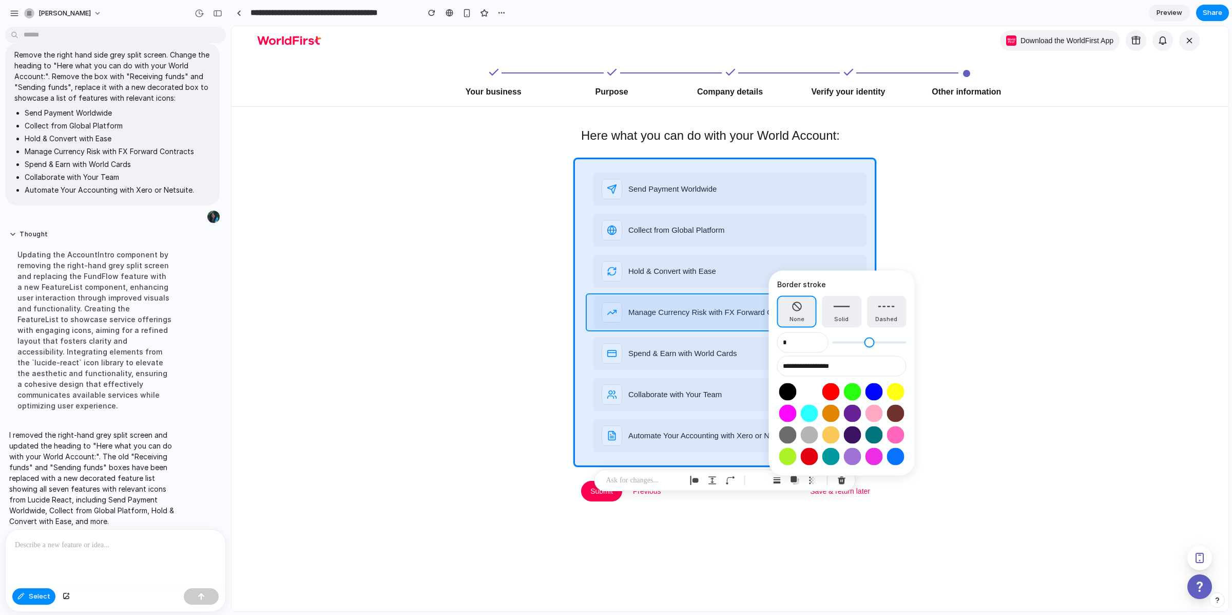
click at [449, 283] on div at bounding box center [730, 318] width 997 height 585
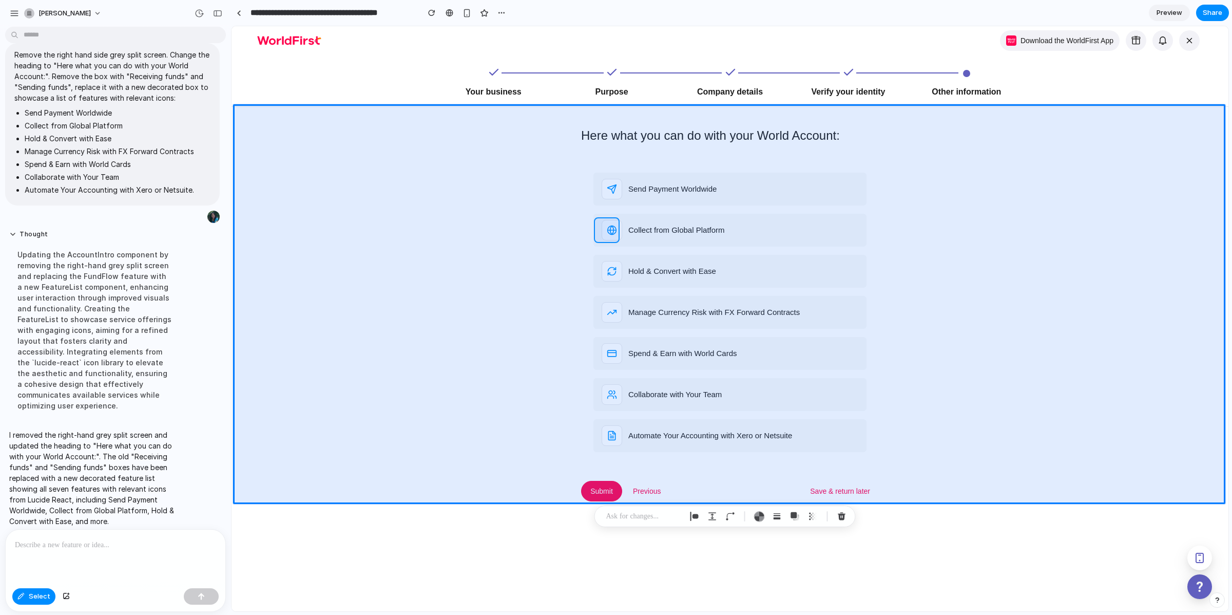
click at [615, 227] on div at bounding box center [730, 318] width 997 height 585
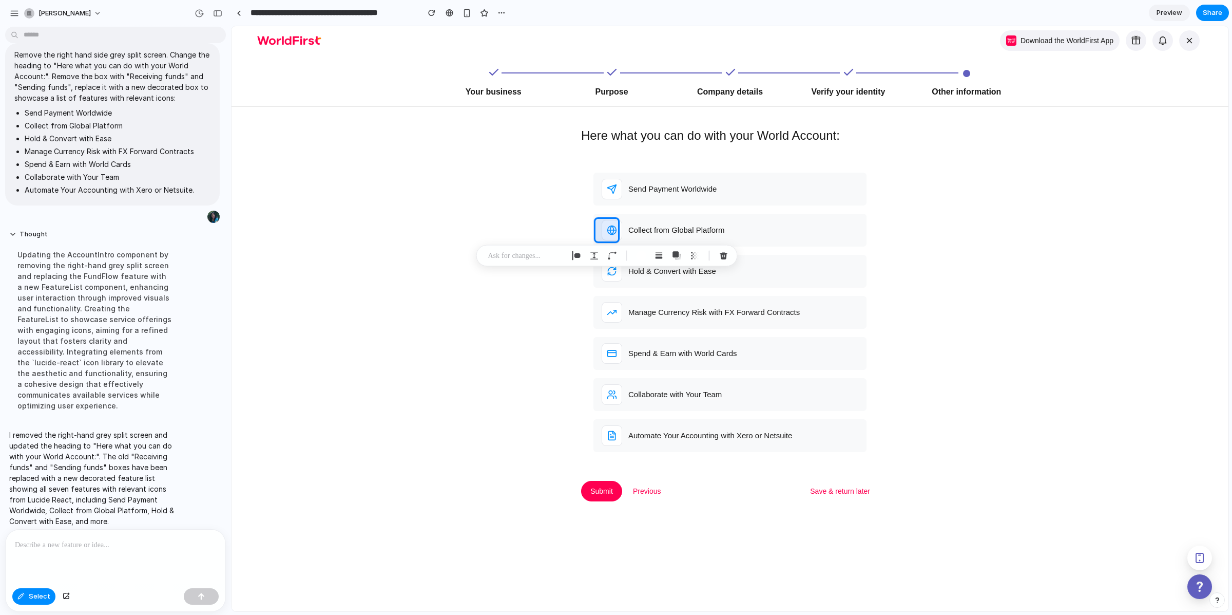
click at [594, 160] on div at bounding box center [730, 318] width 997 height 585
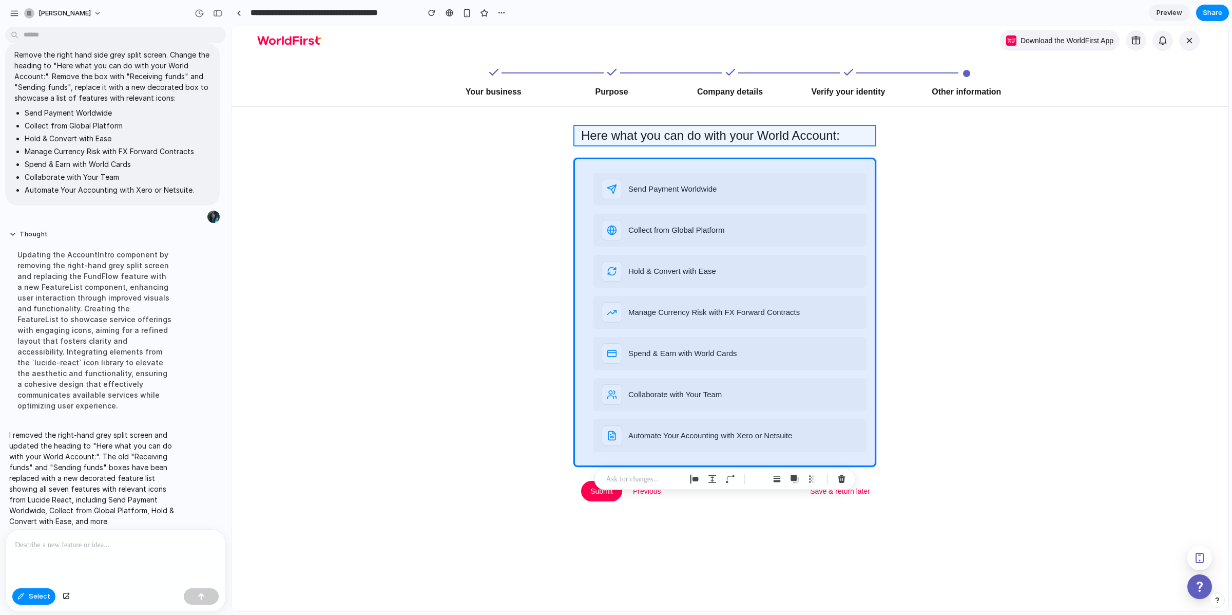
click at [646, 141] on div at bounding box center [730, 318] width 997 height 585
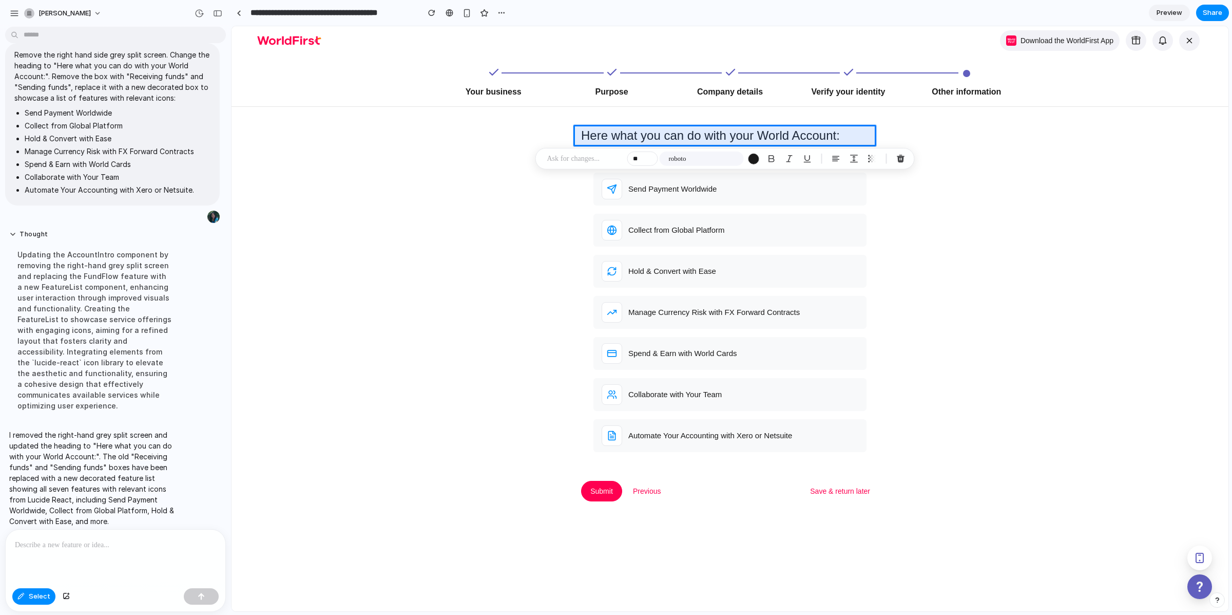
click at [568, 160] on p at bounding box center [585, 158] width 76 height 12
click at [109, 550] on div at bounding box center [116, 556] width 220 height 54
click at [91, 546] on p at bounding box center [114, 545] width 198 height 12
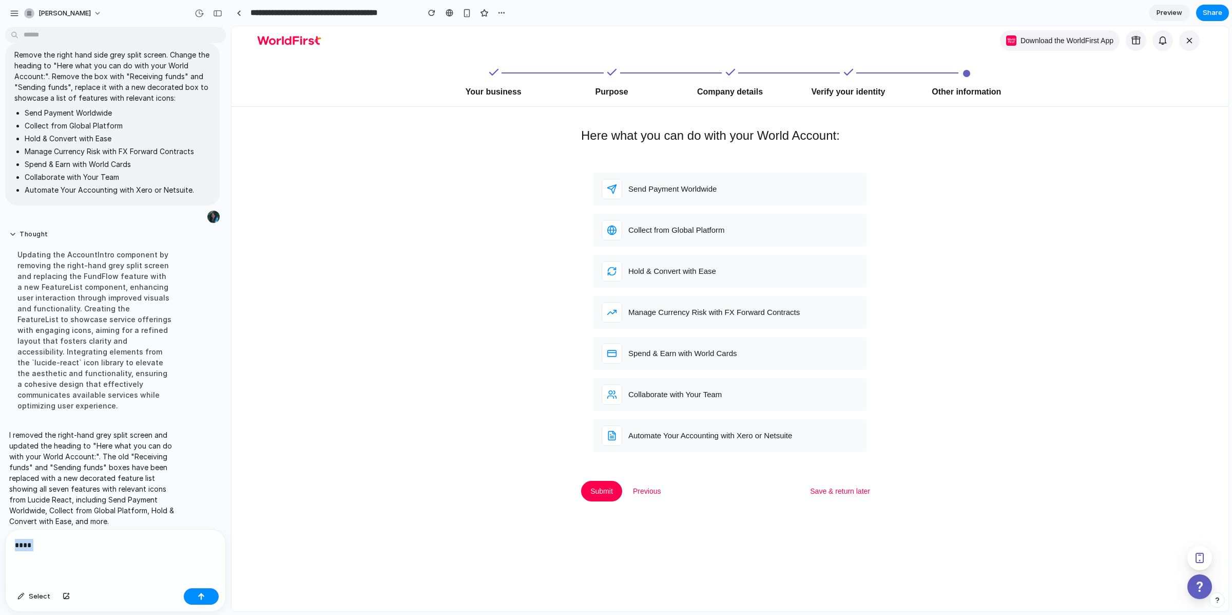
drag, startPoint x: 62, startPoint y: 543, endPoint x: 0, endPoint y: 538, distance: 62.3
click at [0, 538] on div "**** Select" at bounding box center [112, 570] width 225 height 83
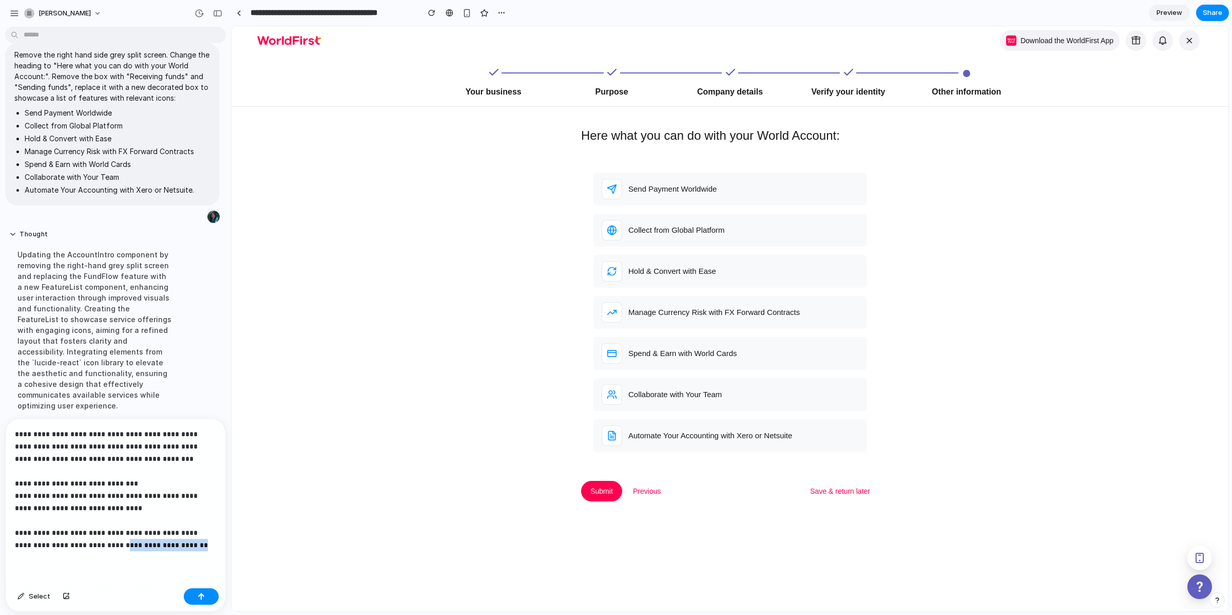
drag, startPoint x: 189, startPoint y: 540, endPoint x: 105, endPoint y: 540, distance: 84.2
click at [105, 540] on p "**********" at bounding box center [114, 489] width 198 height 123
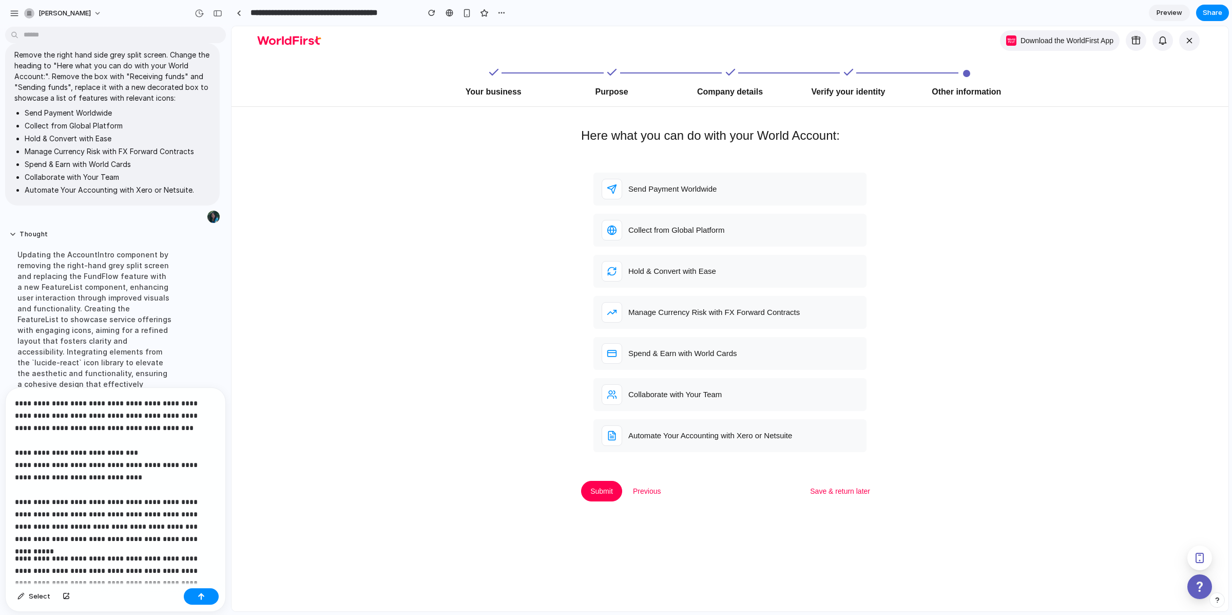
click at [108, 512] on p "**********" at bounding box center [112, 471] width 194 height 148
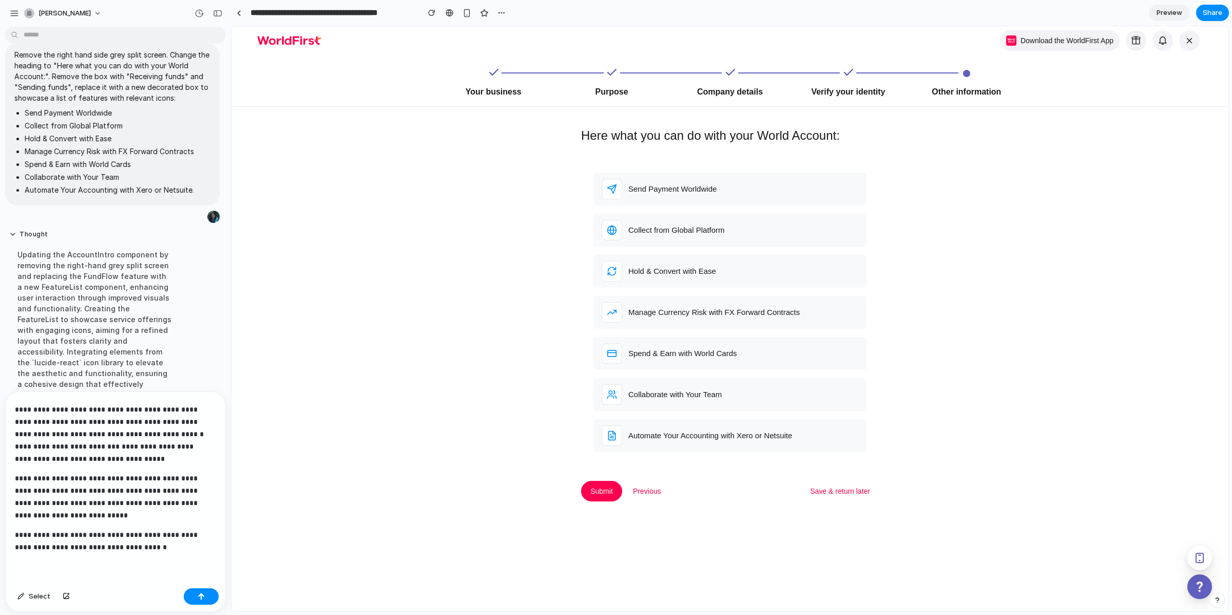
scroll to position [98, 0]
click at [146, 532] on p "**********" at bounding box center [112, 539] width 194 height 25
click at [143, 539] on p "**********" at bounding box center [112, 539] width 194 height 25
click at [209, 595] on button "button" at bounding box center [201, 596] width 35 height 16
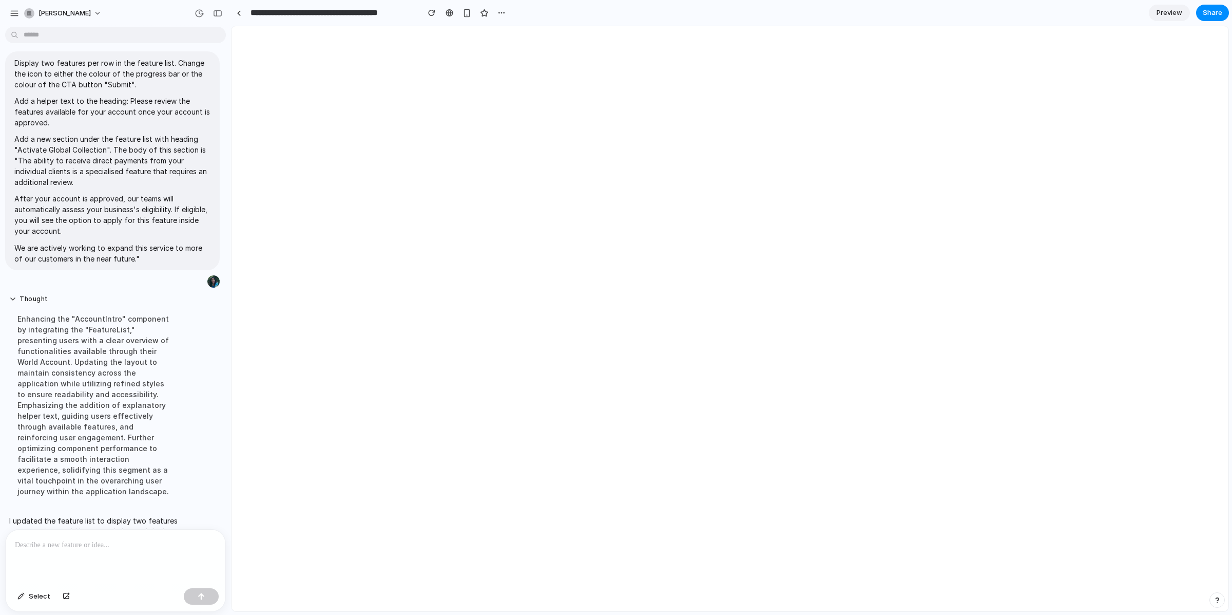
scroll to position [450, 0]
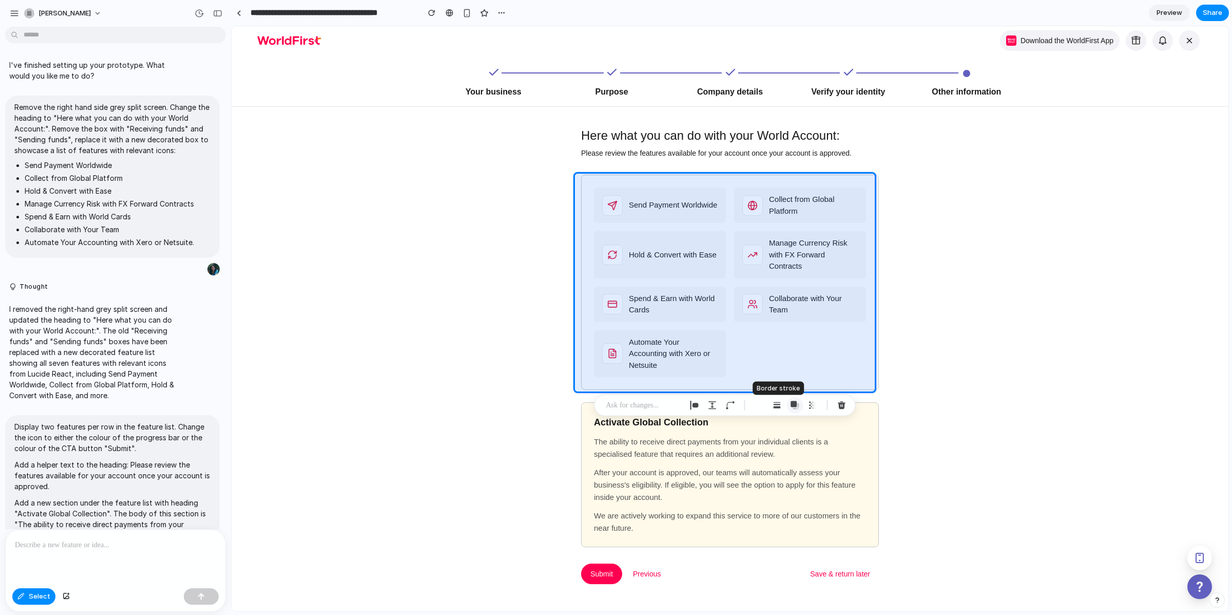
scroll to position [450, 0]
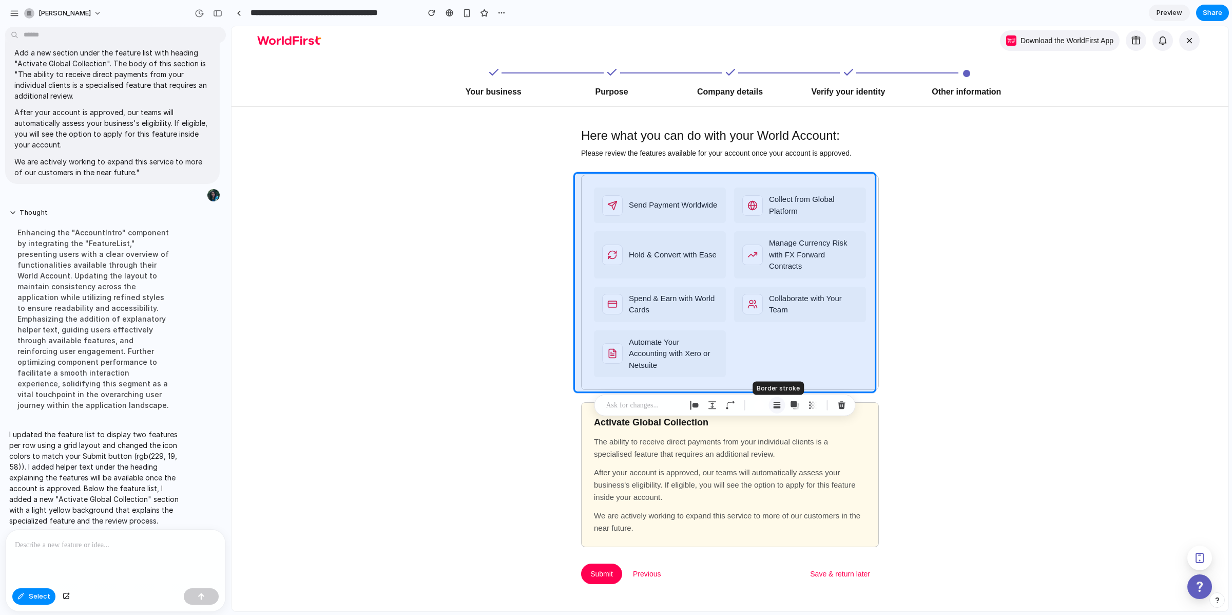
click at [776, 405] on div "button" at bounding box center [777, 404] width 9 height 9
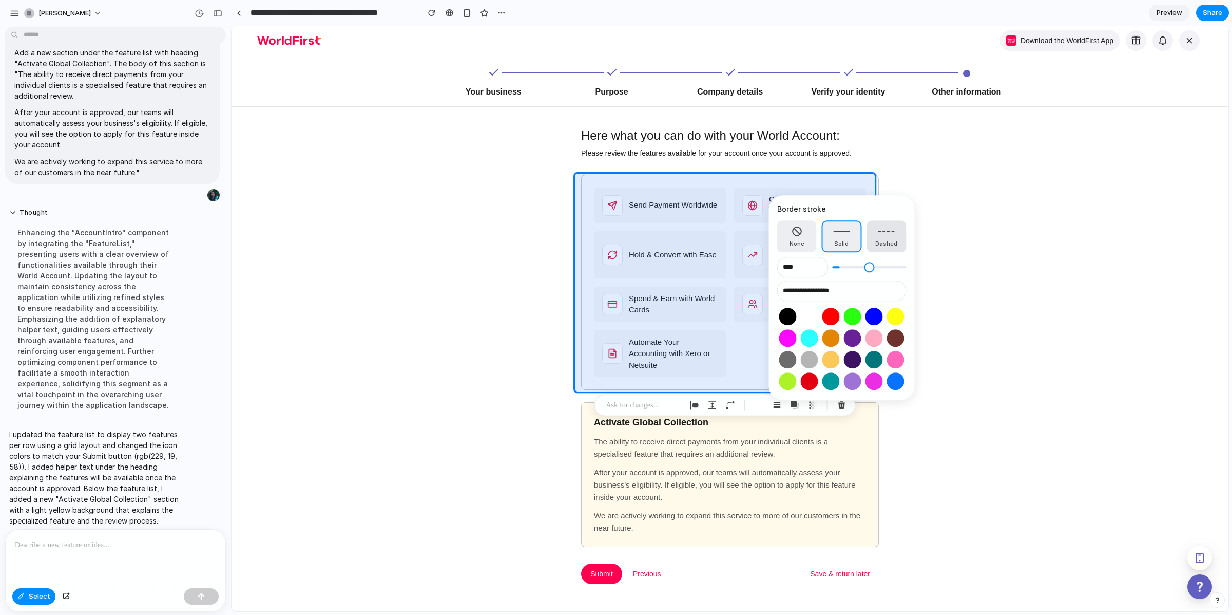
click at [883, 236] on button "Dashed" at bounding box center [887, 236] width 40 height 32
click at [795, 238] on button "None" at bounding box center [797, 236] width 40 height 32
type input "*"
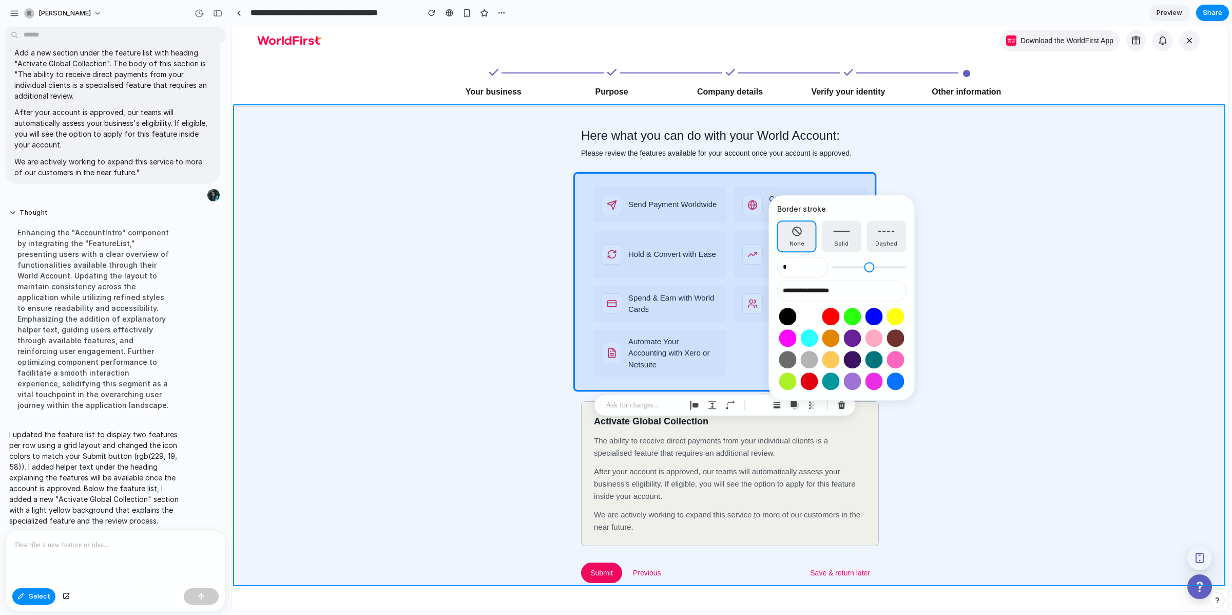
click at [975, 300] on div at bounding box center [730, 318] width 997 height 585
type input "**********"
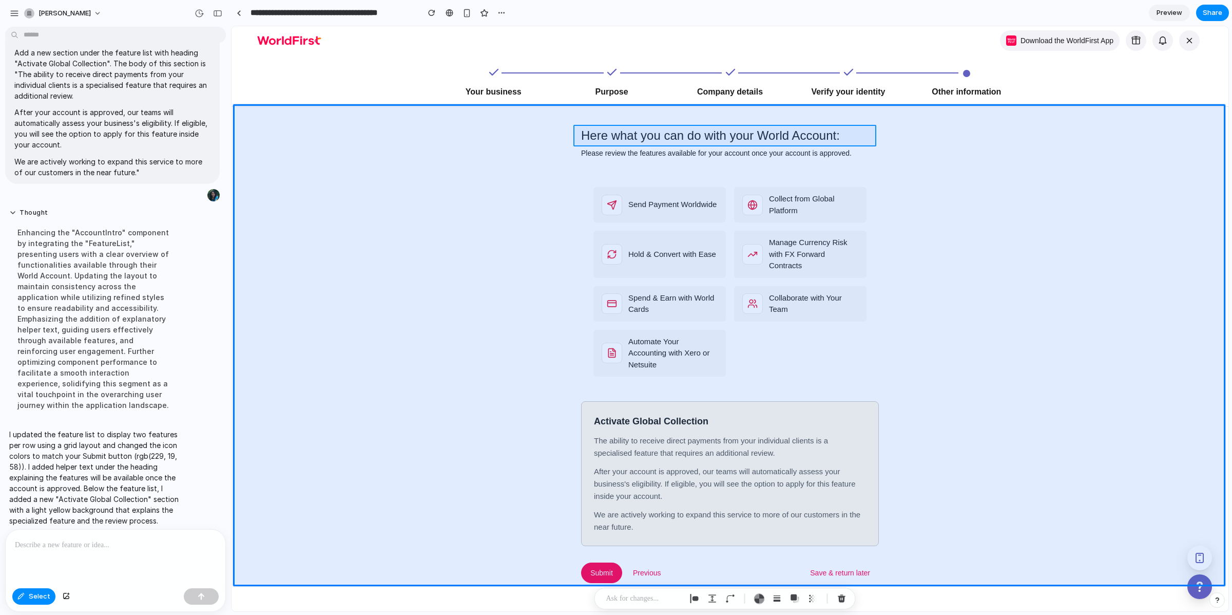
click at [622, 136] on div at bounding box center [730, 318] width 997 height 585
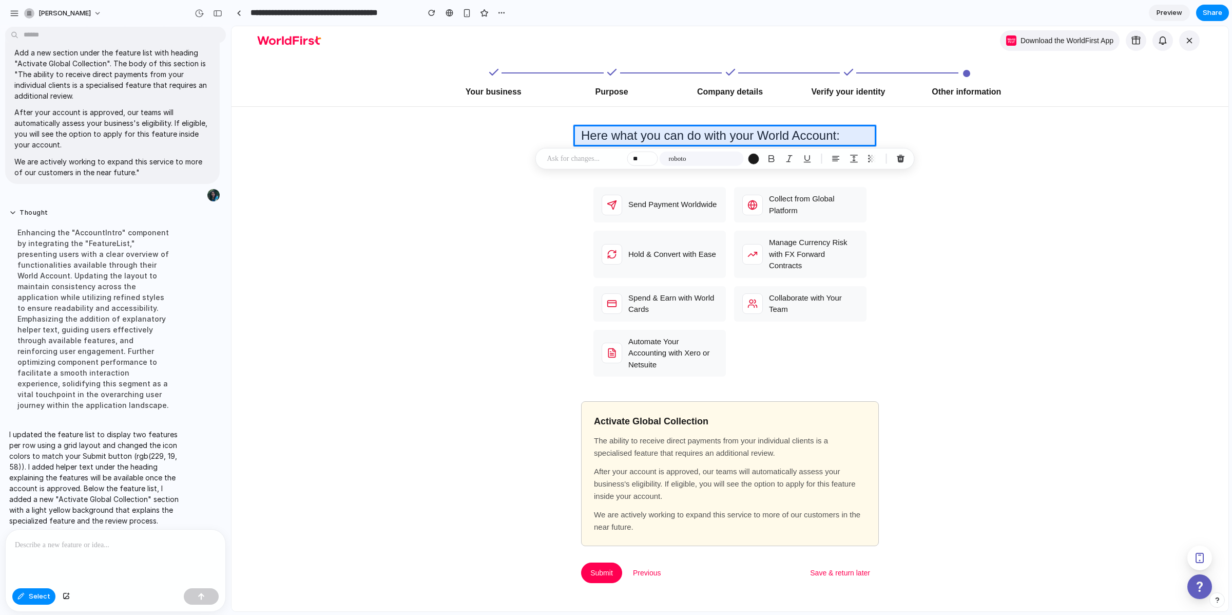
click at [589, 156] on p at bounding box center [585, 158] width 76 height 12
click at [806, 215] on button "button" at bounding box center [810, 214] width 35 height 16
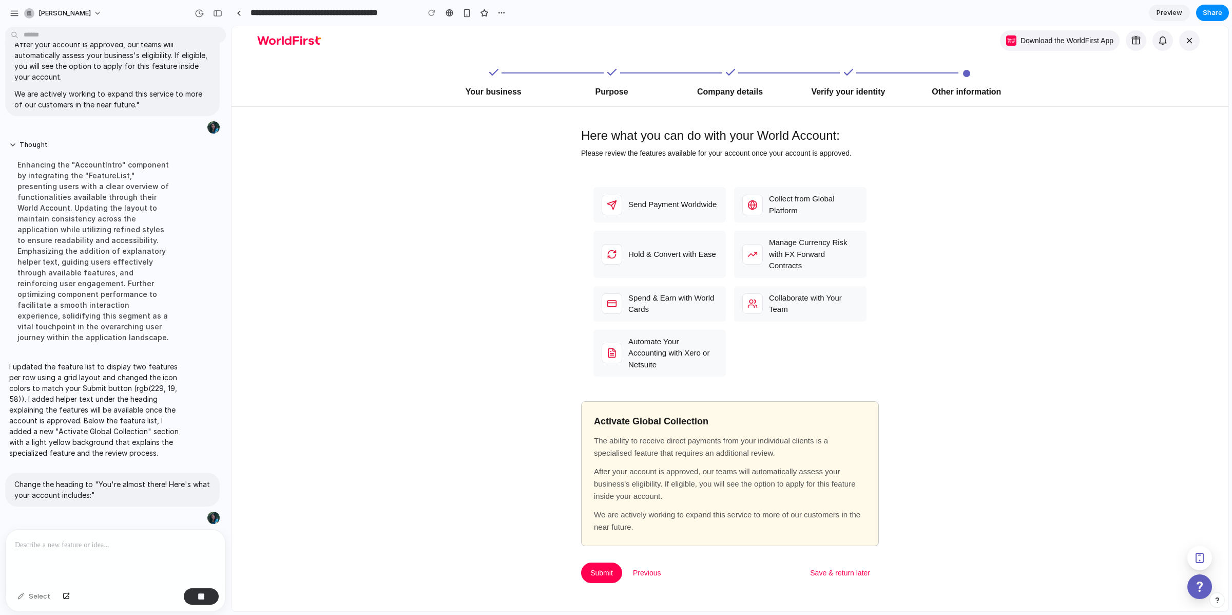
scroll to position [510, 0]
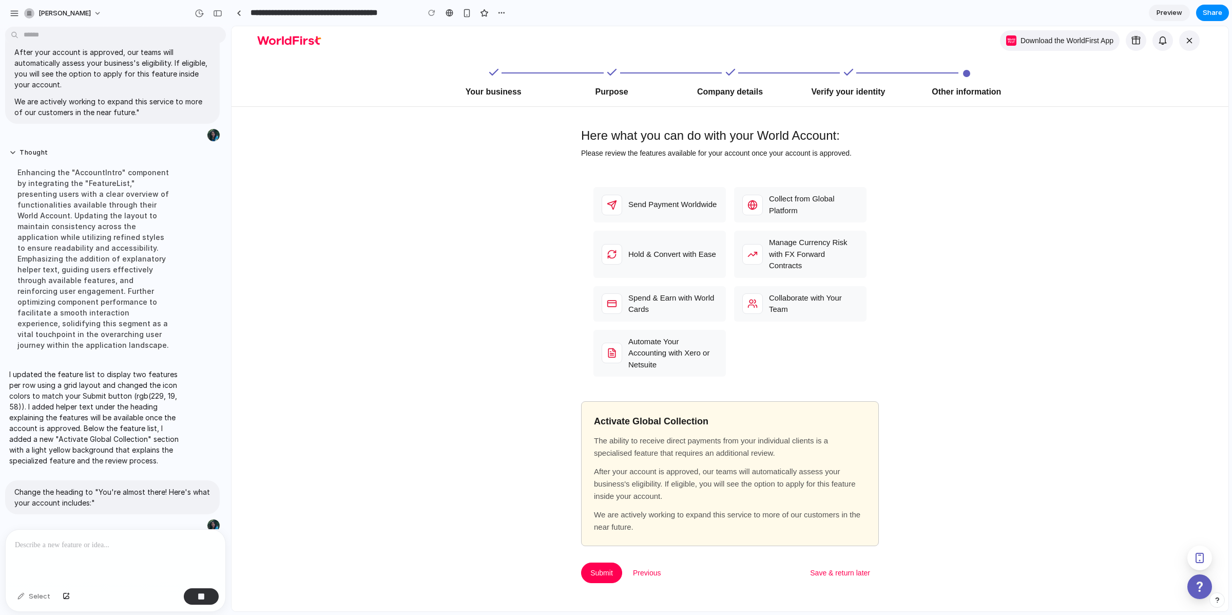
click at [102, 567] on div at bounding box center [116, 556] width 220 height 54
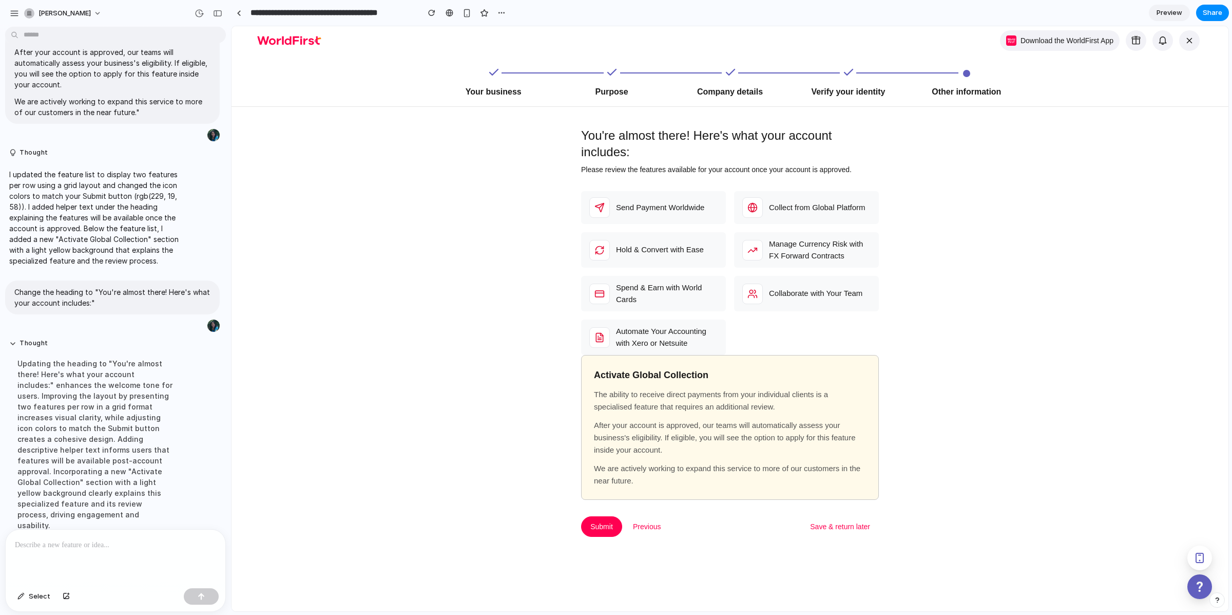
scroll to position [554, 0]
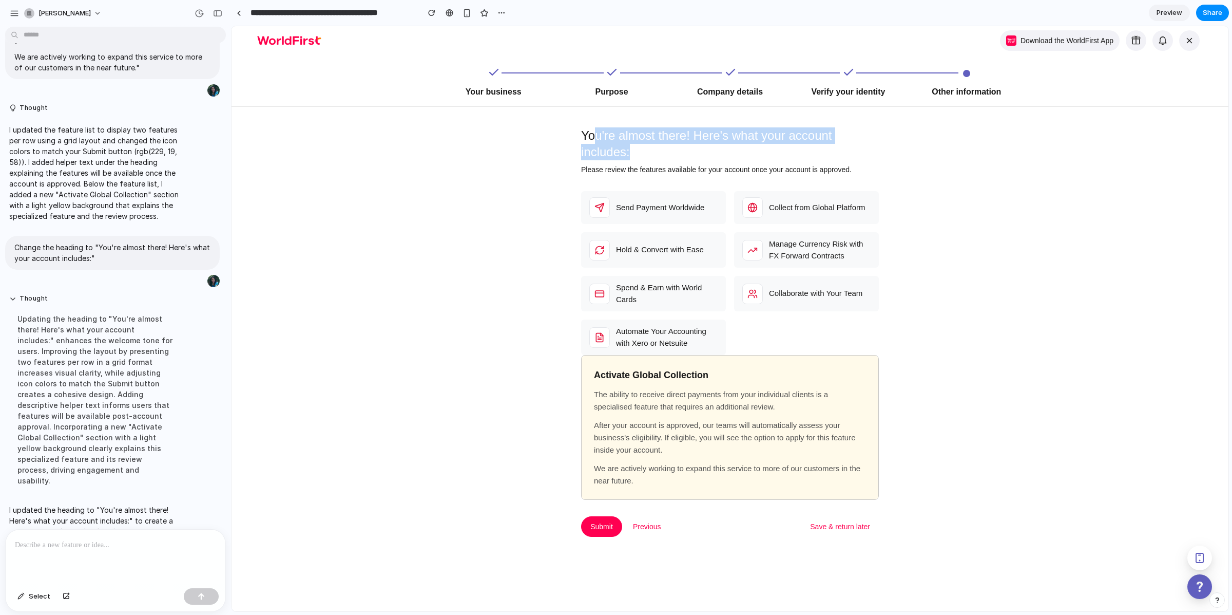
drag, startPoint x: 593, startPoint y: 134, endPoint x: 672, endPoint y: 151, distance: 80.4
click at [668, 150] on p "You're almost there! Here's what your account includes:" at bounding box center [730, 143] width 298 height 33
click at [672, 151] on p "You're almost there! Here's what your account includes:" at bounding box center [730, 143] width 298 height 33
click at [23, 592] on button "Select" at bounding box center [33, 596] width 43 height 16
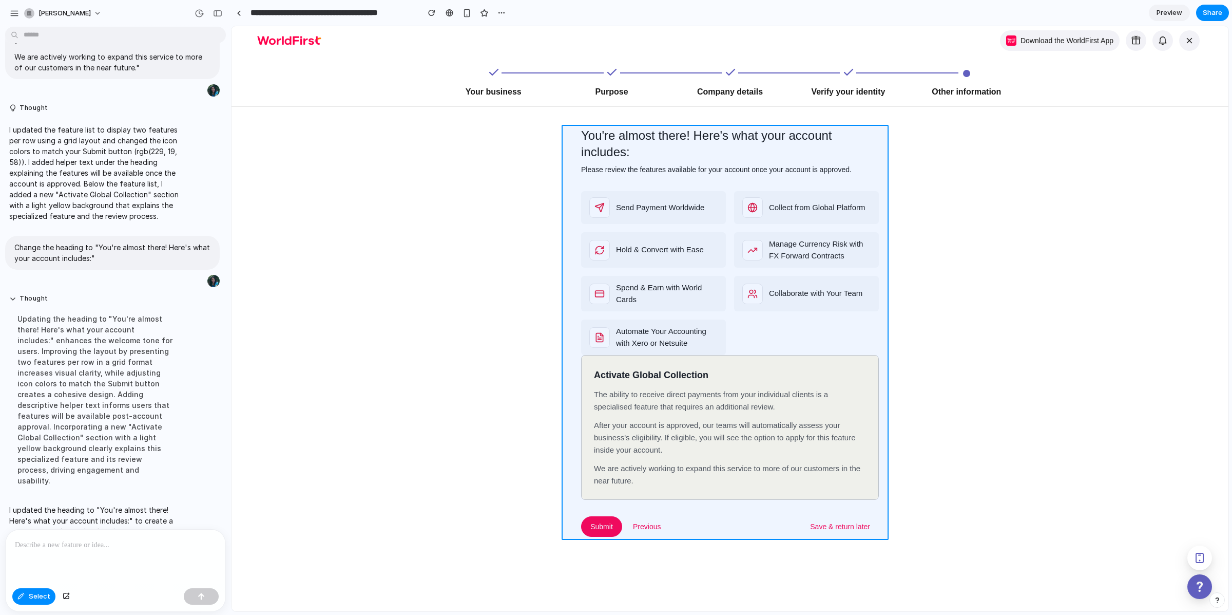
click at [575, 129] on div at bounding box center [730, 318] width 997 height 585
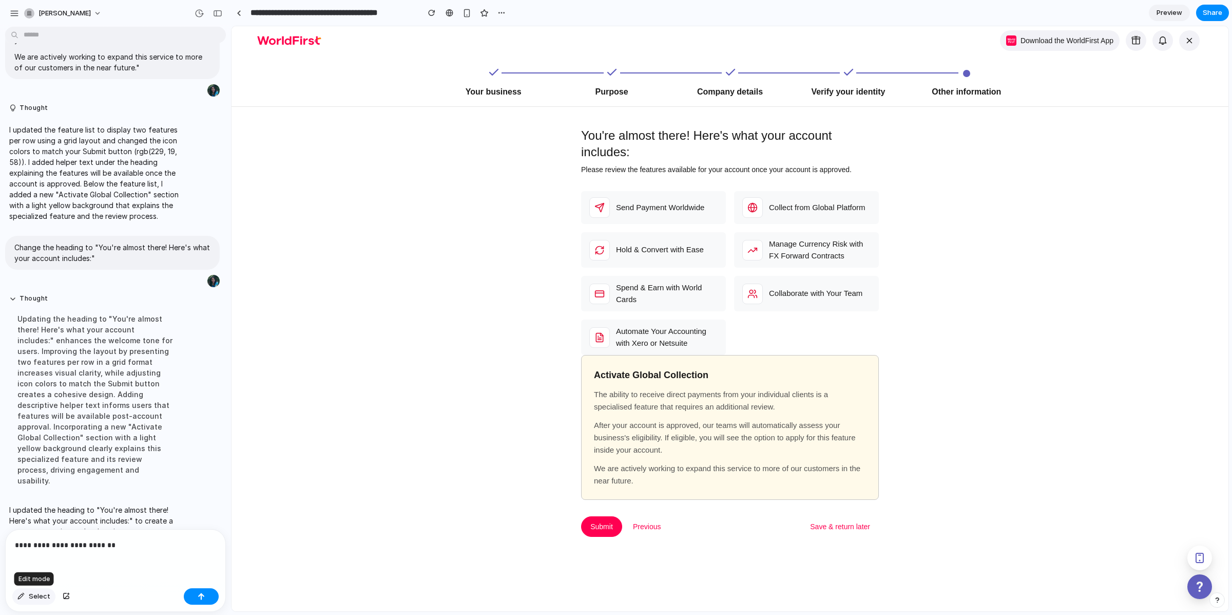
click at [50, 594] on button "Select" at bounding box center [33, 596] width 43 height 16
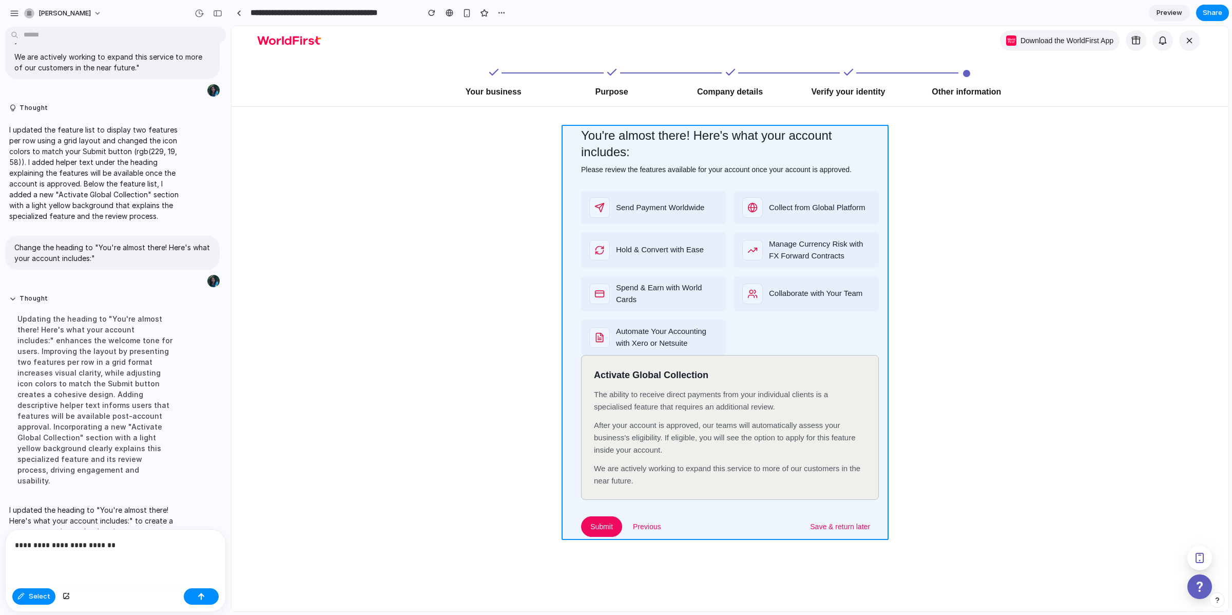
click at [568, 135] on div at bounding box center [730, 318] width 997 height 585
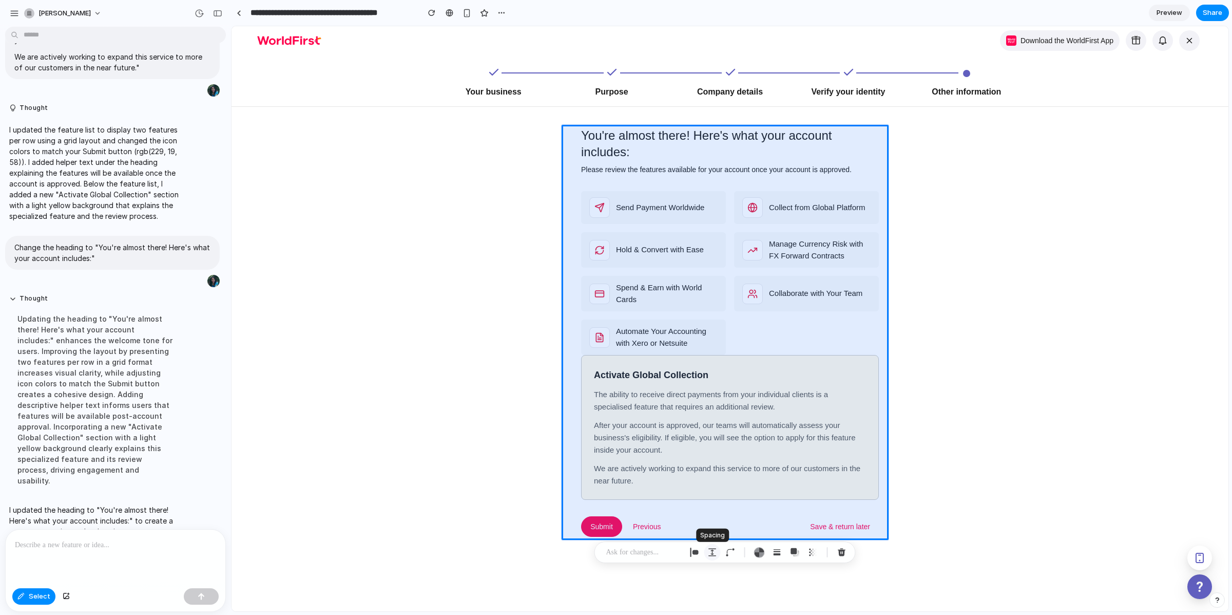
click at [716, 550] on div "button" at bounding box center [712, 551] width 9 height 9
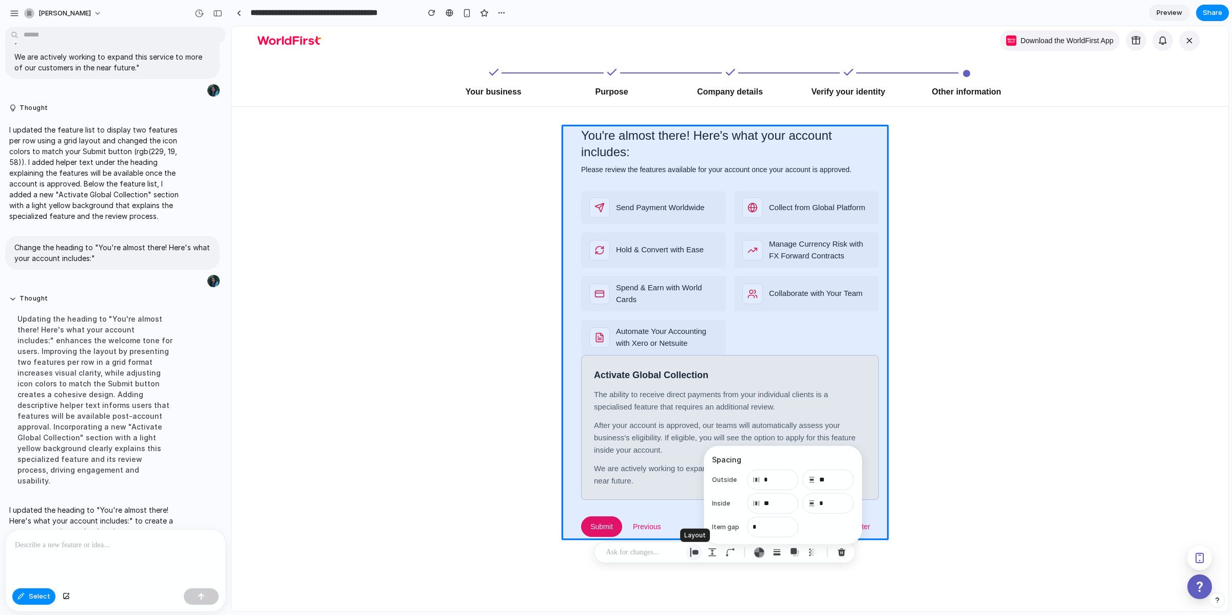
click at [693, 554] on div "button" at bounding box center [694, 551] width 9 height 9
select select "******"
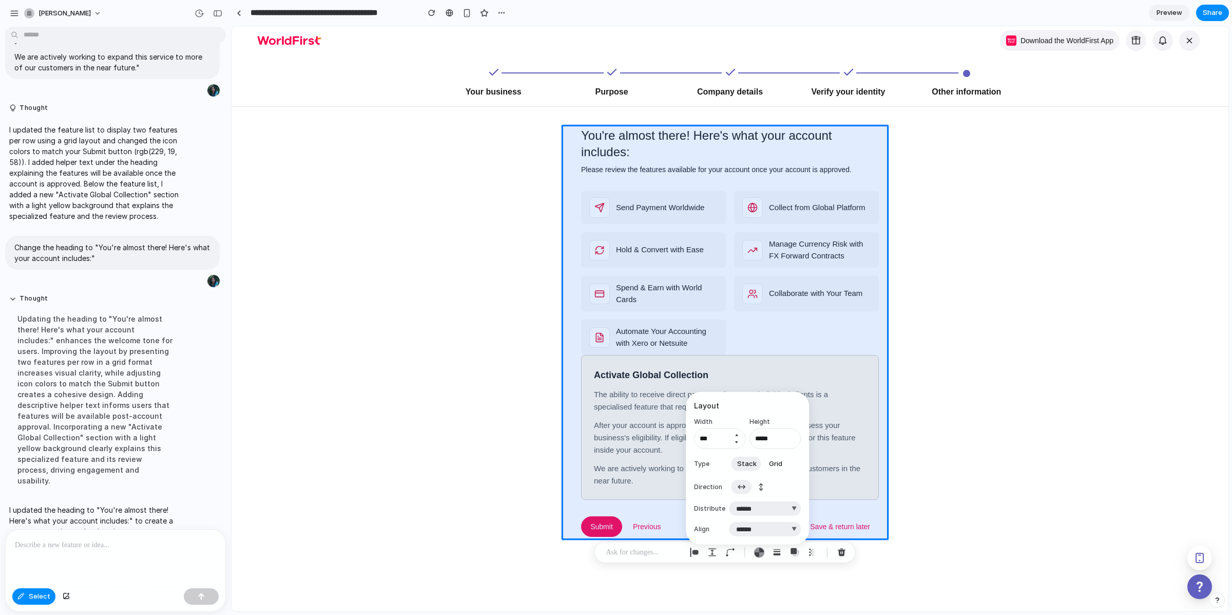
click at [736, 433] on button "Increment" at bounding box center [736, 435] width 10 height 8
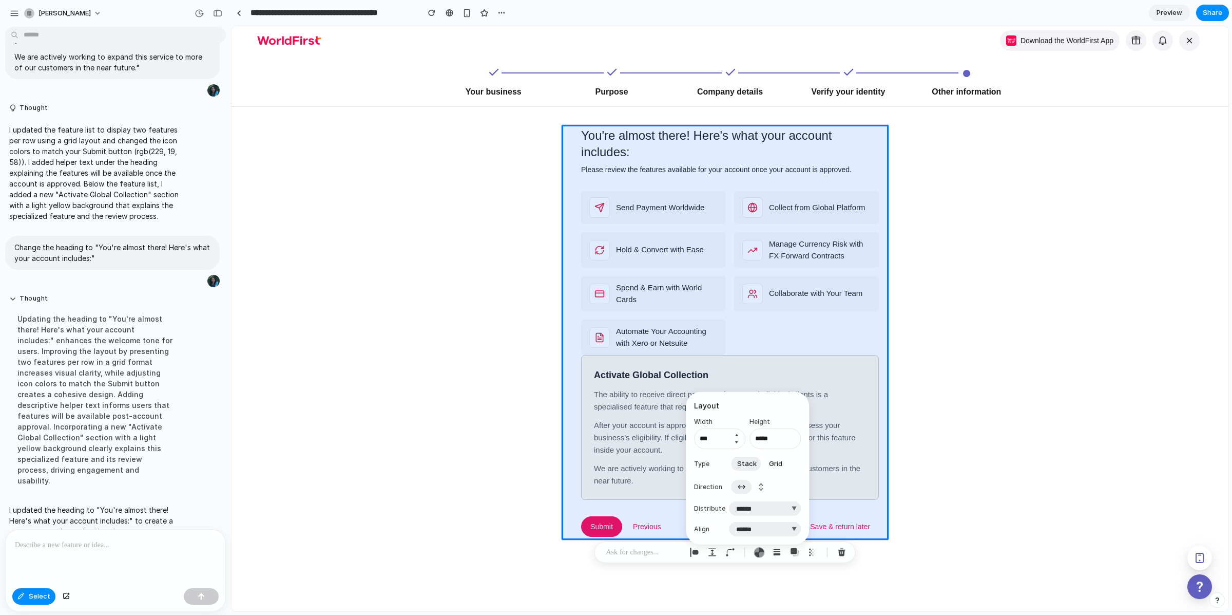
click at [736, 433] on button "Increment" at bounding box center [736, 435] width 10 height 8
click at [709, 441] on input "***" at bounding box center [719, 438] width 51 height 21
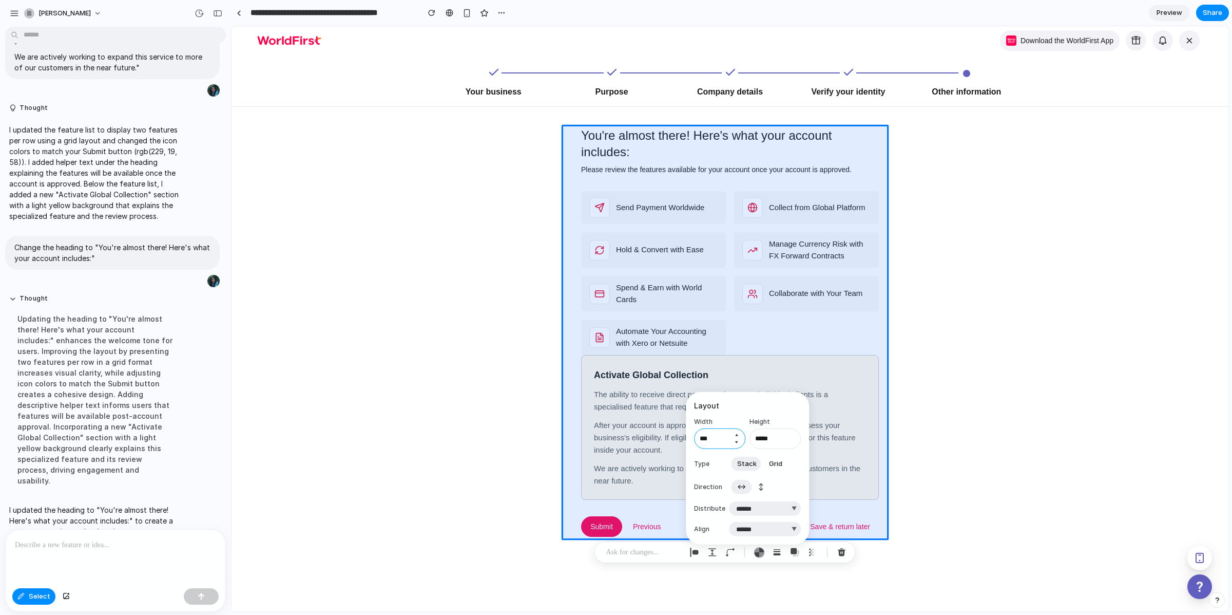
click at [709, 441] on input "***" at bounding box center [719, 438] width 51 height 21
click at [716, 437] on input "***" at bounding box center [719, 438] width 51 height 21
type input "****"
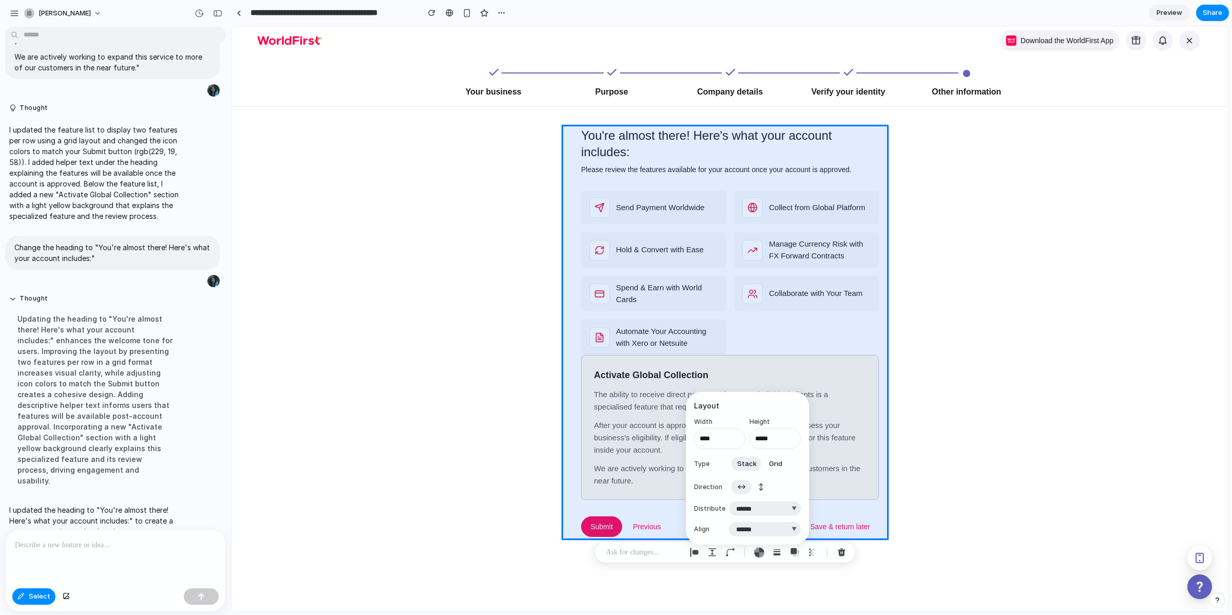
click at [780, 463] on button "Grid" at bounding box center [776, 463] width 26 height 16
click at [746, 433] on button "Stack" at bounding box center [747, 441] width 32 height 16
select select "******"
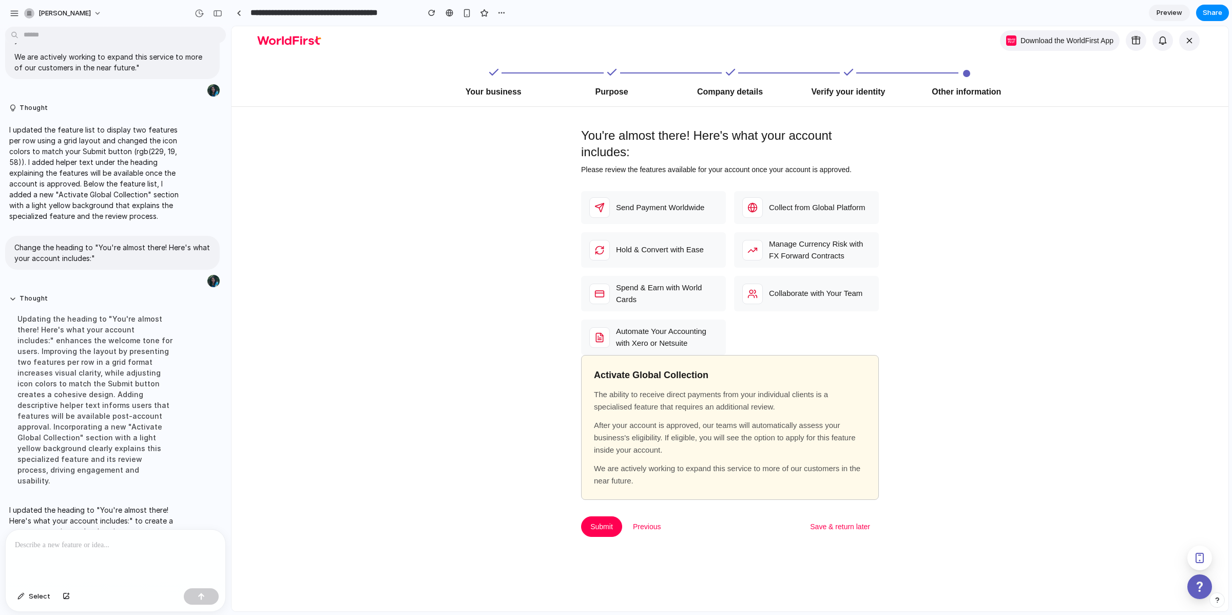
click at [127, 539] on p at bounding box center [114, 545] width 198 height 12
click at [16, 595] on button "Select" at bounding box center [33, 596] width 43 height 16
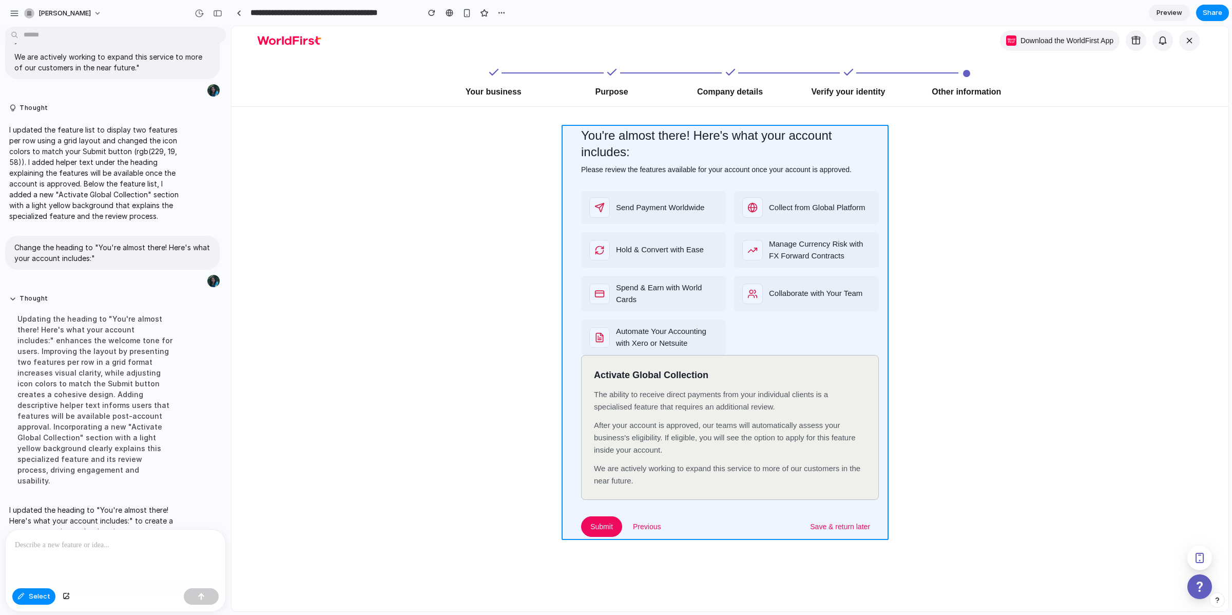
click at [572, 133] on div at bounding box center [730, 318] width 997 height 585
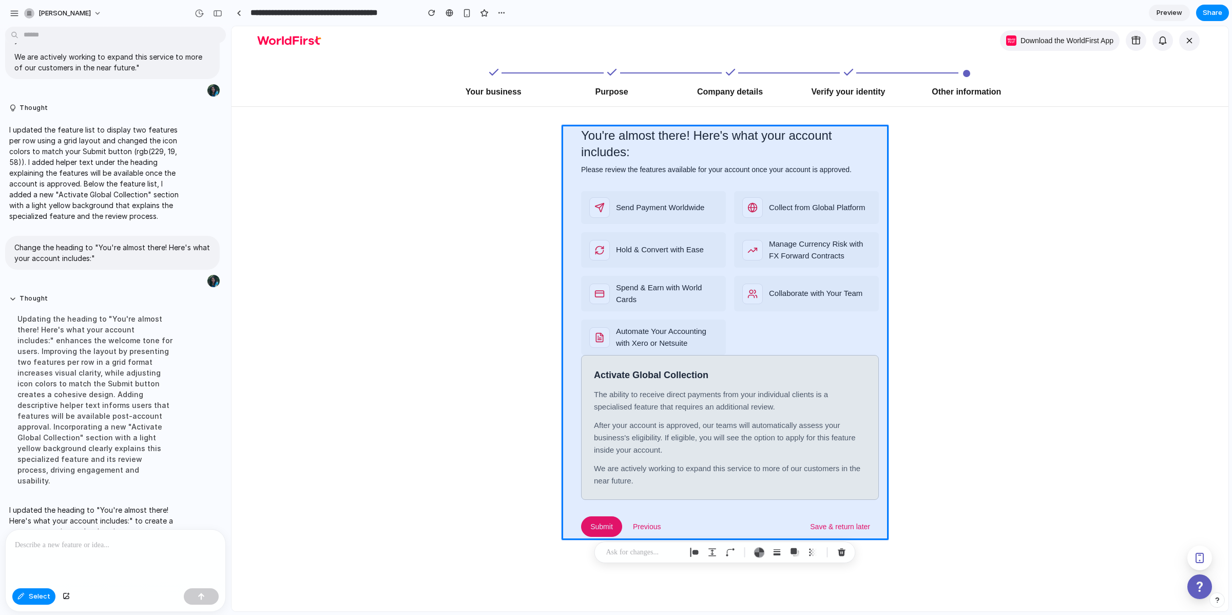
click at [139, 549] on div at bounding box center [116, 556] width 220 height 54
click at [621, 562] on div at bounding box center [725, 552] width 261 height 22
click at [621, 553] on p at bounding box center [644, 552] width 76 height 12
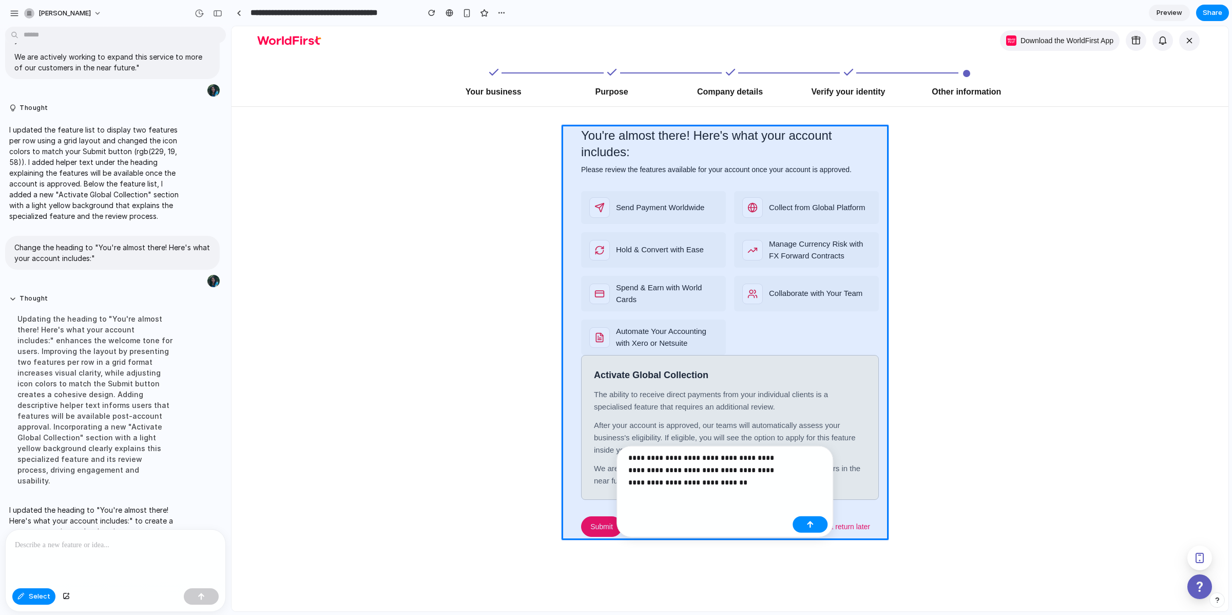
click at [733, 460] on p "**********" at bounding box center [708, 469] width 160 height 37
drag, startPoint x: 788, startPoint y: 454, endPoint x: 700, endPoint y: 454, distance: 87.8
click at [700, 454] on p "**********" at bounding box center [708, 462] width 160 height 49
click at [823, 521] on button "button" at bounding box center [810, 523] width 35 height 16
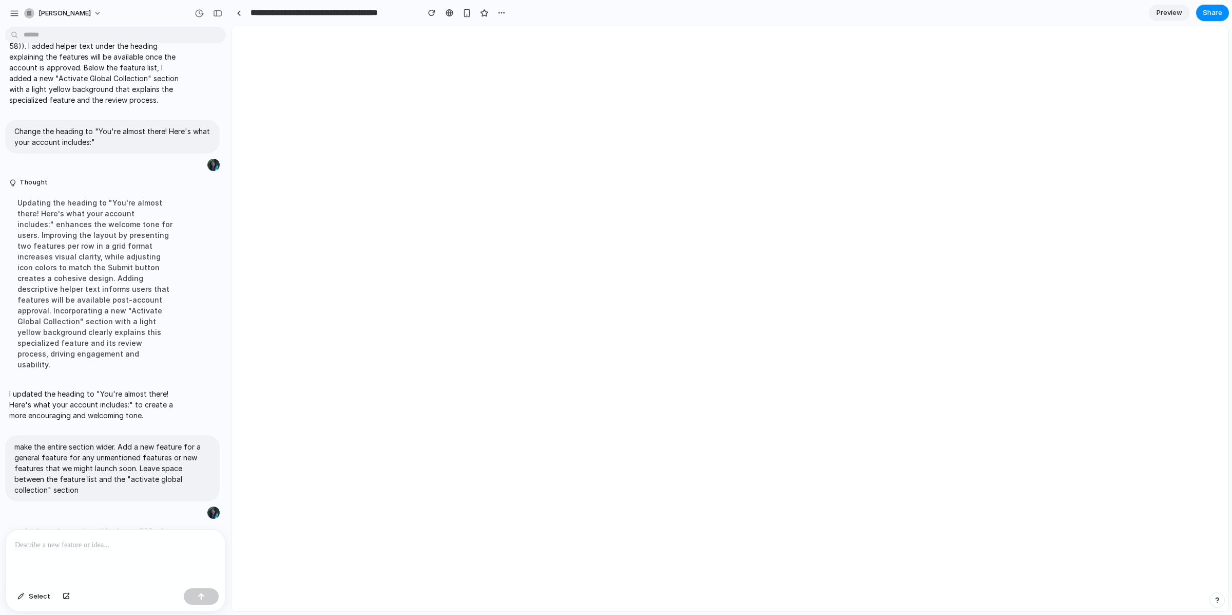
scroll to position [745, 0]
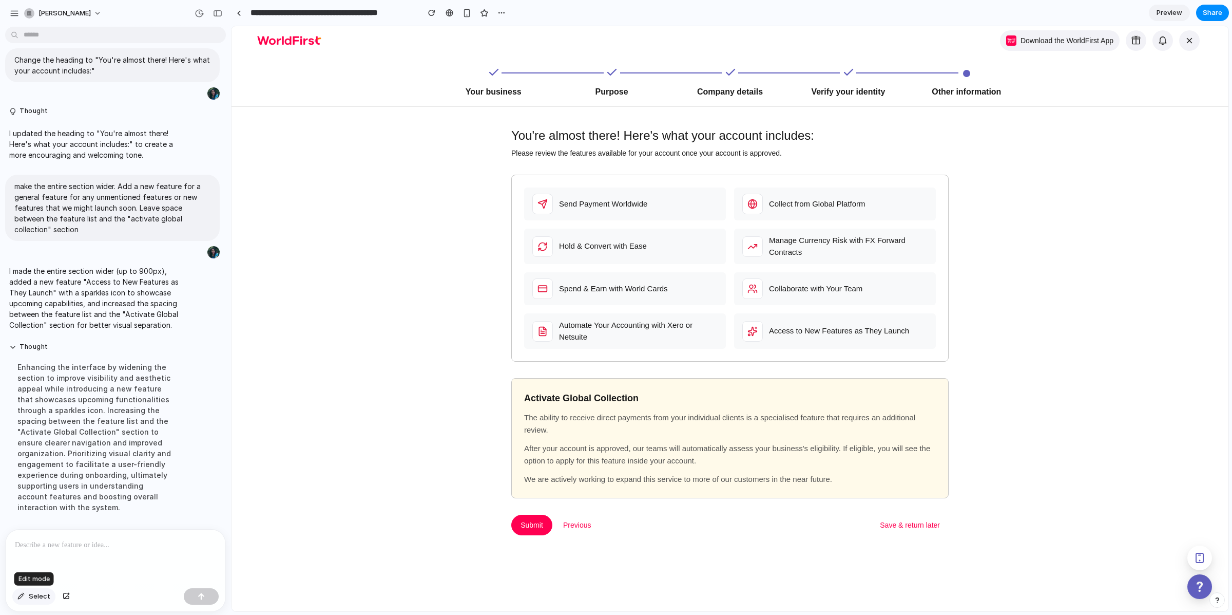
click at [43, 592] on span "Select" at bounding box center [40, 596] width 22 height 10
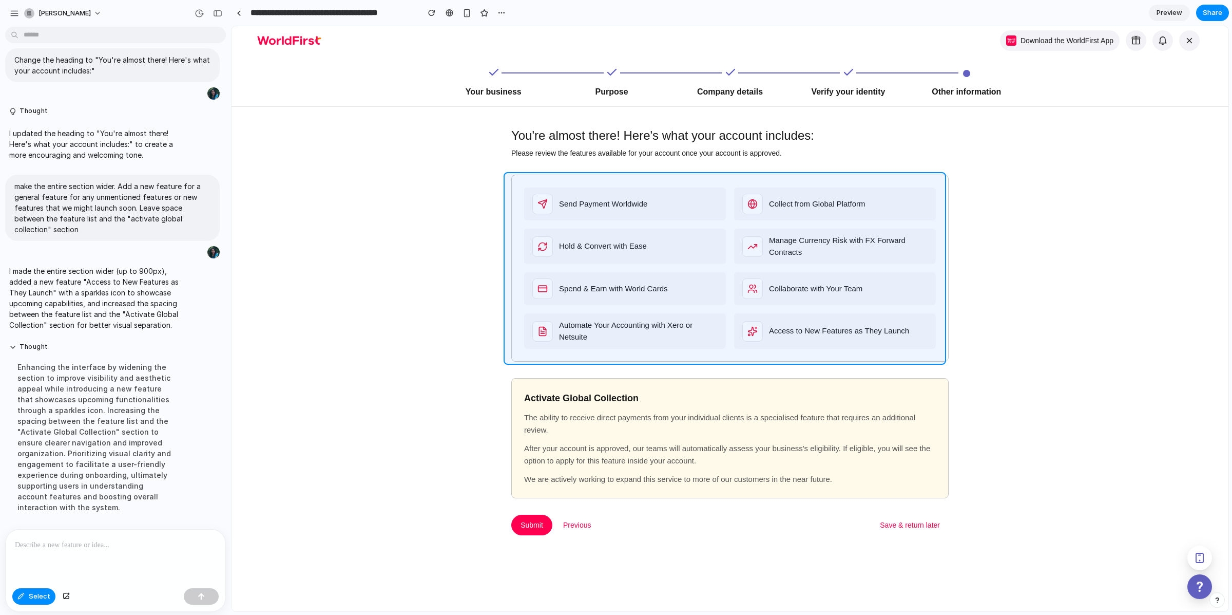
click at [513, 180] on div at bounding box center [730, 318] width 997 height 585
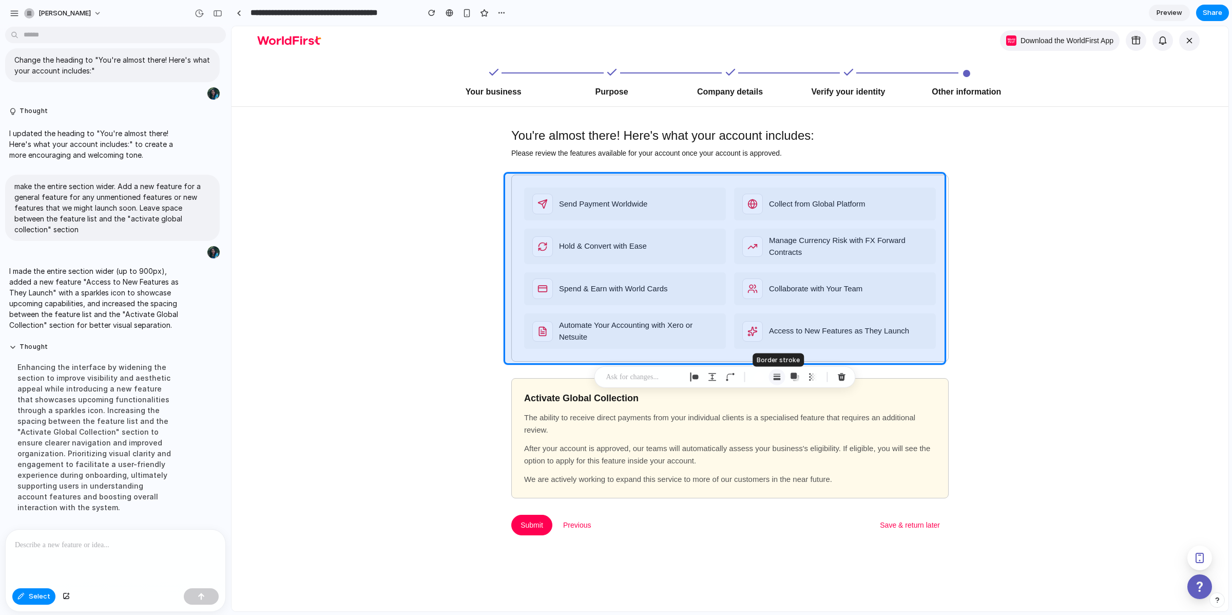
click at [776, 376] on div "button" at bounding box center [777, 376] width 9 height 9
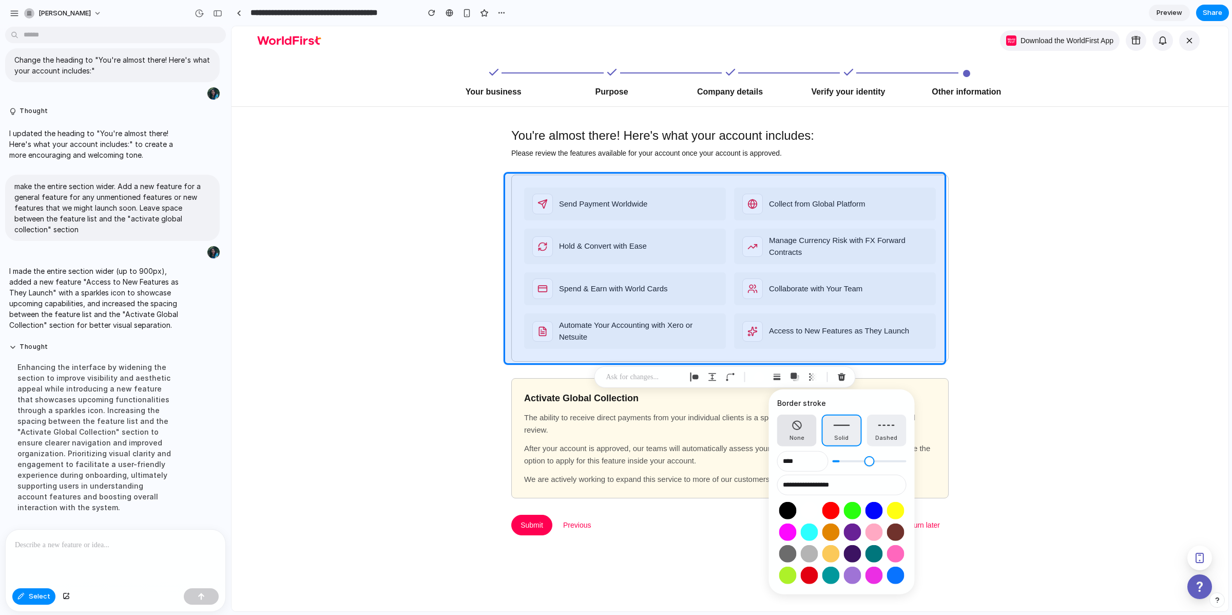
click at [792, 434] on span "None" at bounding box center [797, 437] width 15 height 9
type input "*"
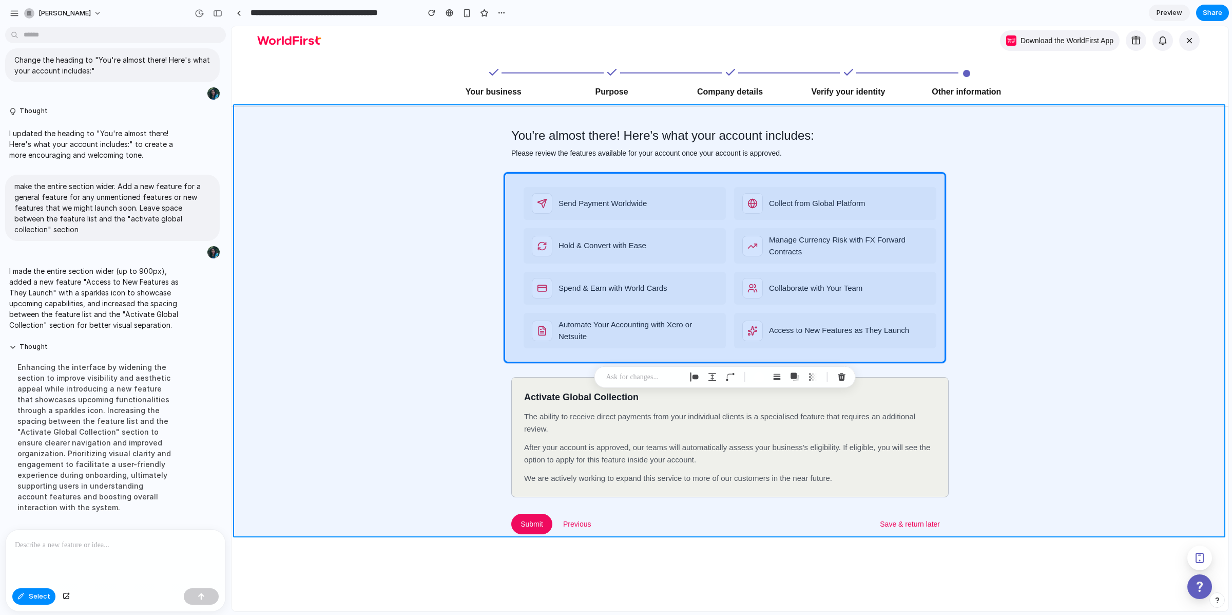
click at [1010, 306] on div at bounding box center [730, 318] width 997 height 585
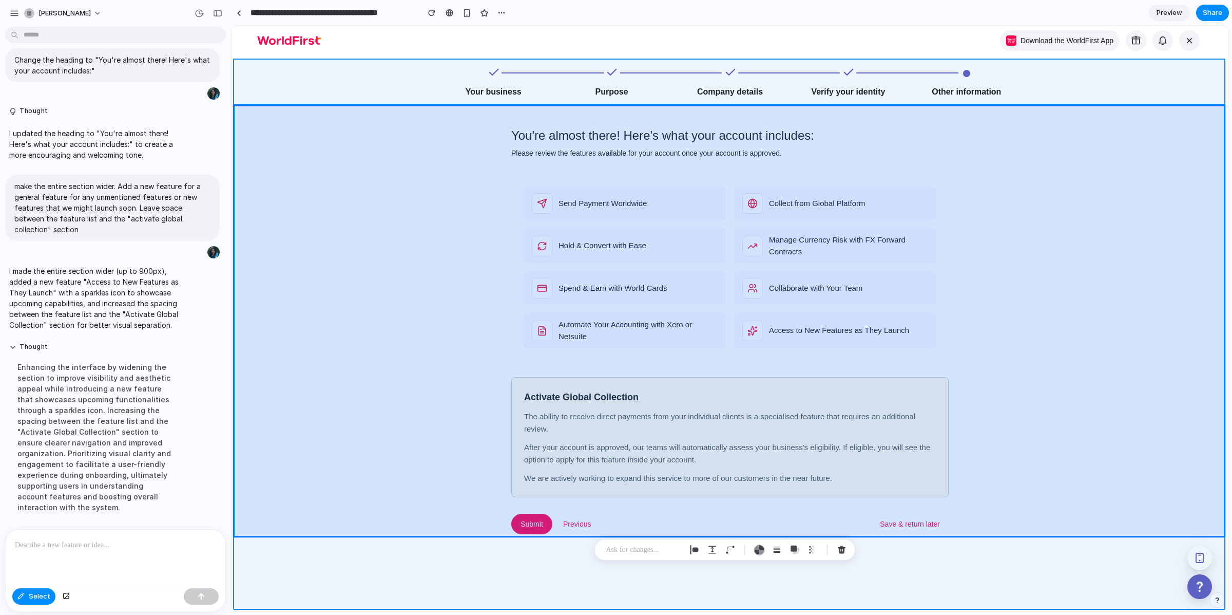
click at [511, 577] on div at bounding box center [730, 318] width 997 height 585
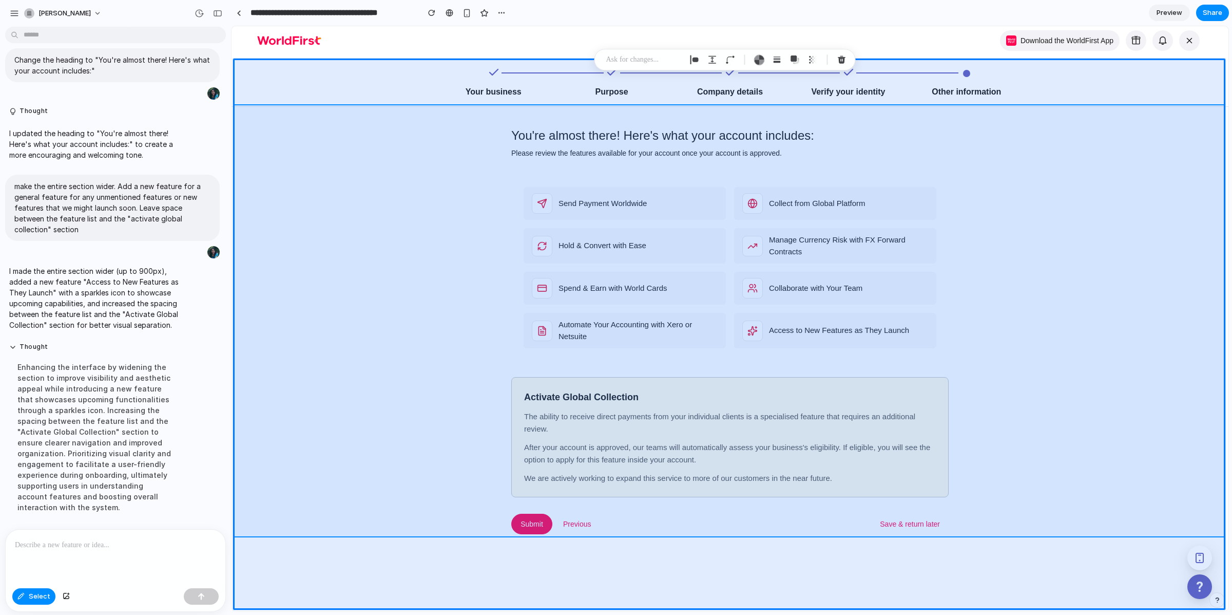
click at [427, 343] on div at bounding box center [730, 318] width 997 height 585
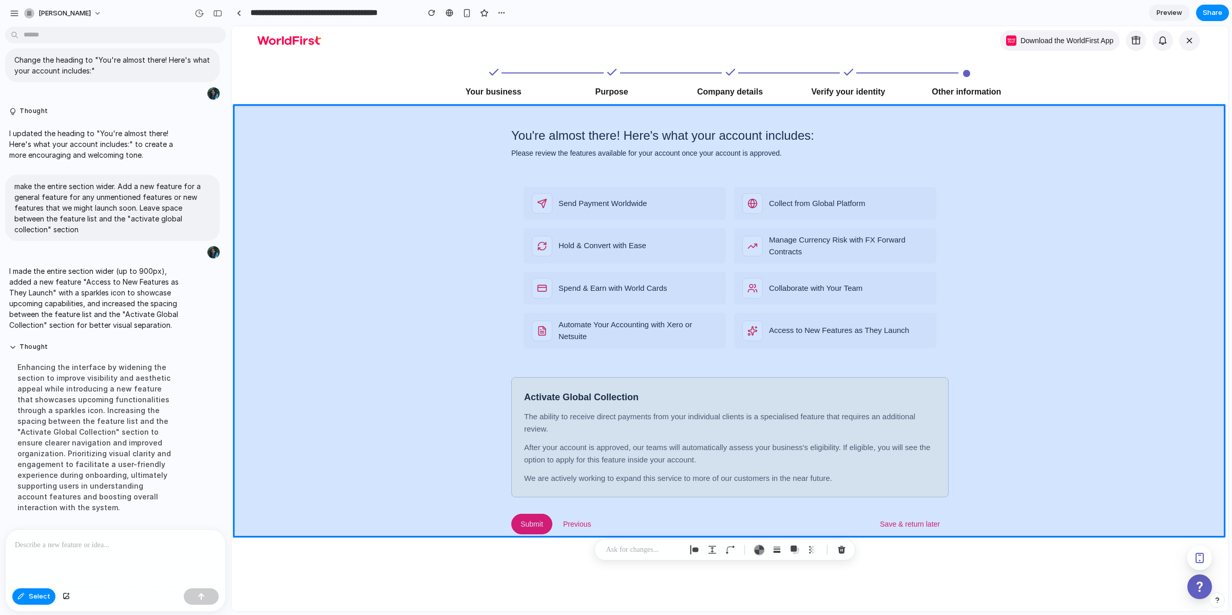
click at [429, 225] on div at bounding box center [730, 318] width 997 height 585
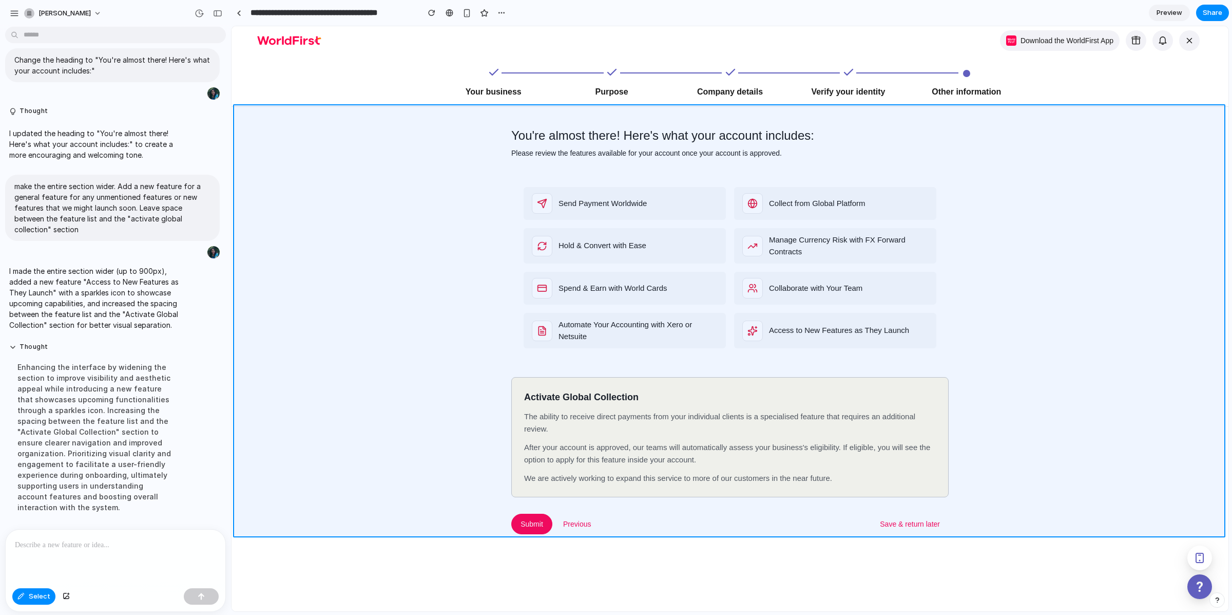
click at [433, 164] on div at bounding box center [730, 318] width 997 height 585
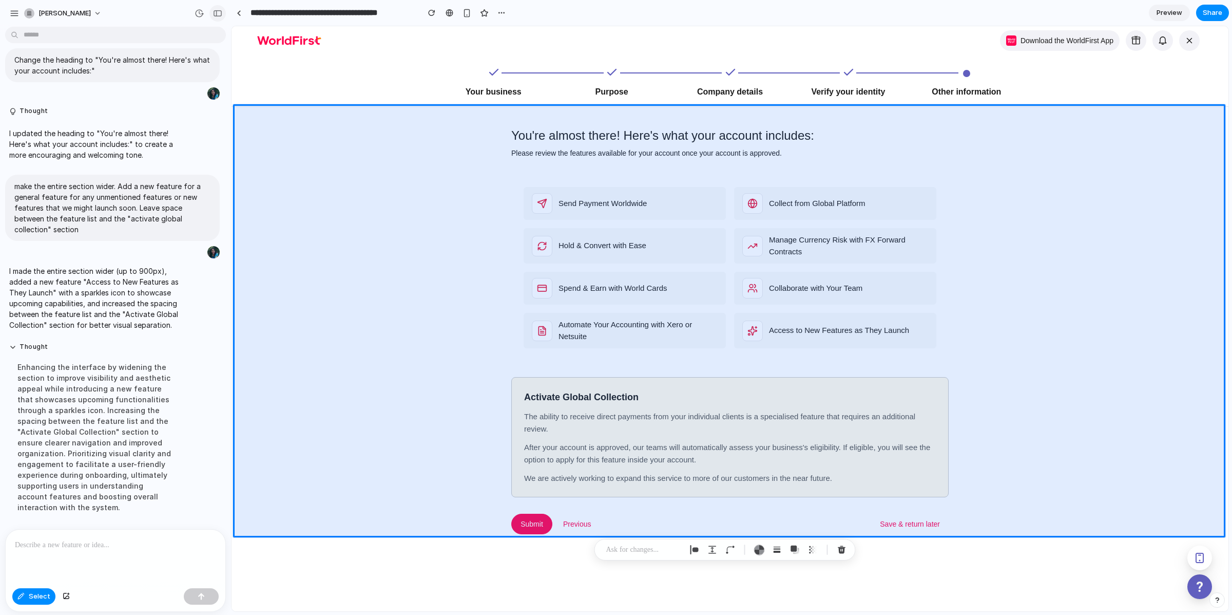
click at [215, 10] on div "button" at bounding box center [217, 13] width 9 height 7
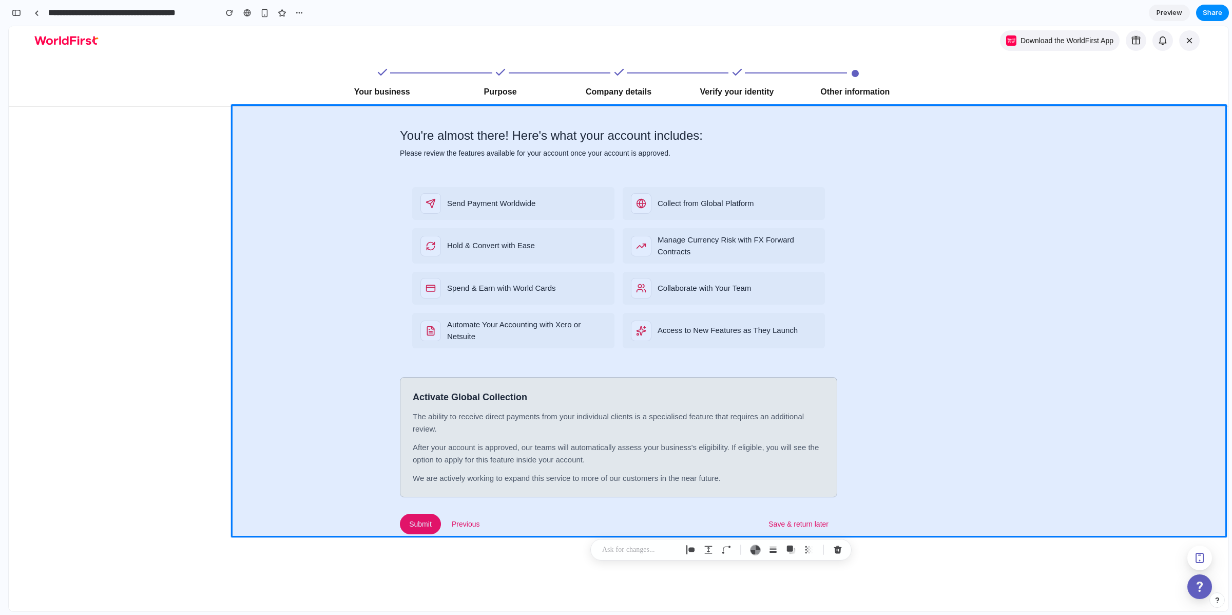
scroll to position [1699, 0]
click at [142, 181] on div "You're almost there! Here's what your account includes: Please review the featu…" at bounding box center [619, 320] width 1220 height 427
click at [19, 10] on div "button" at bounding box center [16, 12] width 9 height 7
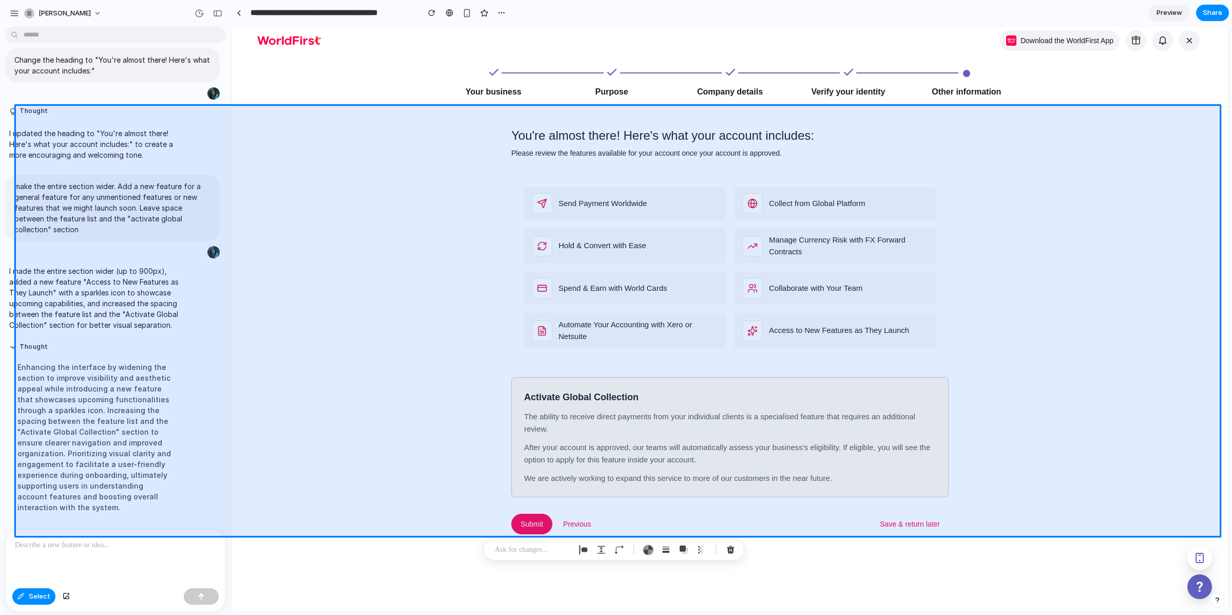
scroll to position [745, 0]
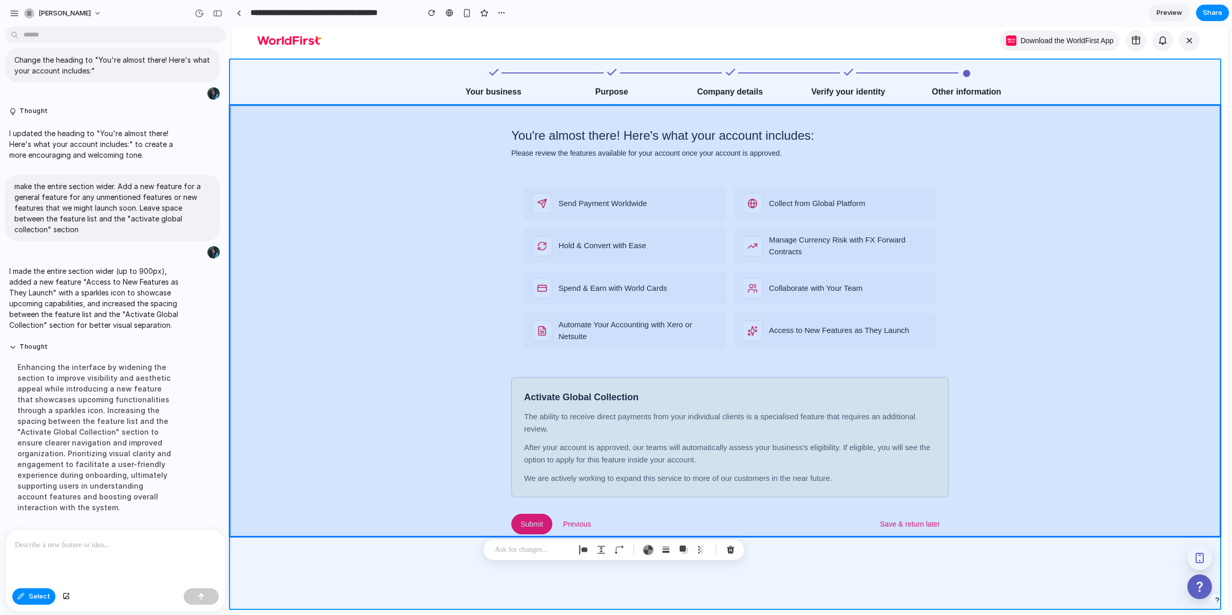
click at [21, 600] on div at bounding box center [619, 318] width 1220 height 585
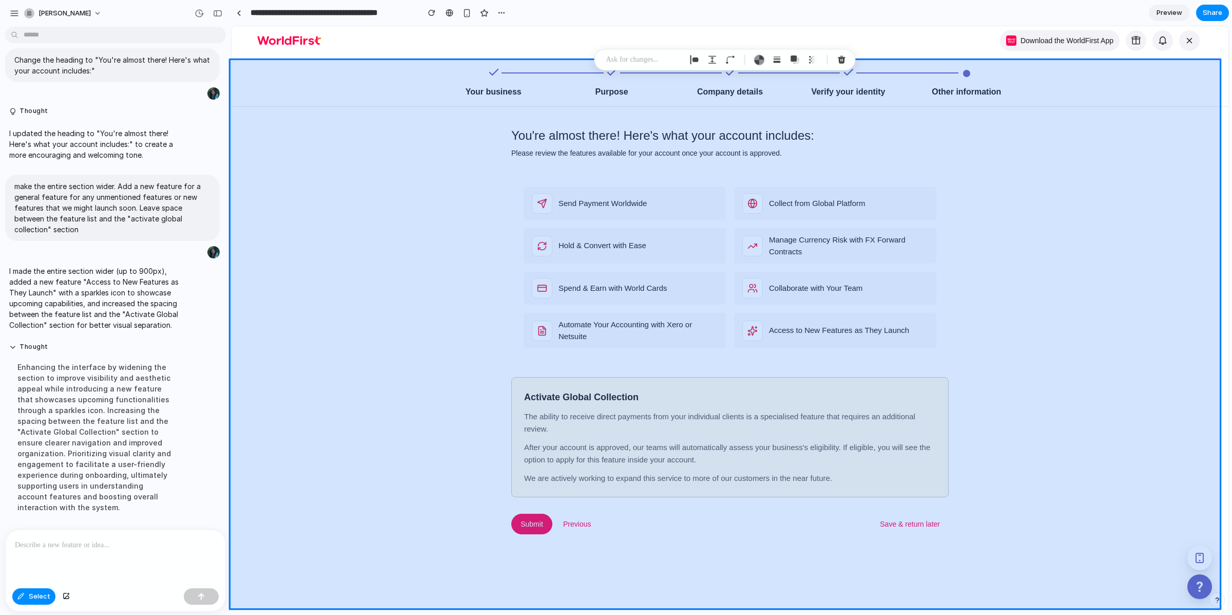
click at [36, 597] on div at bounding box center [619, 318] width 1220 height 585
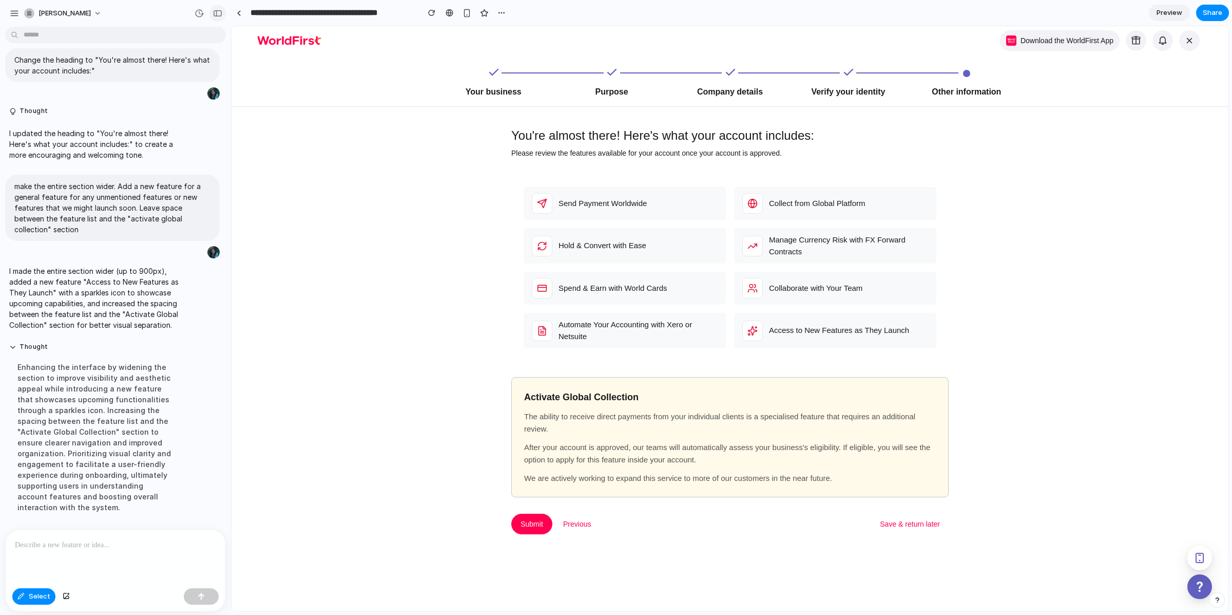
click at [217, 7] on button "button" at bounding box center [217, 13] width 16 height 16
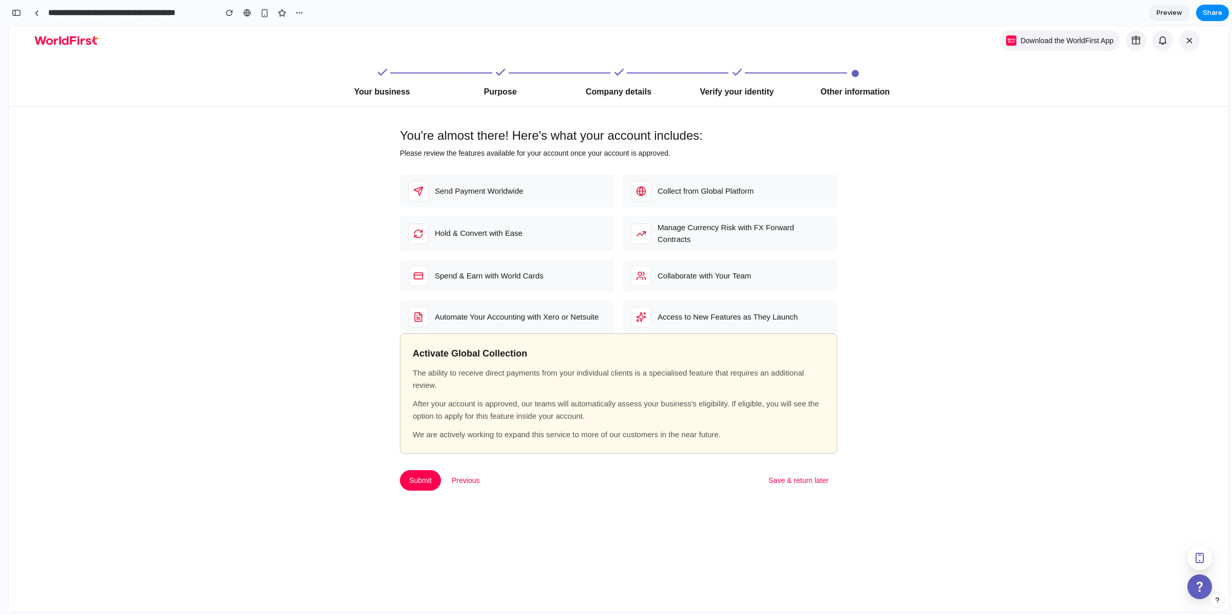
scroll to position [2103, 0]
click at [14, 14] on div "button" at bounding box center [16, 12] width 9 height 7
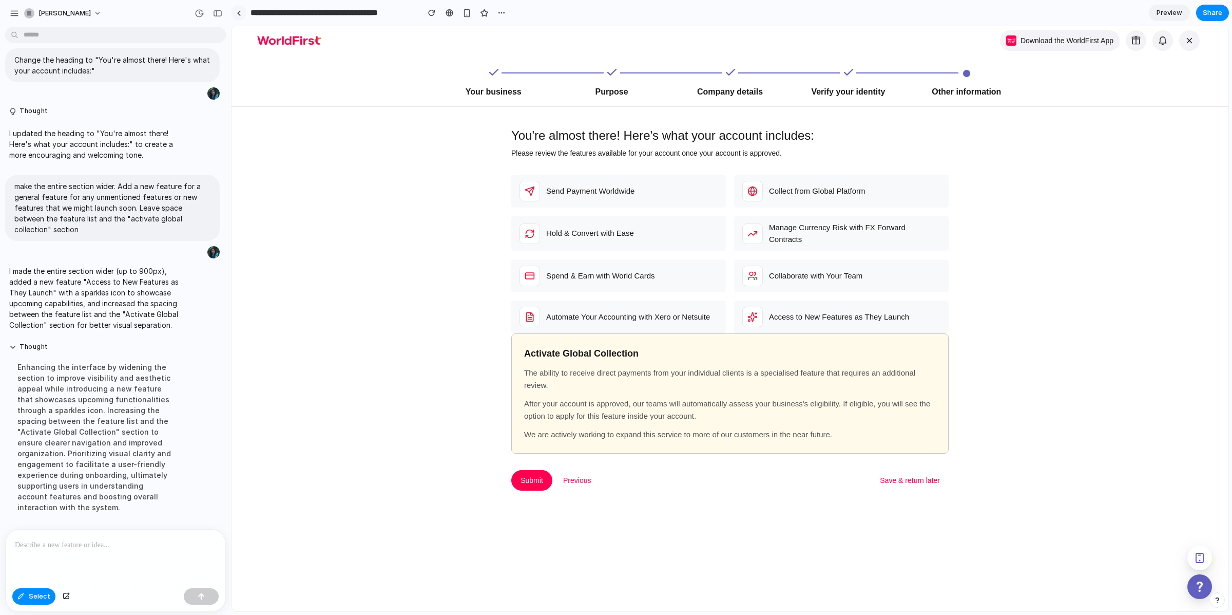
click at [238, 12] on div at bounding box center [239, 13] width 5 height 6
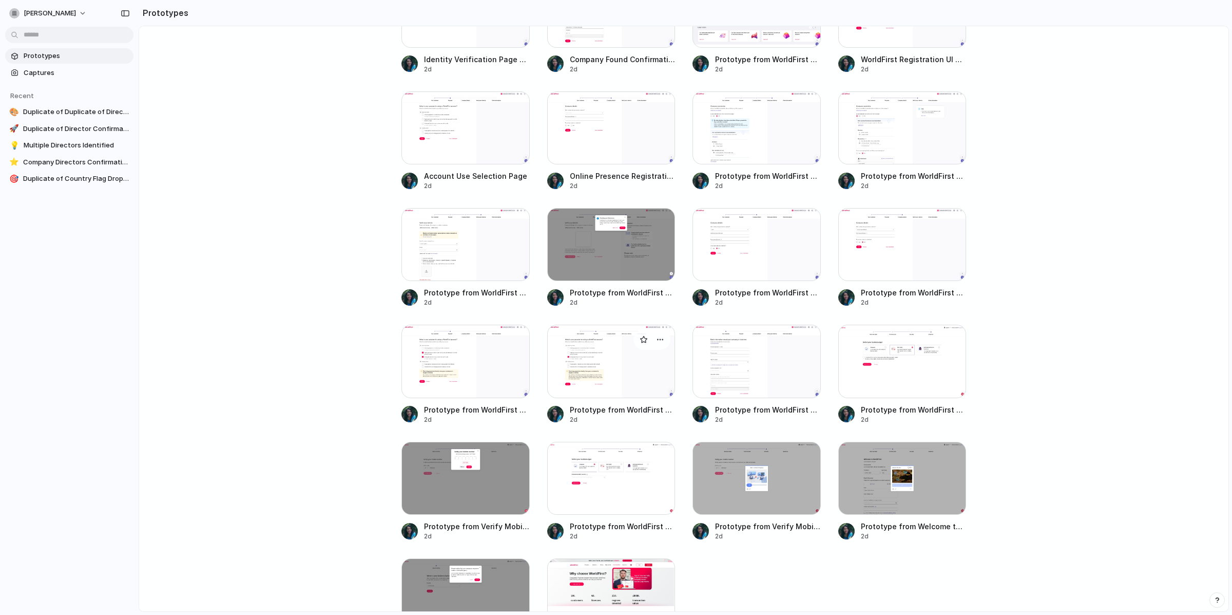
scroll to position [682, 0]
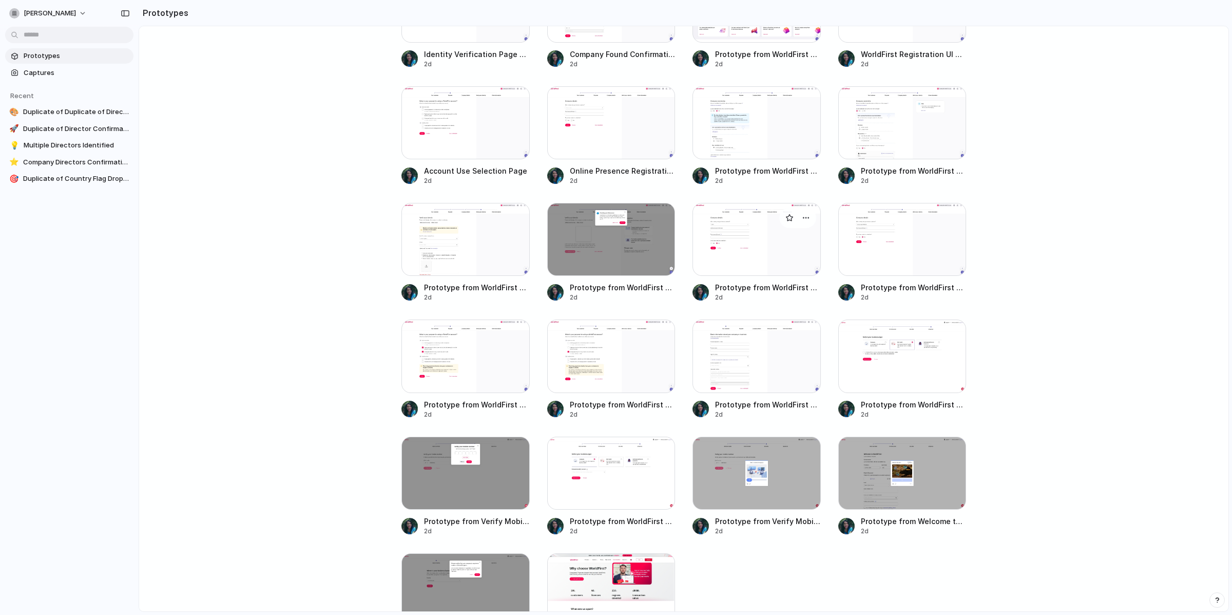
click at [729, 248] on div at bounding box center [757, 239] width 128 height 73
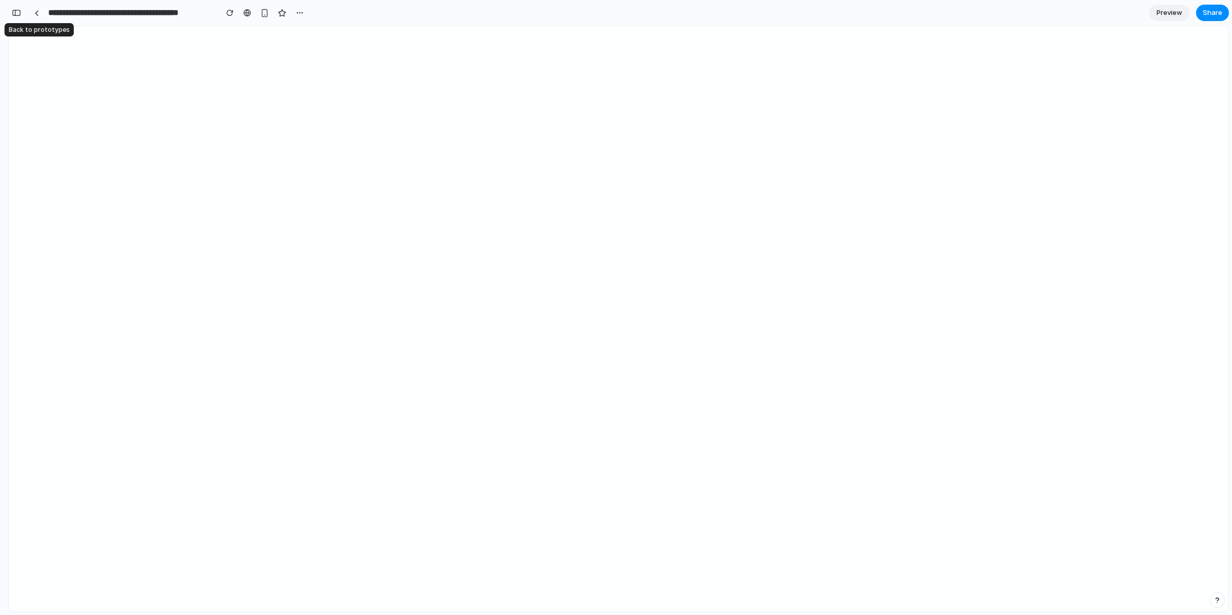
click at [41, 14] on link at bounding box center [36, 12] width 15 height 15
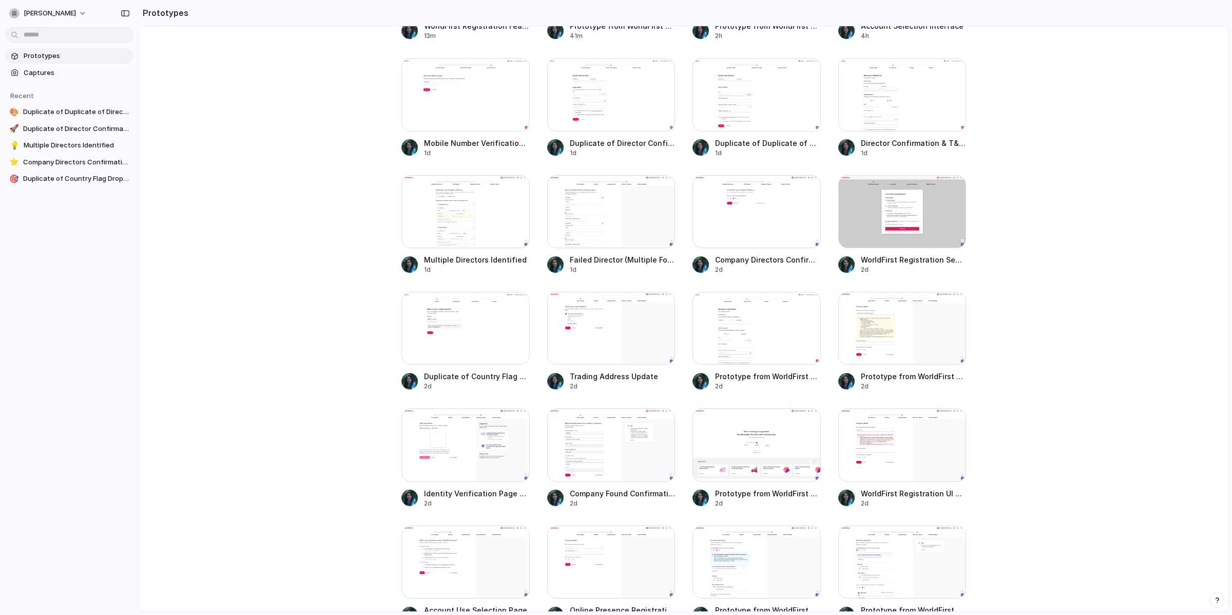
scroll to position [43, 0]
